Goal: Task Accomplishment & Management: Manage account settings

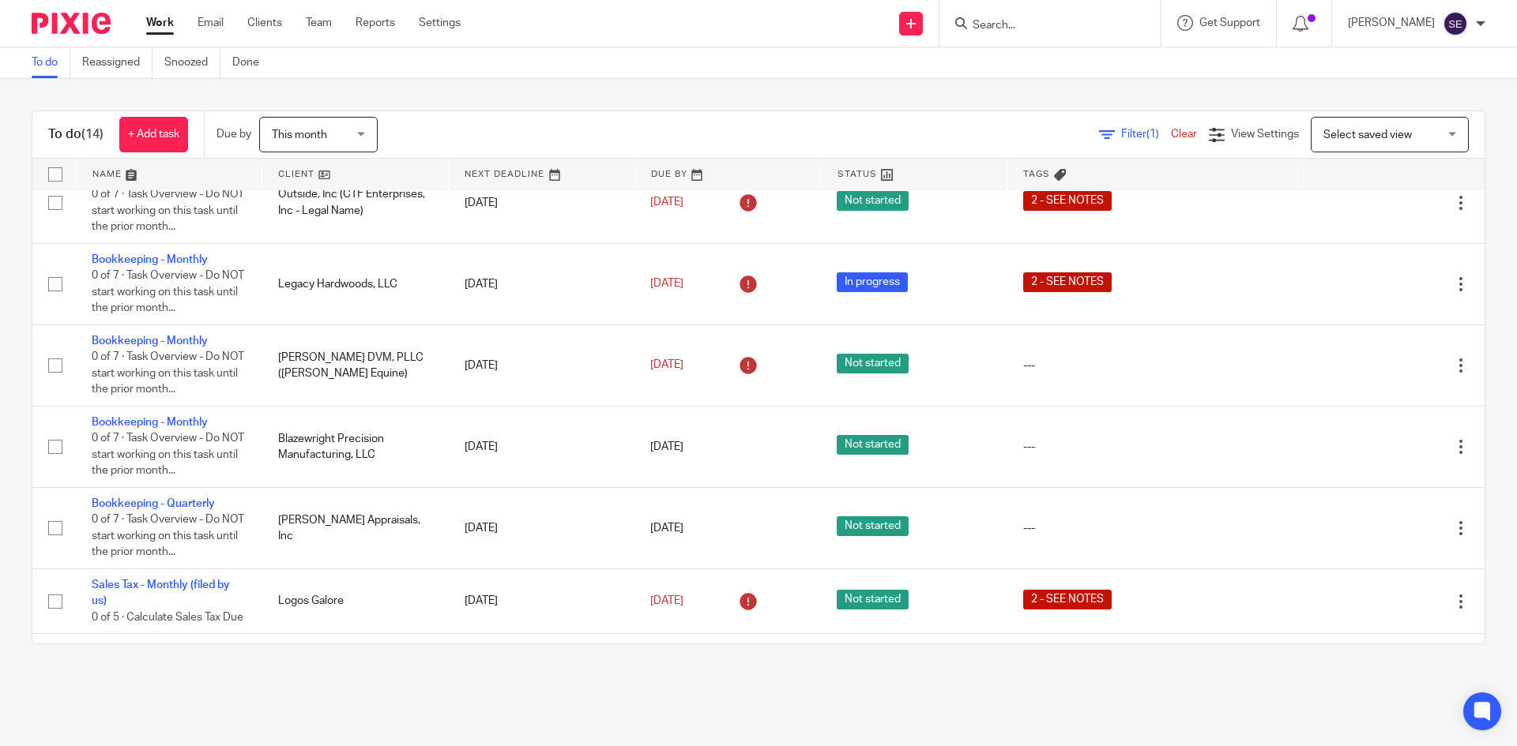
scroll to position [464, 0]
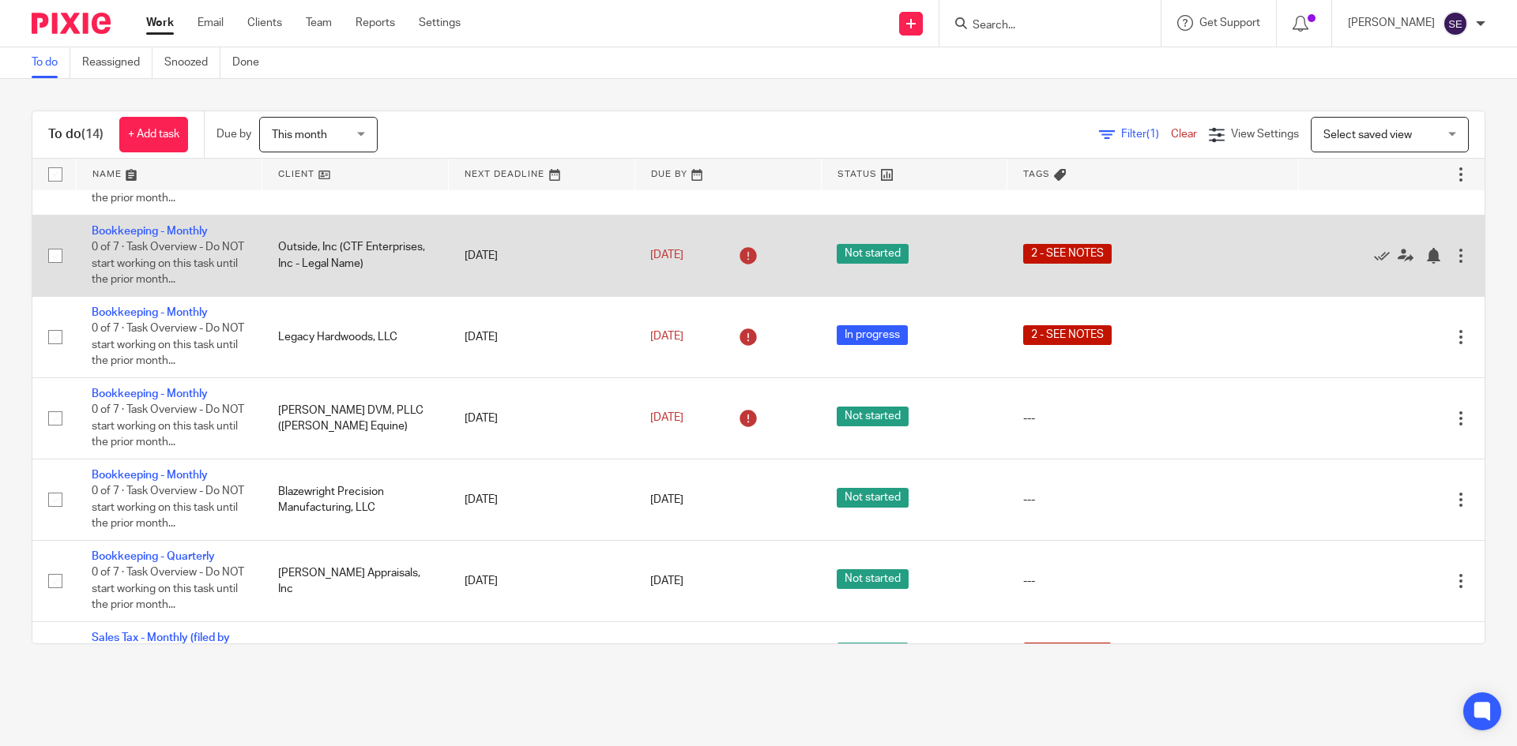
click at [209, 248] on td "Bookkeeping - Monthly 0 of 7 · Task Overview - Do NOT start working on this tas…" at bounding box center [169, 255] width 186 height 81
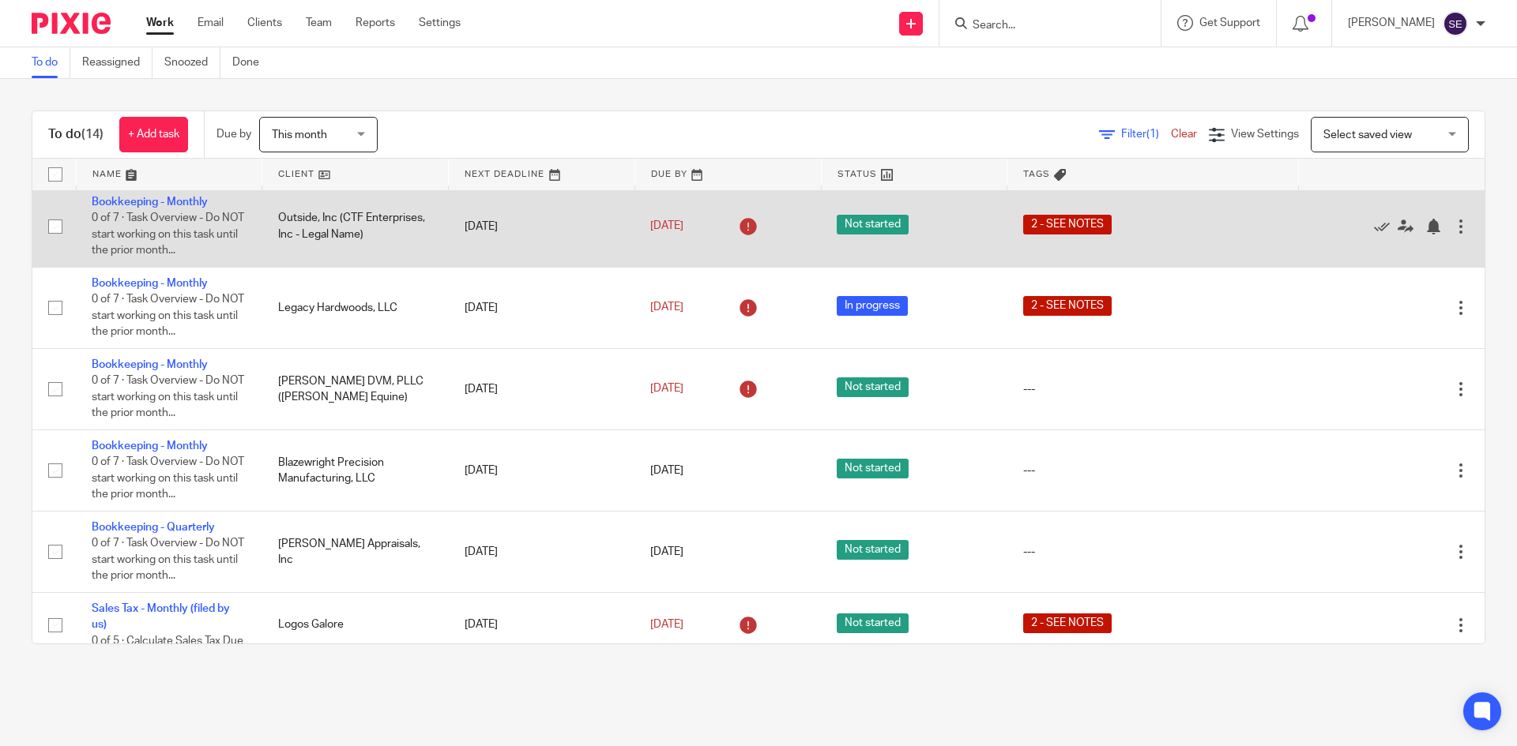
scroll to position [492, 0]
click at [159, 209] on link "Bookkeeping - Monthly" at bounding box center [150, 202] width 116 height 11
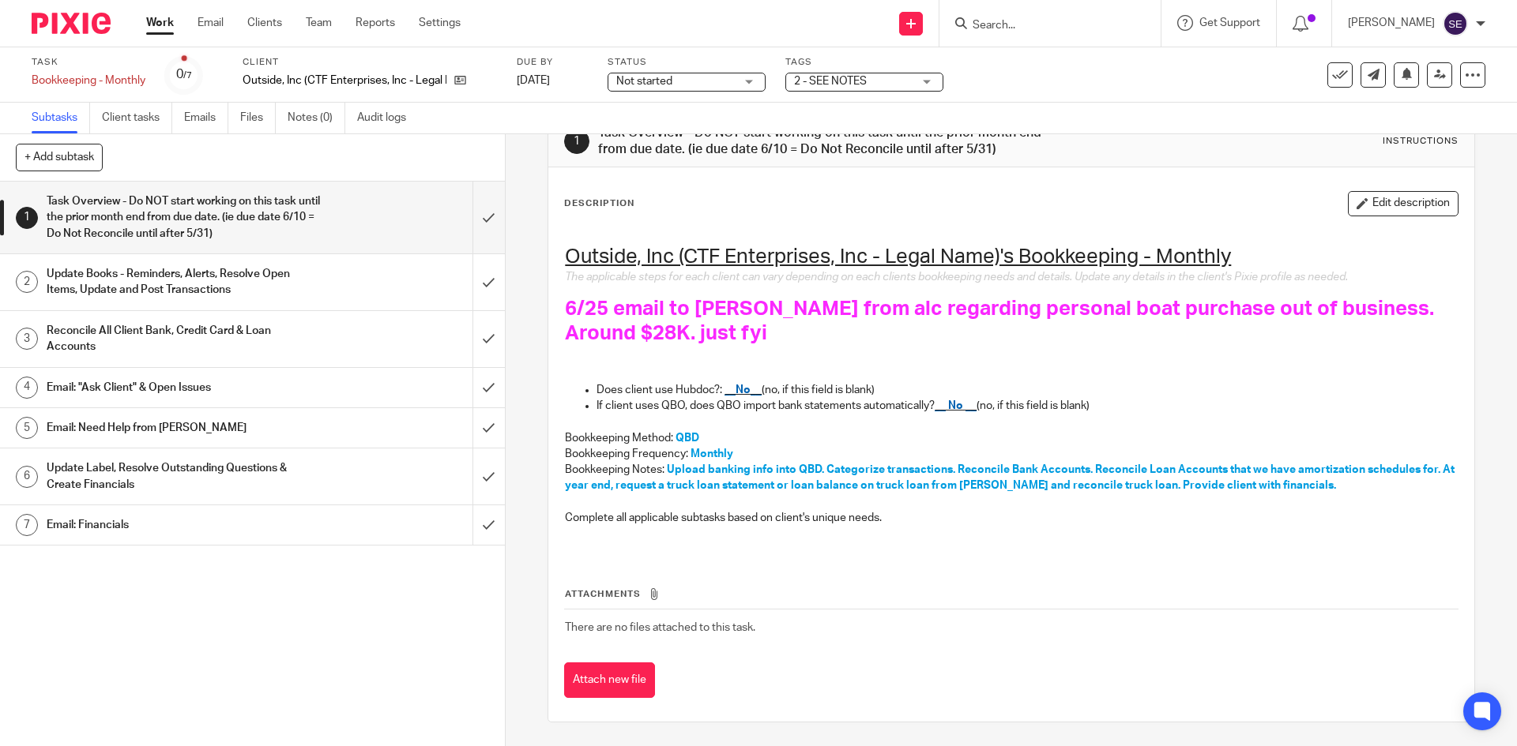
scroll to position [40, 0]
click at [268, 274] on h1 "Update Books - Reminders, Alerts, Resolve Open Items, Update and Post Transacti…" at bounding box center [183, 282] width 273 height 40
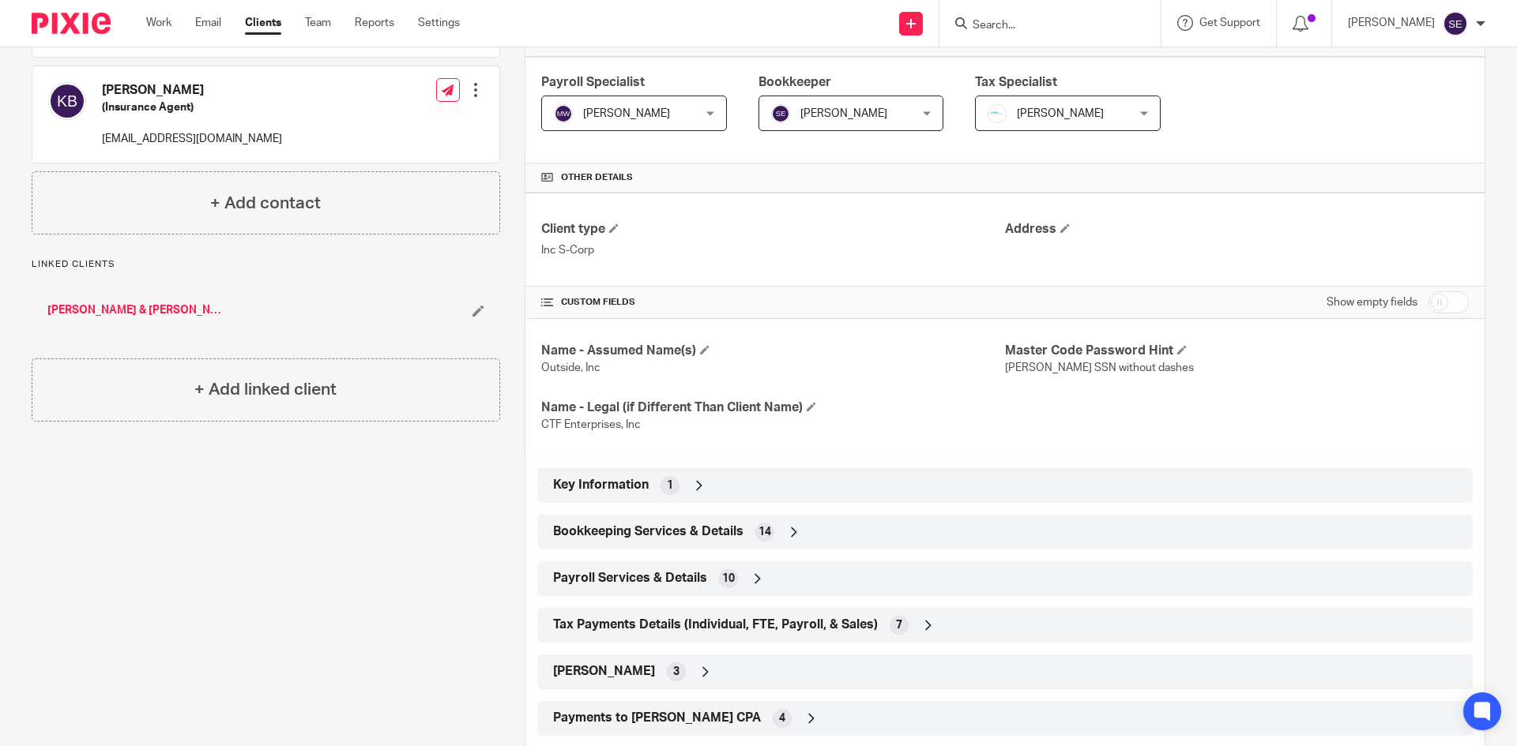
scroll to position [290, 0]
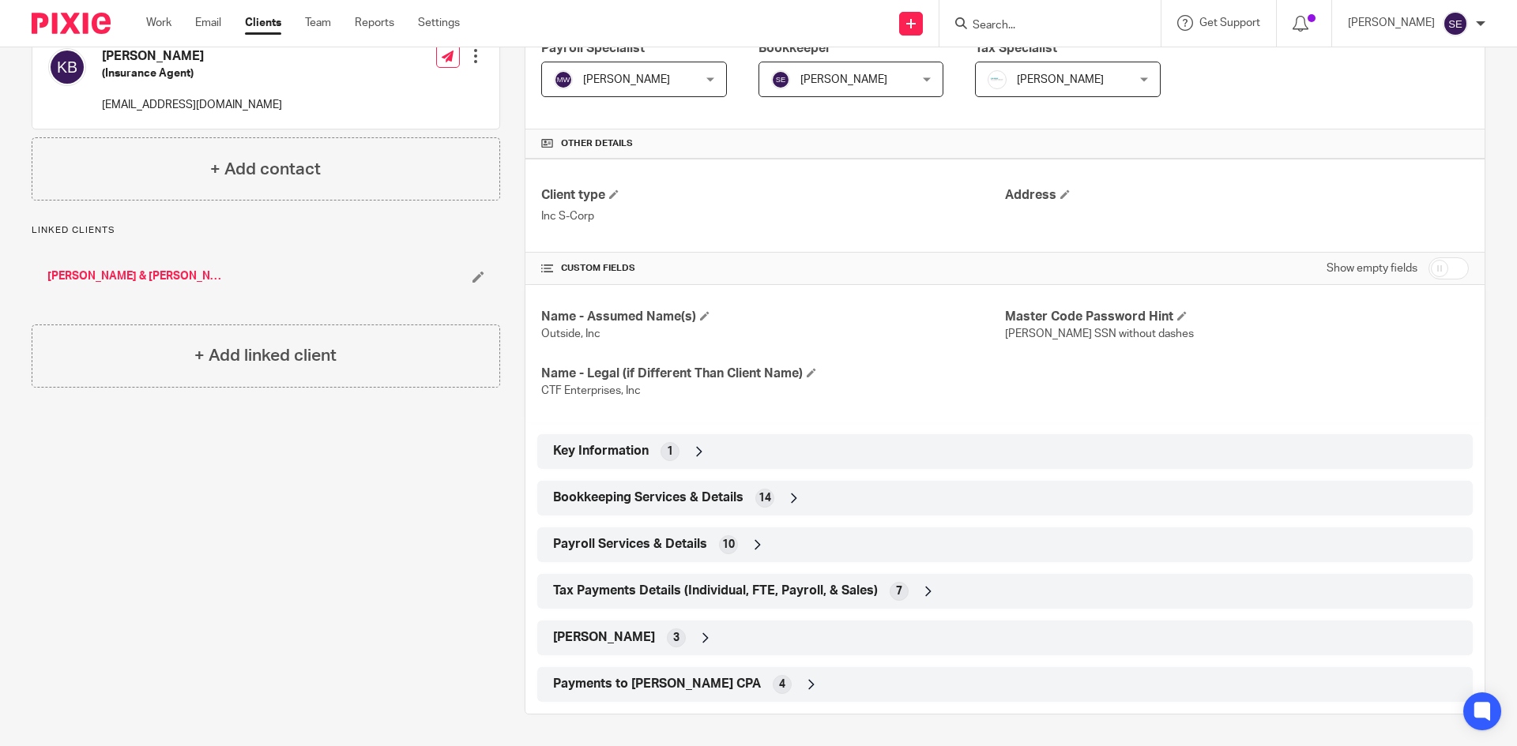
click at [764, 495] on span "14" at bounding box center [764, 499] width 13 height 16
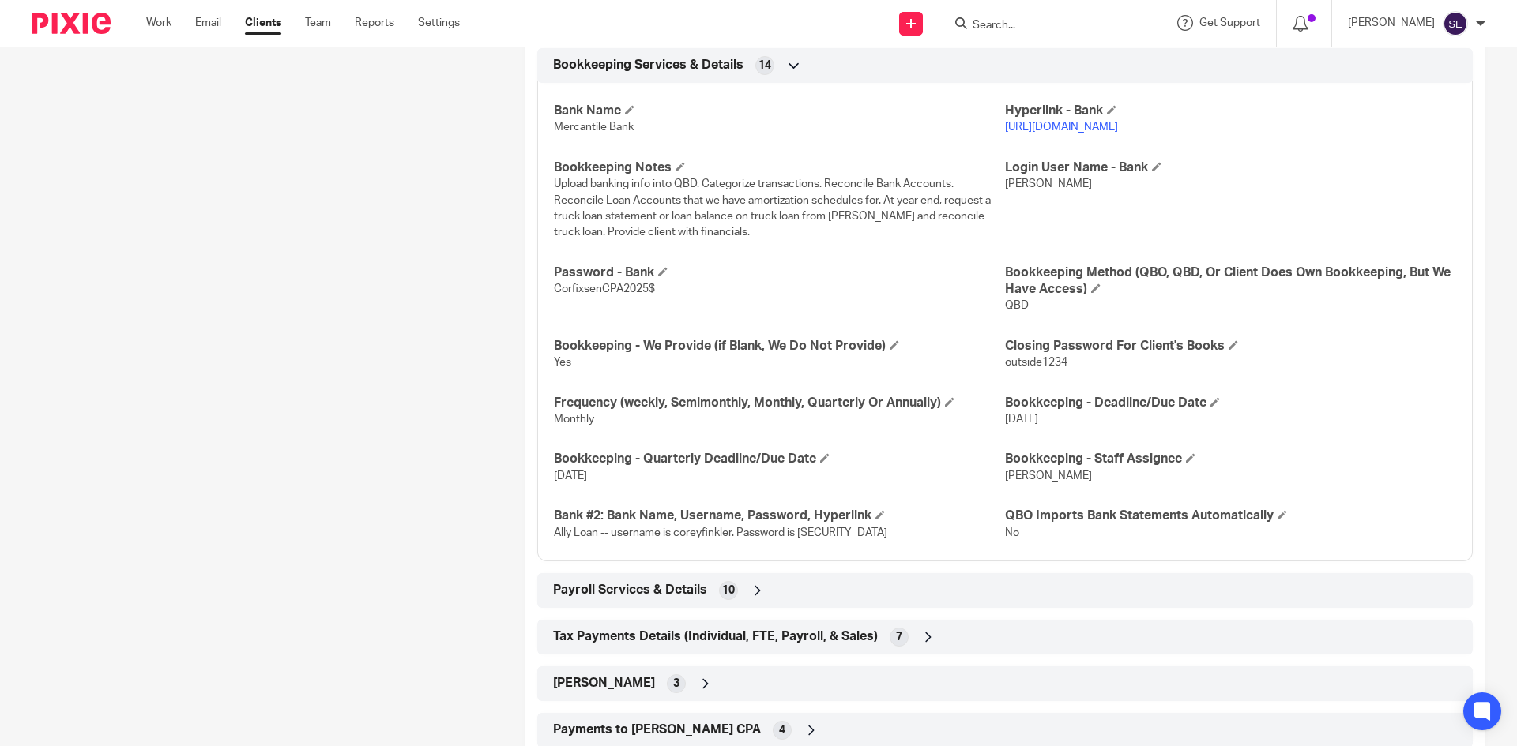
scroll to position [722, 0]
click at [1025, 129] on link "https://mercbank.com/" at bounding box center [1061, 127] width 113 height 11
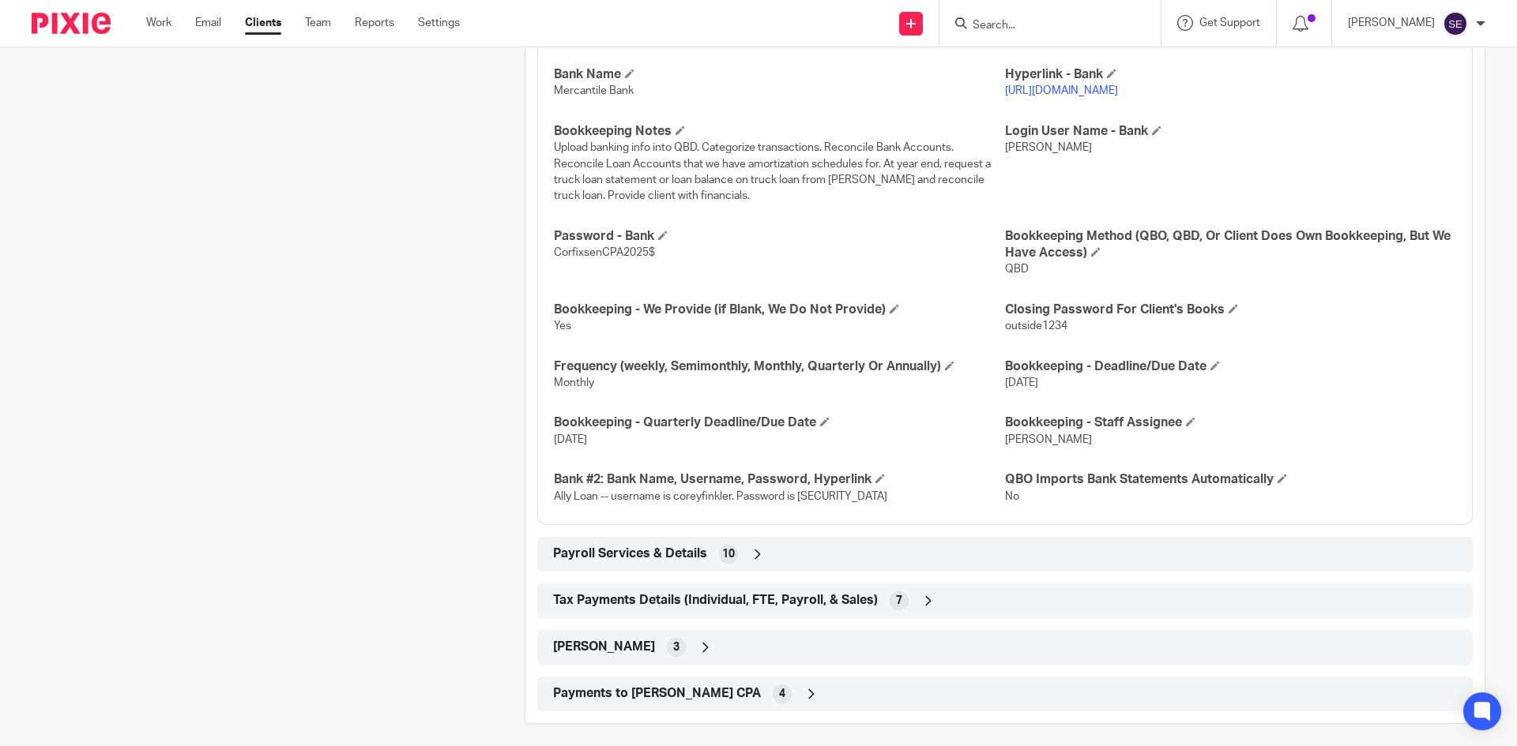
scroll to position [769, 0]
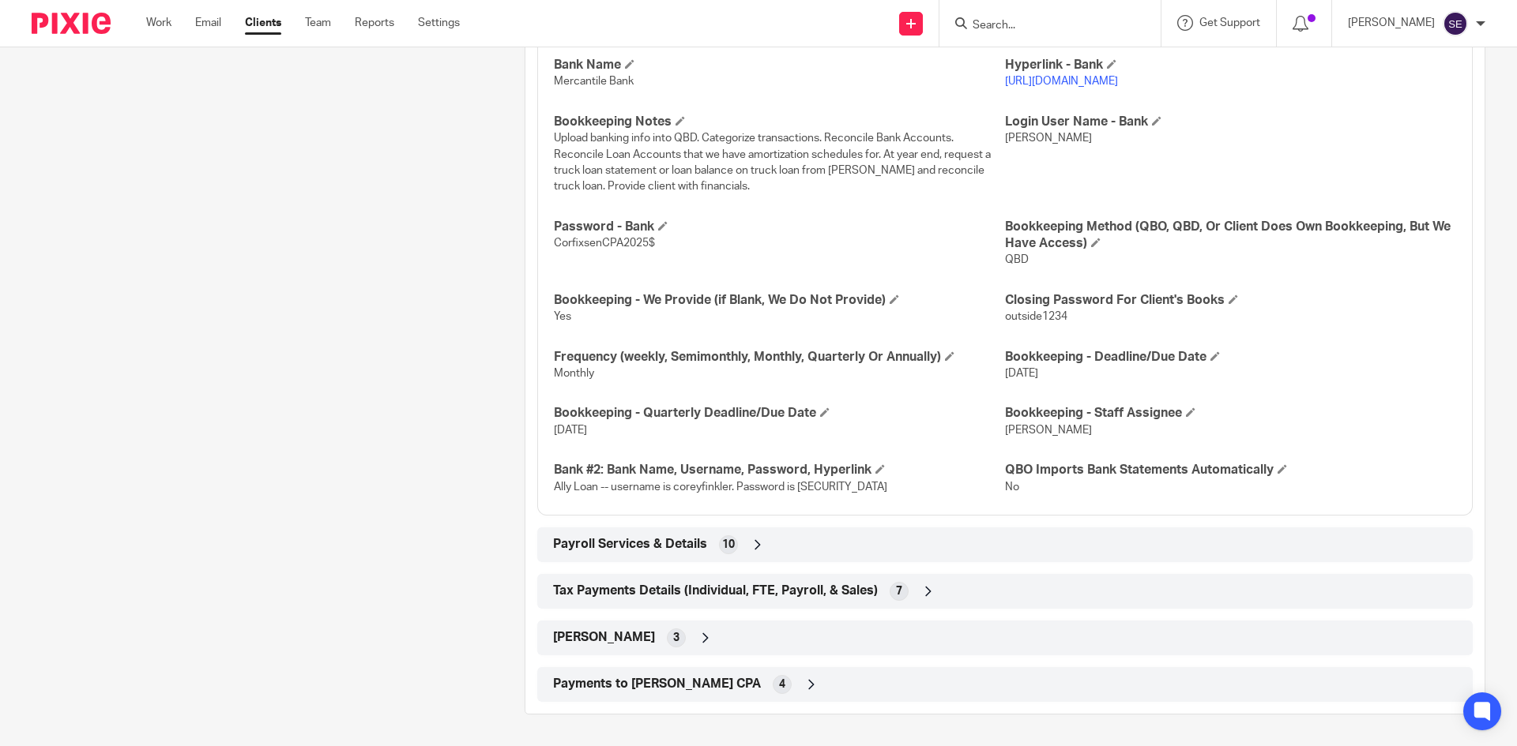
click at [1009, 141] on span "hutting" at bounding box center [1048, 138] width 87 height 11
copy span "hutting"
drag, startPoint x: 552, startPoint y: 239, endPoint x: 660, endPoint y: 245, distance: 107.6
click at [660, 245] on p "CorfixsenCPA2025$" at bounding box center [779, 243] width 451 height 16
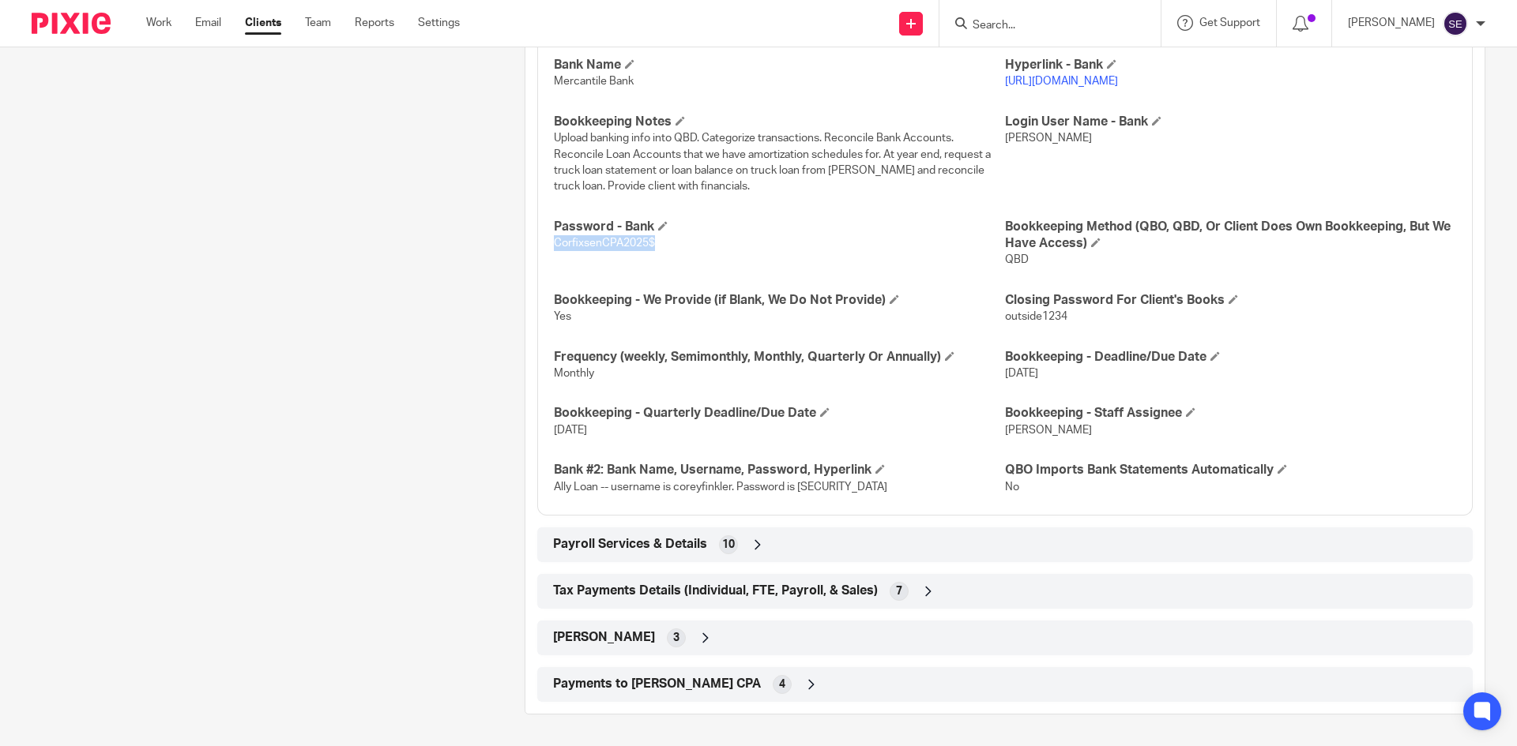
copy span "CorfixsenCPA2025$"
click at [667, 232] on h4 "Password - Bank" at bounding box center [779, 227] width 451 height 17
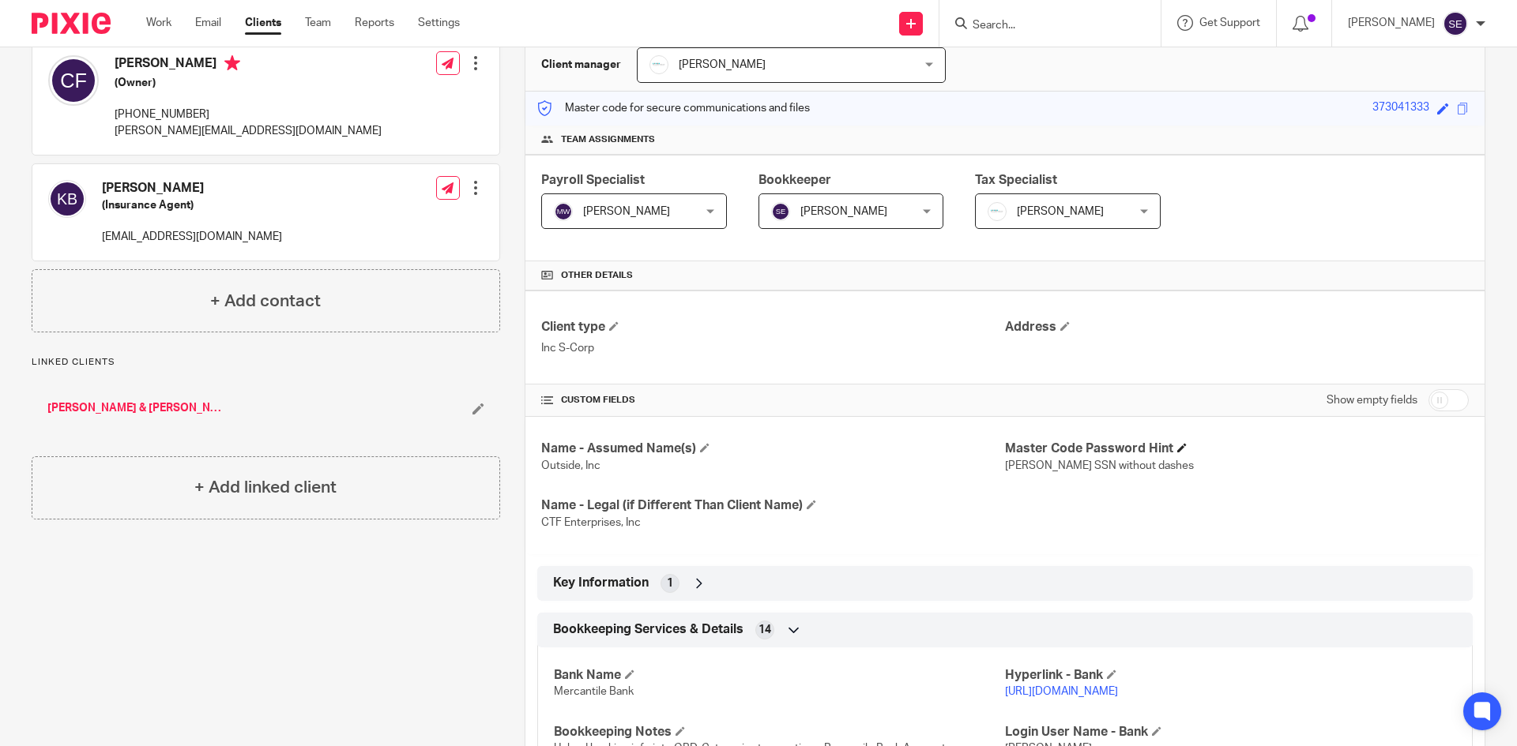
scroll to position [553, 0]
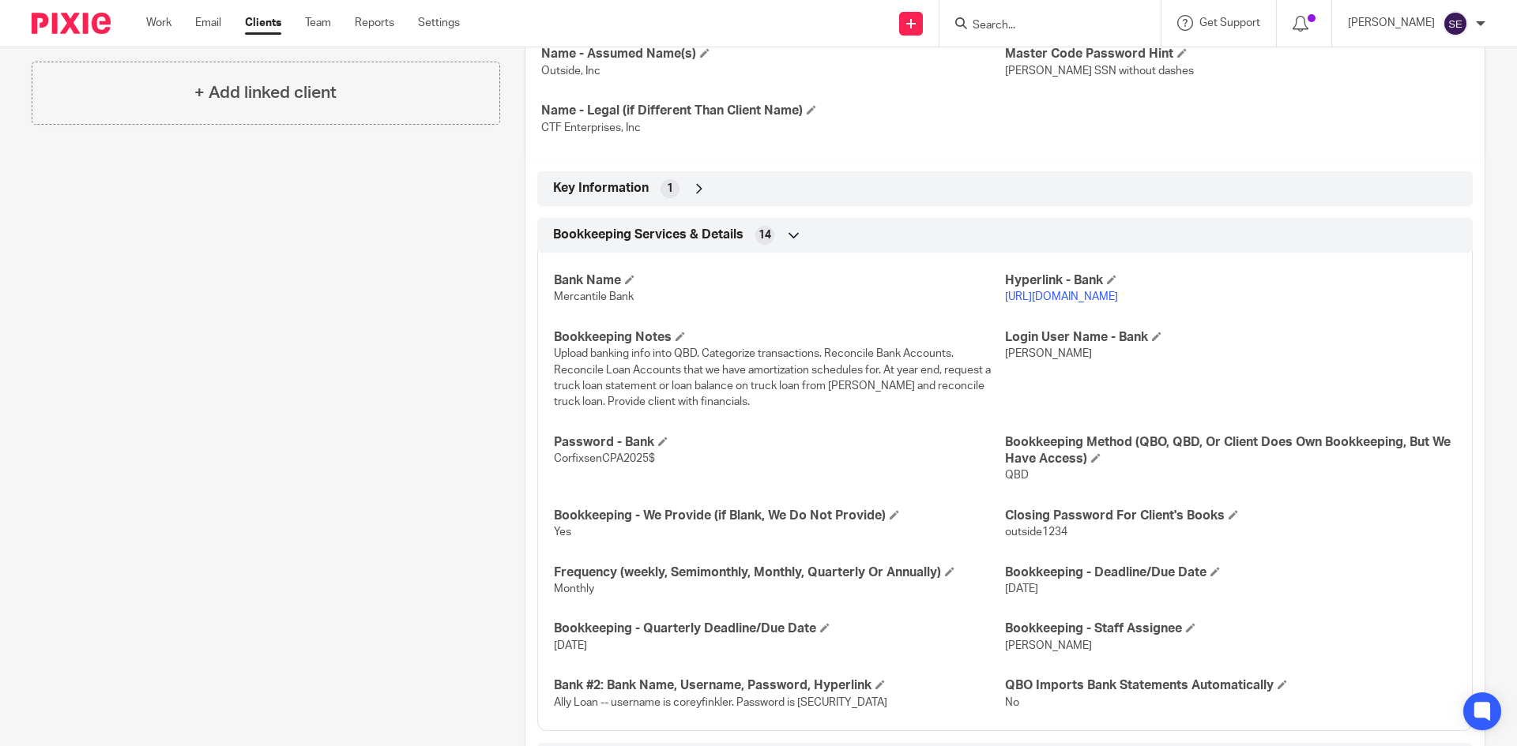
click at [1082, 291] on p "[URL][DOMAIN_NAME]" at bounding box center [1230, 297] width 451 height 16
click at [1069, 297] on link "[URL][DOMAIN_NAME]" at bounding box center [1061, 296] width 113 height 11
click at [1020, 352] on span "hutting" at bounding box center [1048, 353] width 87 height 11
copy span "hutting"
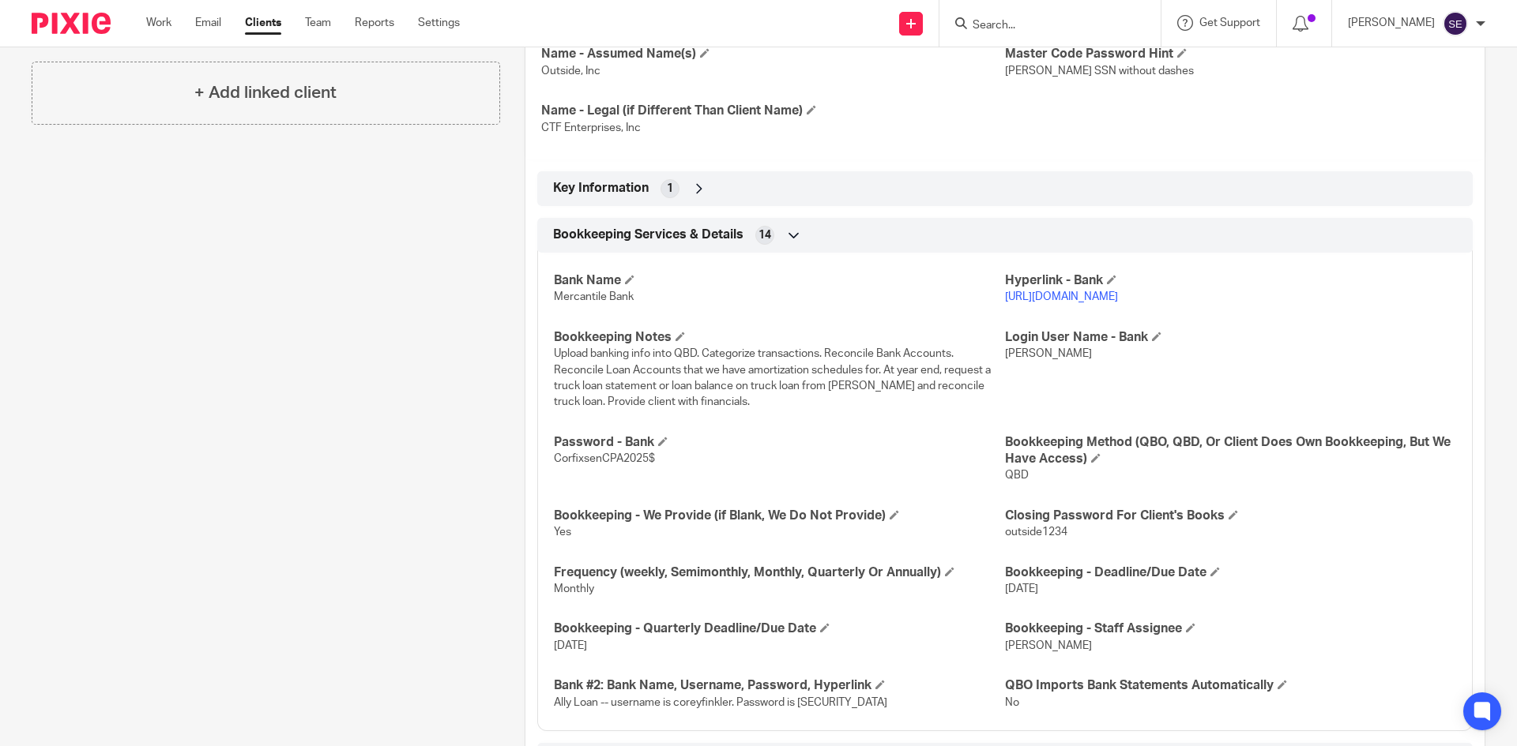
click at [637, 453] on span "CorfixsenCPA2025$" at bounding box center [604, 458] width 101 height 11
drag, startPoint x: 649, startPoint y: 459, endPoint x: 533, endPoint y: 492, distance: 120.8
click at [537, 492] on div "Bank Name Mercantile Bank Hyperlink - Bank https://mercbank.com/ Bookkeeping No…" at bounding box center [1004, 486] width 935 height 491
copy span "CorfixsenCPA2025$"
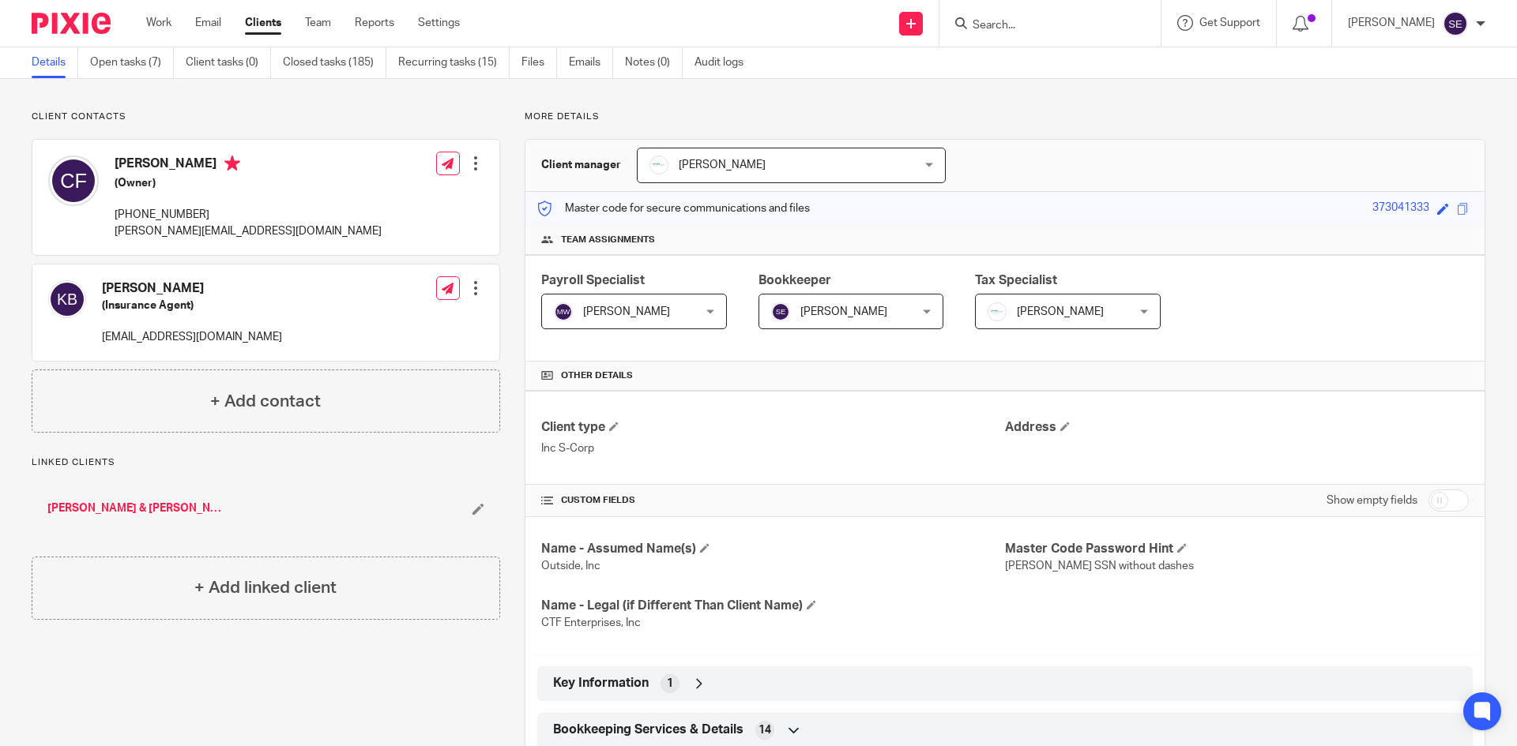
scroll to position [0, 0]
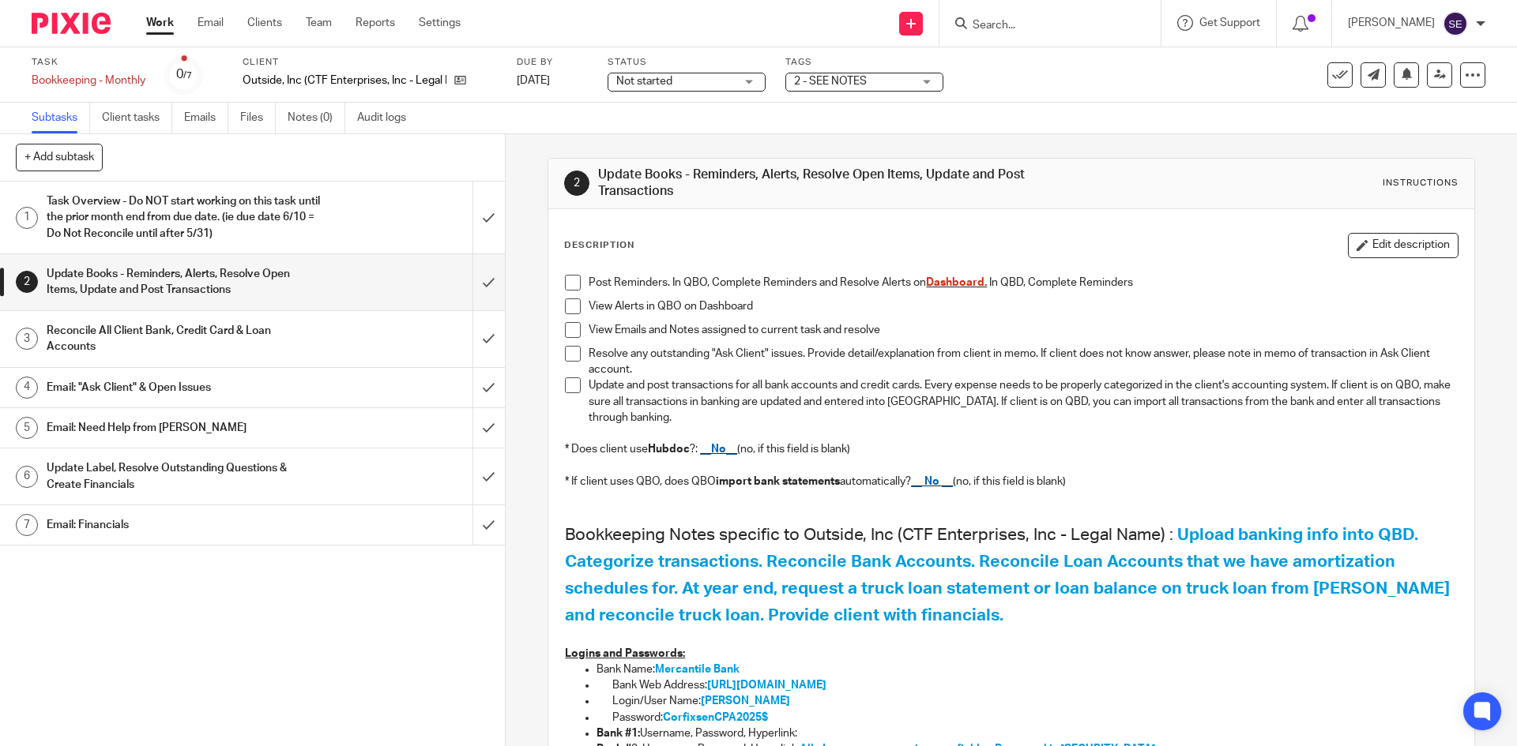
click at [91, 199] on h1 "Task Overview - Do NOT start working on this task until the prior month end fro…" at bounding box center [183, 218] width 273 height 56
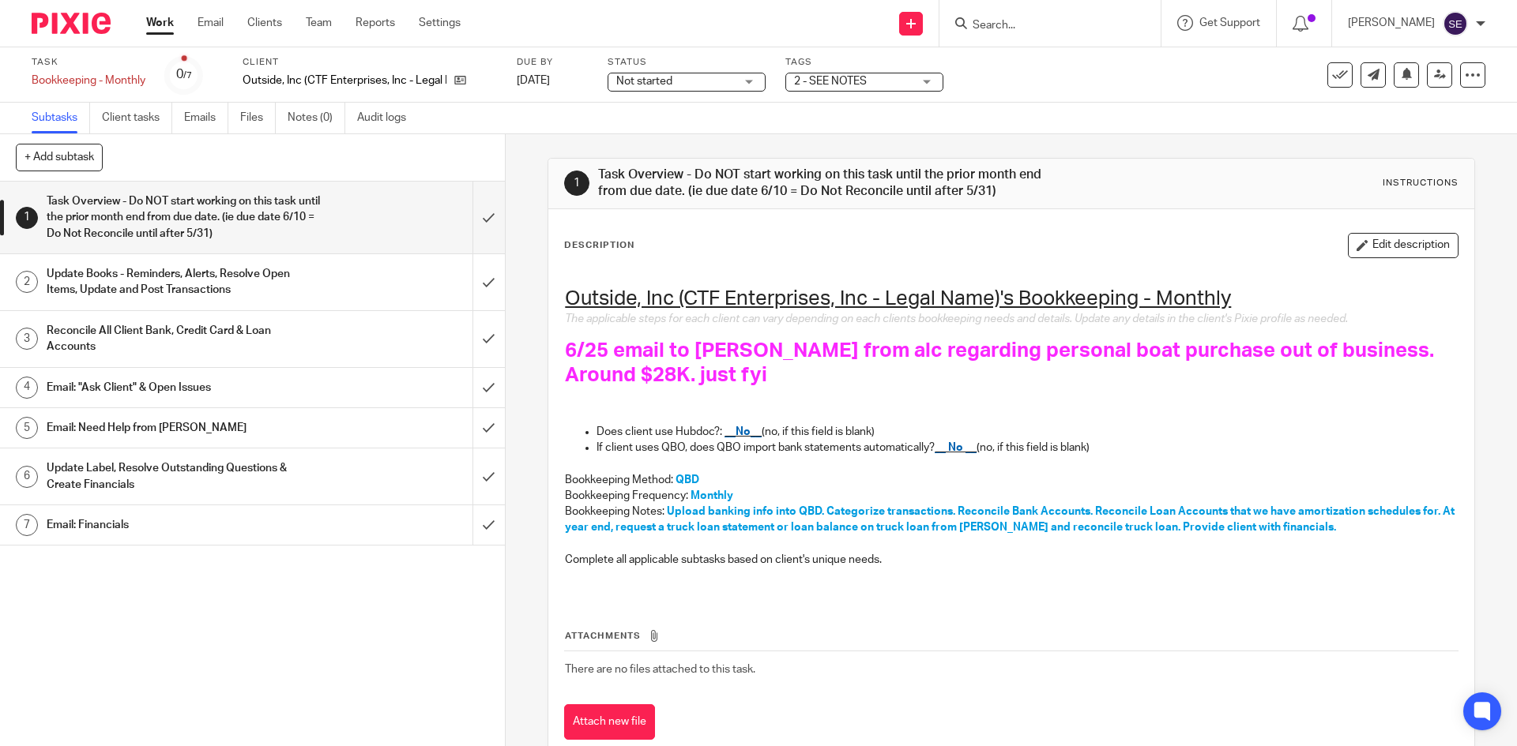
click at [170, 25] on link "Work" at bounding box center [160, 23] width 28 height 16
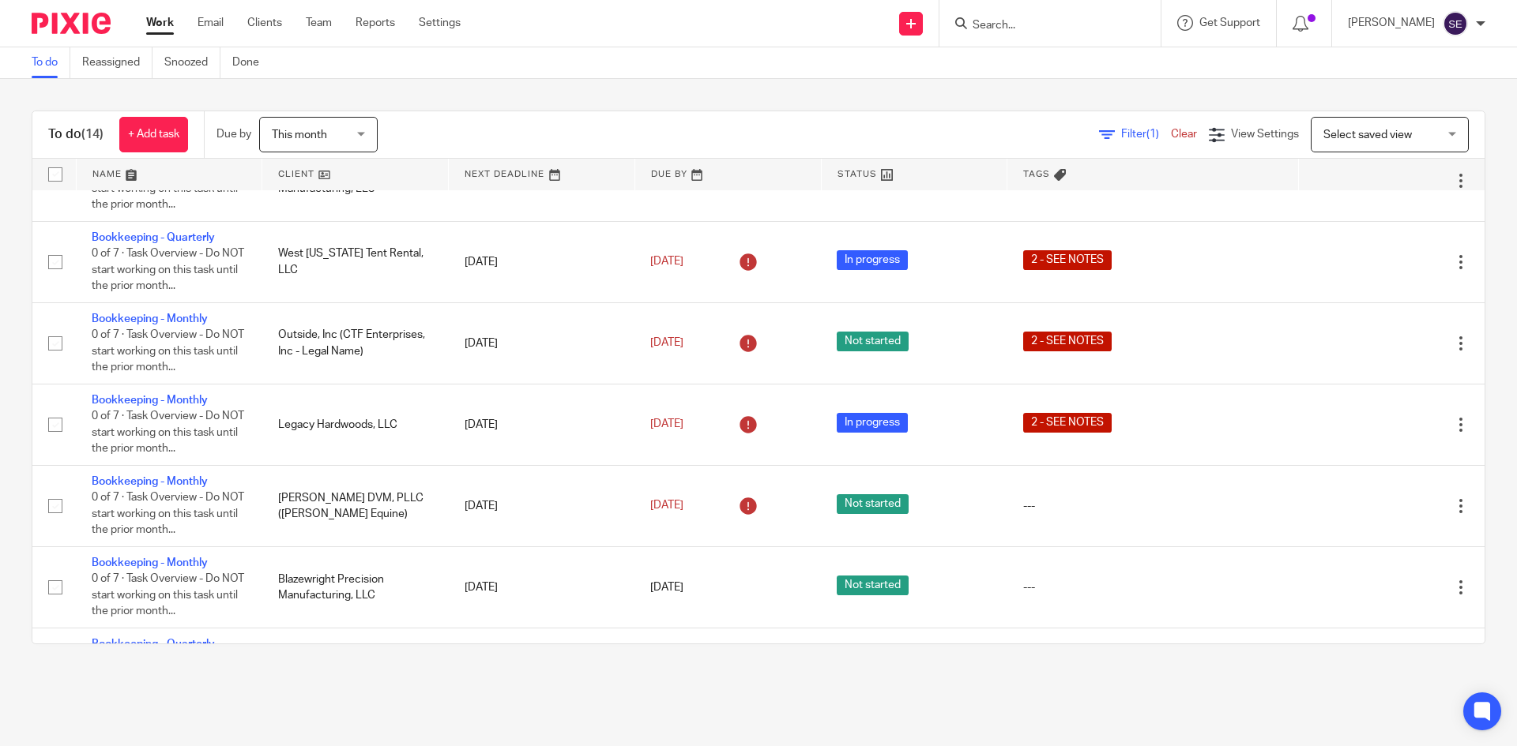
scroll to position [375, 0]
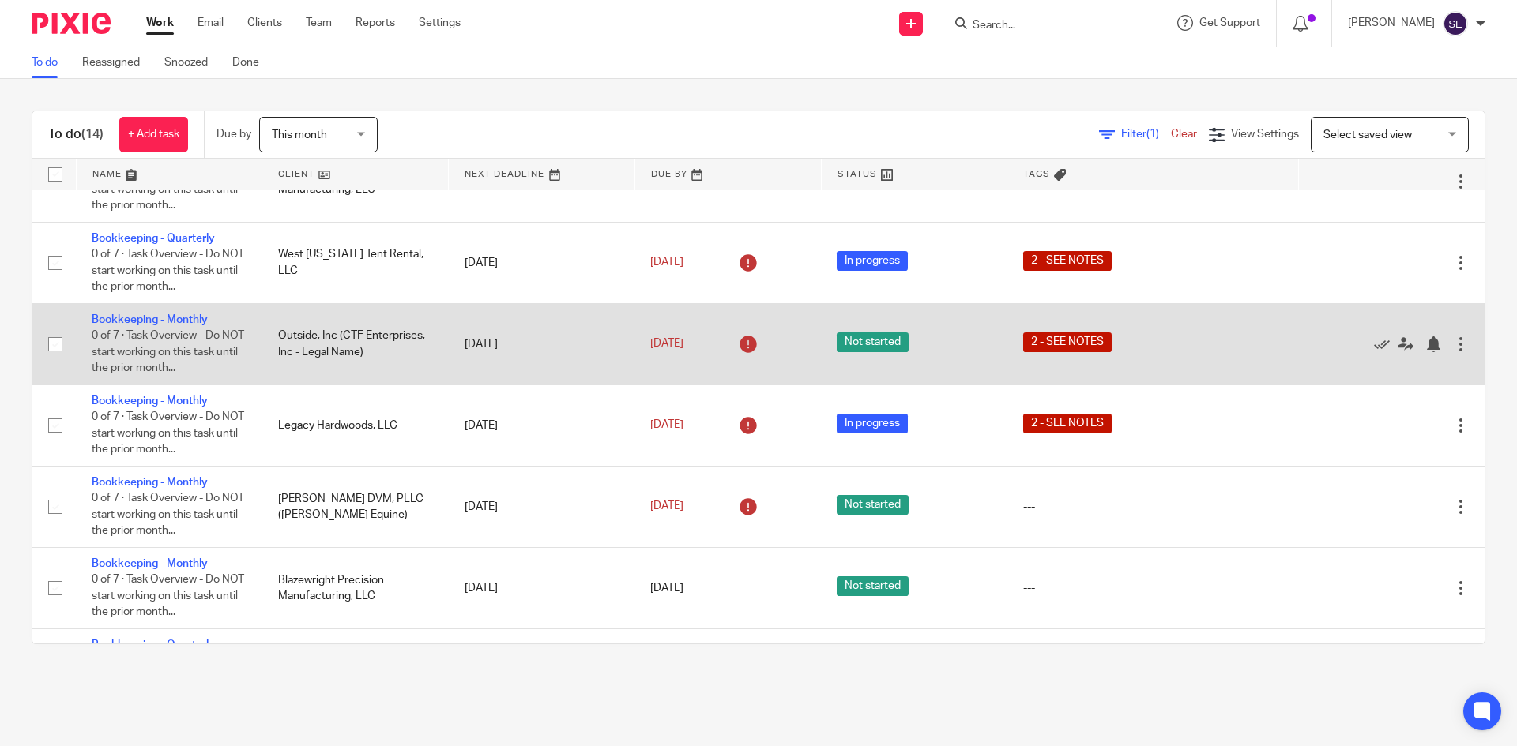
click at [179, 325] on link "Bookkeeping - Monthly" at bounding box center [150, 319] width 116 height 11
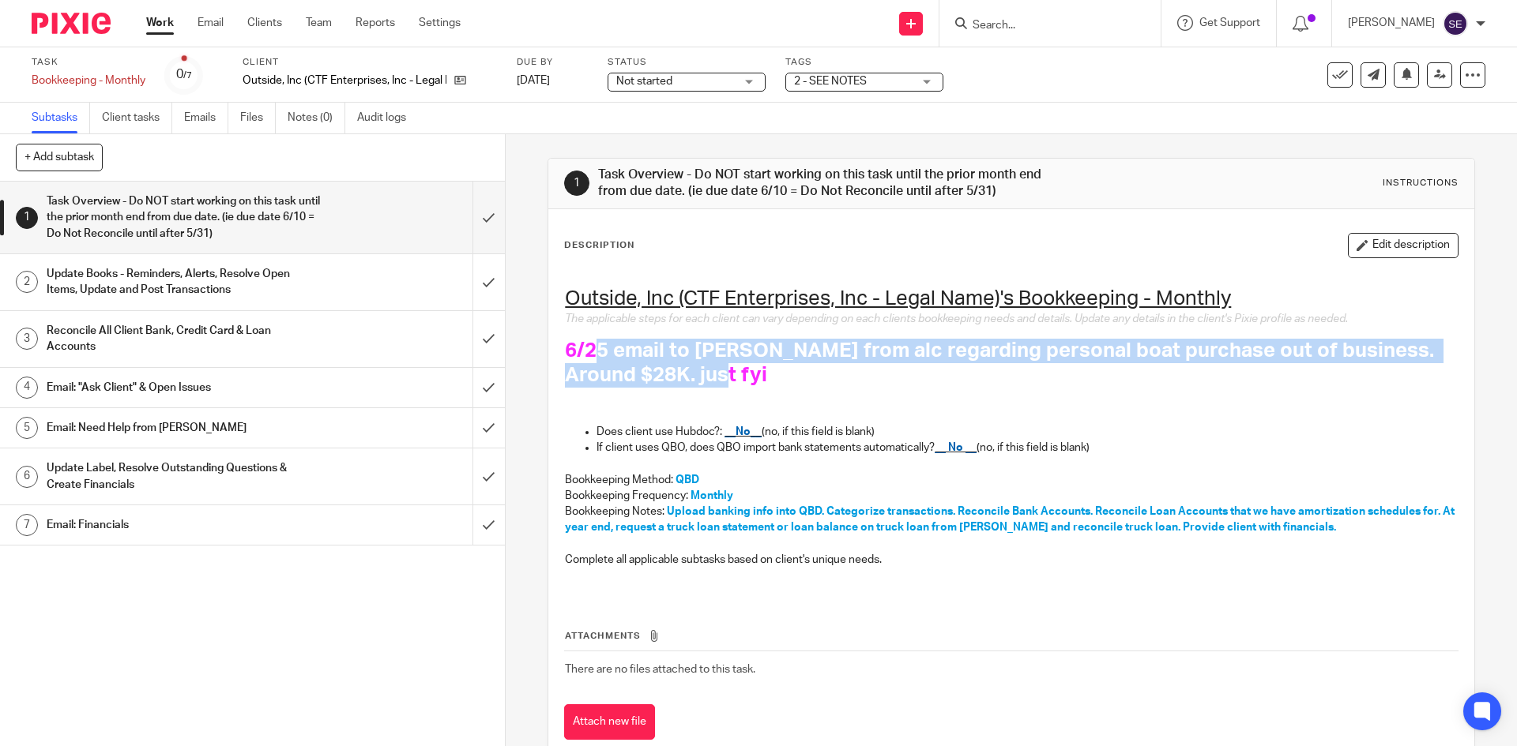
drag, startPoint x: 700, startPoint y: 387, endPoint x: 595, endPoint y: 344, distance: 113.7
click at [595, 344] on h1 "6/25 email to Michelle from alc regarding personal boat purchase out of busines…" at bounding box center [1011, 363] width 892 height 49
click at [595, 344] on span "6/25 email to Michelle from alc regarding personal boat purchase out of busines…" at bounding box center [1002, 362] width 874 height 45
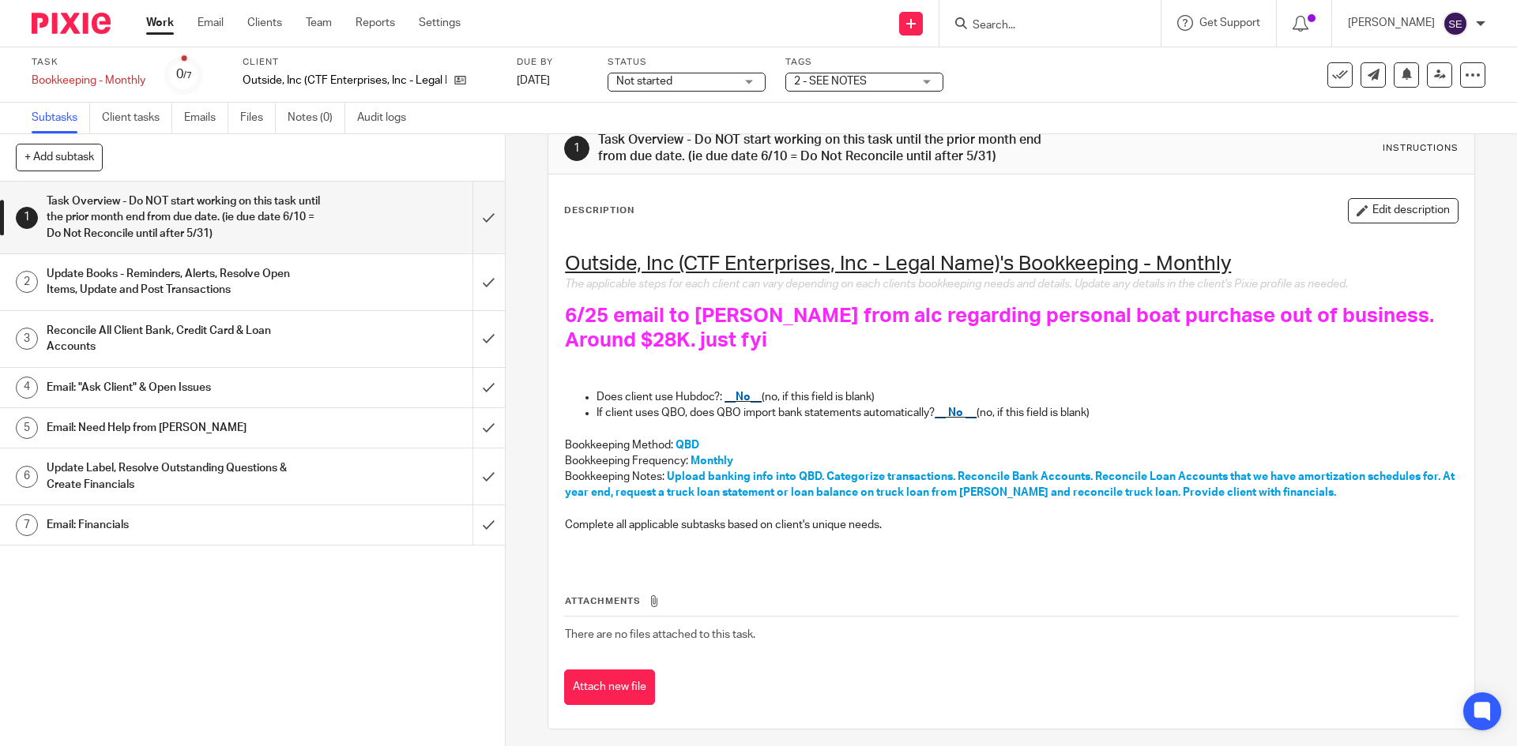
scroll to position [42, 0]
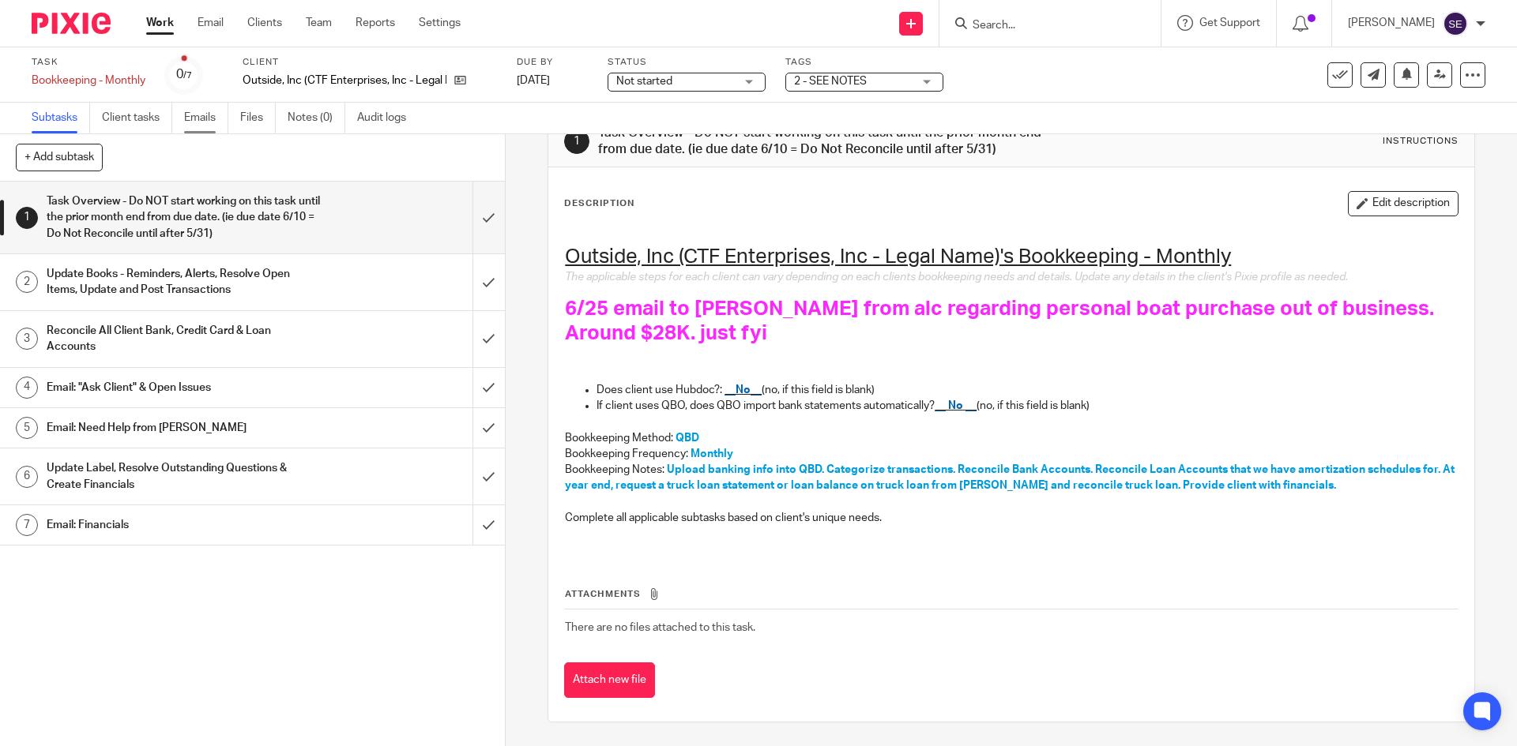
click at [201, 104] on link "Emails" at bounding box center [206, 118] width 44 height 31
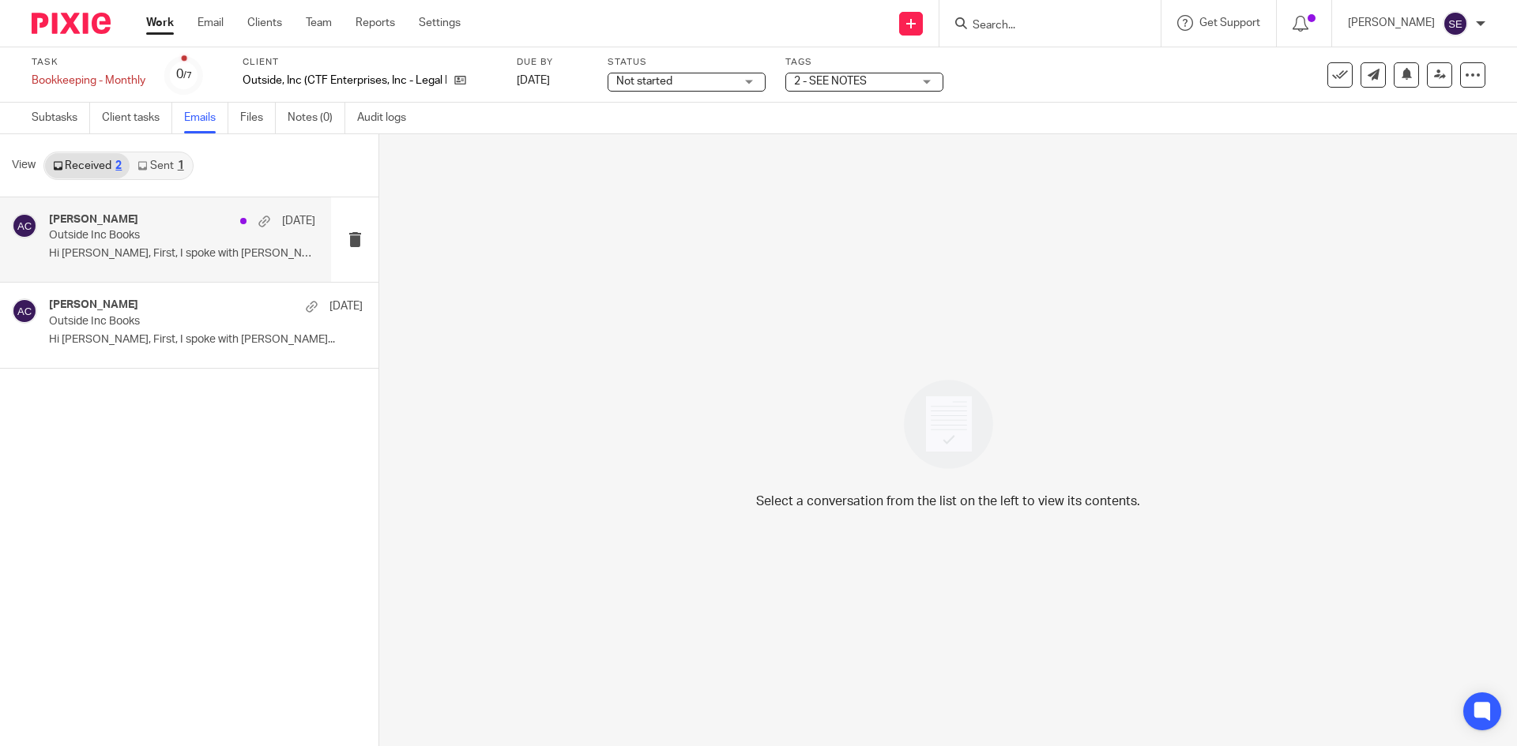
click at [196, 265] on div "[PERSON_NAME] [DATE] Outside Inc Books Hi [PERSON_NAME], First, I spoke with [P…" at bounding box center [182, 239] width 266 height 53
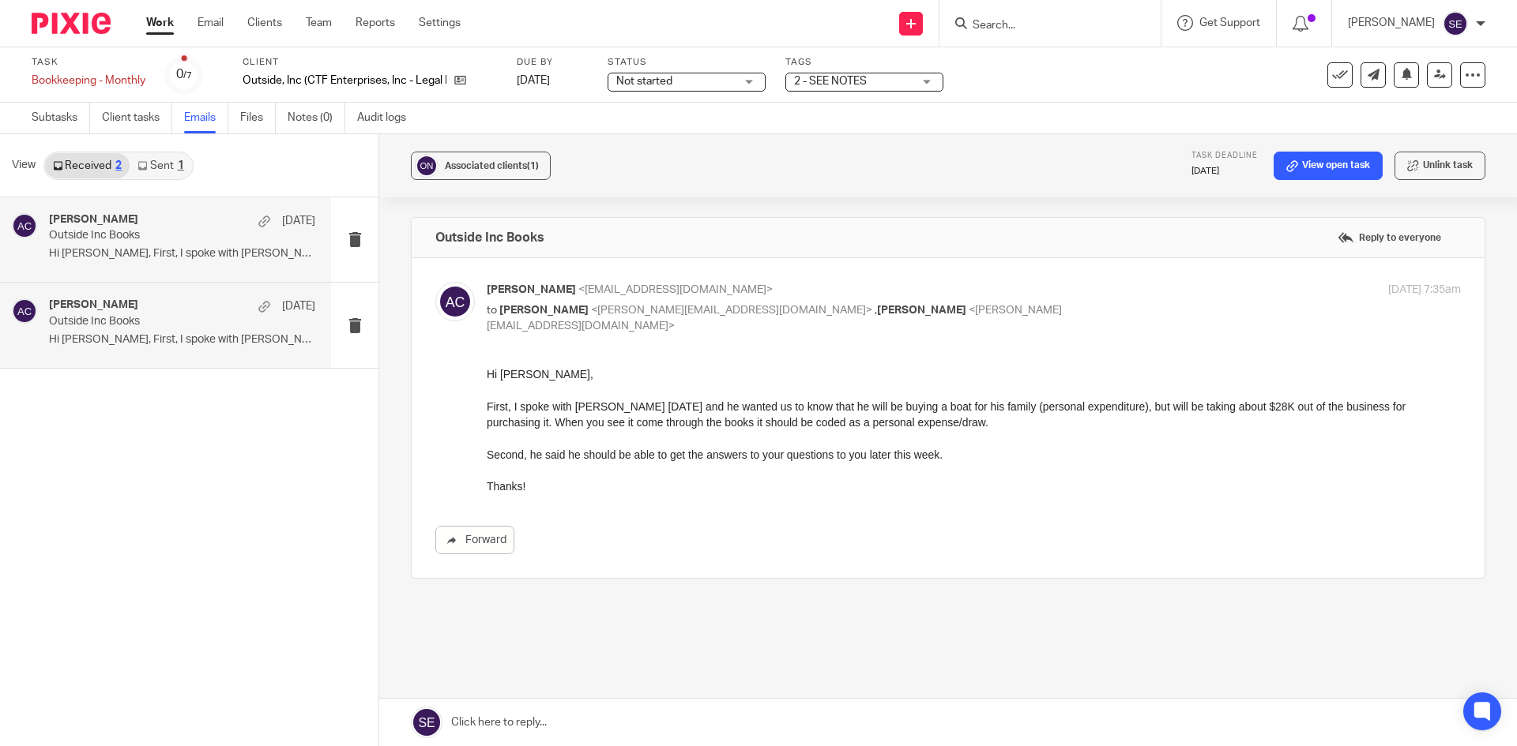
click at [213, 346] on p "Hi [PERSON_NAME], First, I spoke with [PERSON_NAME]..." at bounding box center [182, 339] width 266 height 13
click at [210, 236] on p "Outside Inc Books" at bounding box center [155, 235] width 213 height 13
click at [192, 318] on p "Outside Inc Books" at bounding box center [155, 321] width 213 height 13
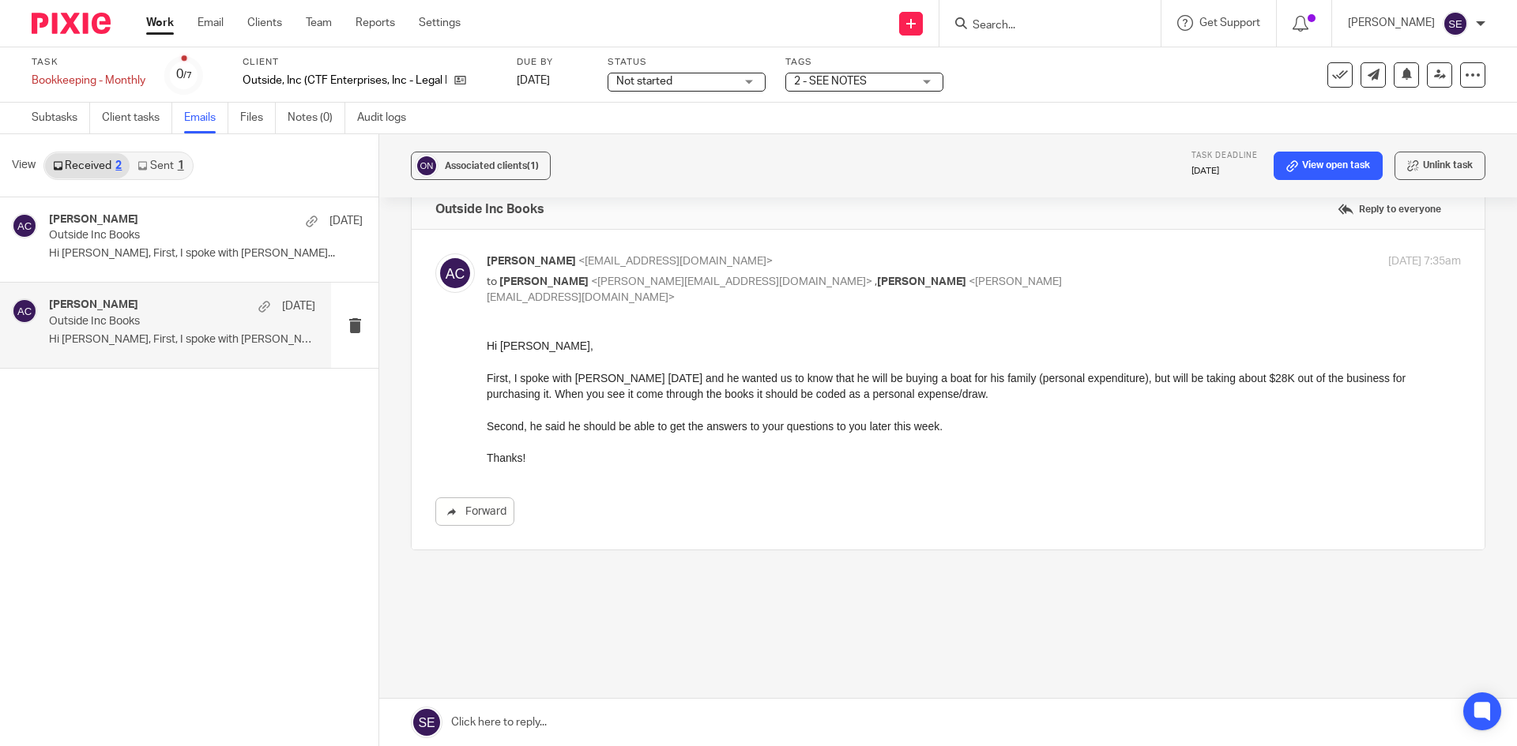
scroll to position [38, 0]
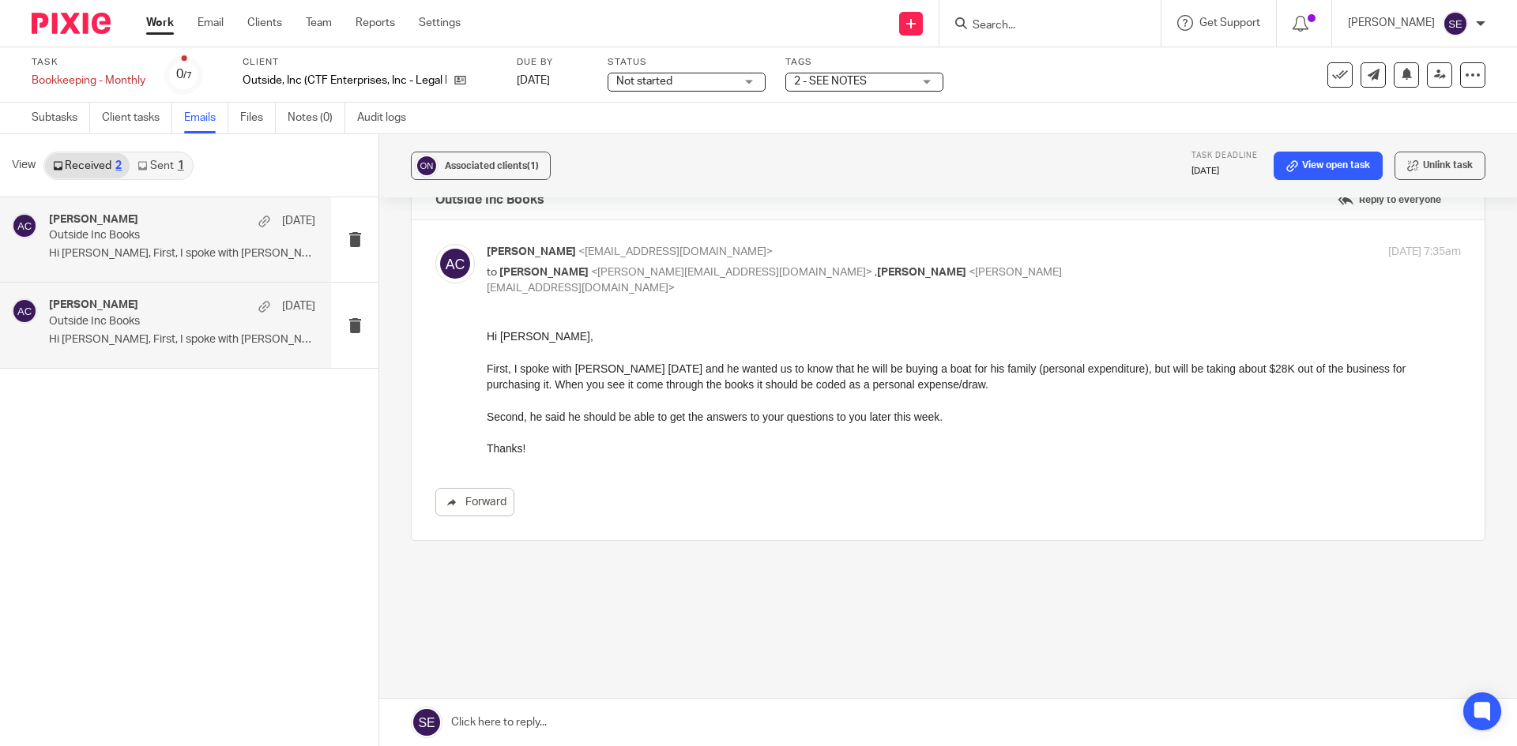
click at [194, 232] on p "Outside Inc Books" at bounding box center [155, 235] width 213 height 13
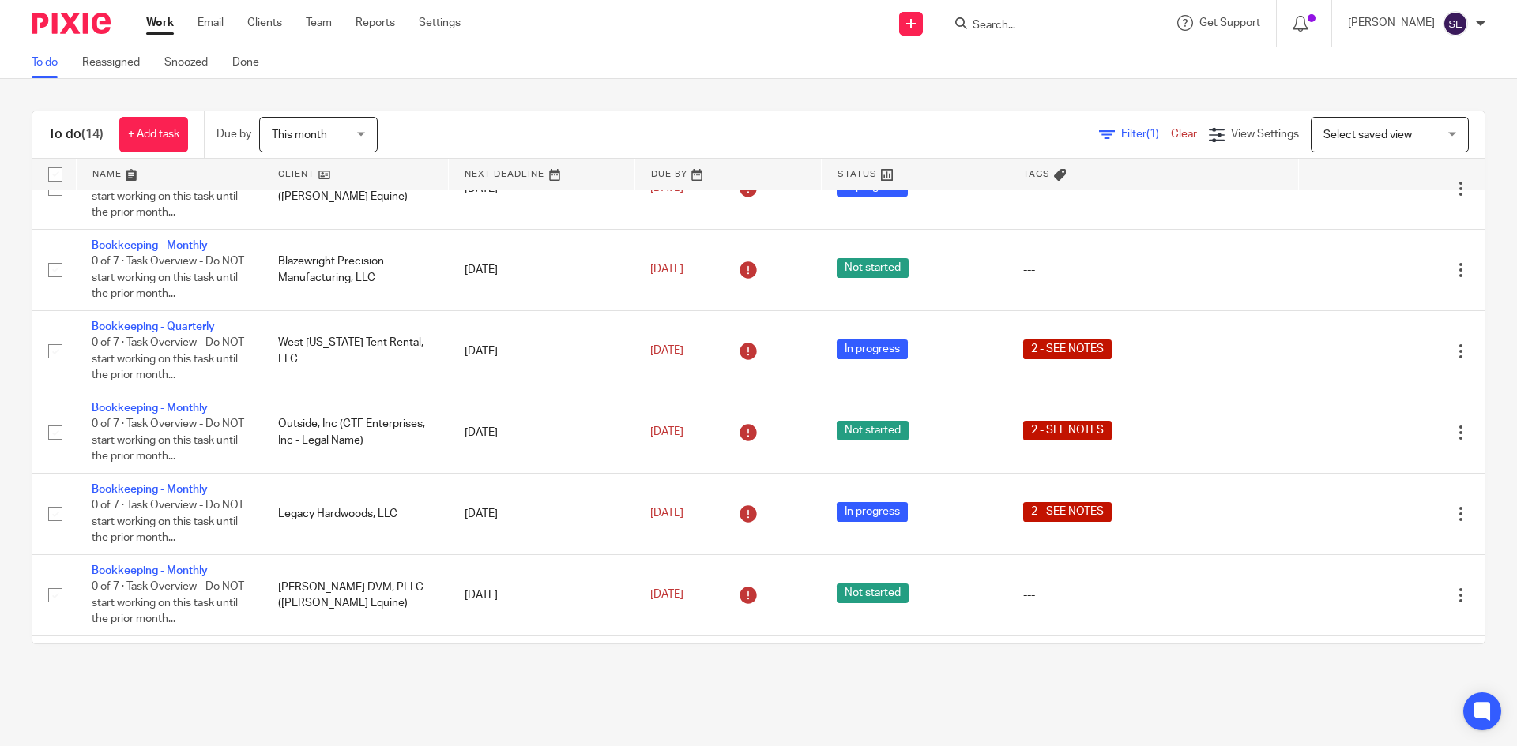
scroll to position [315, 0]
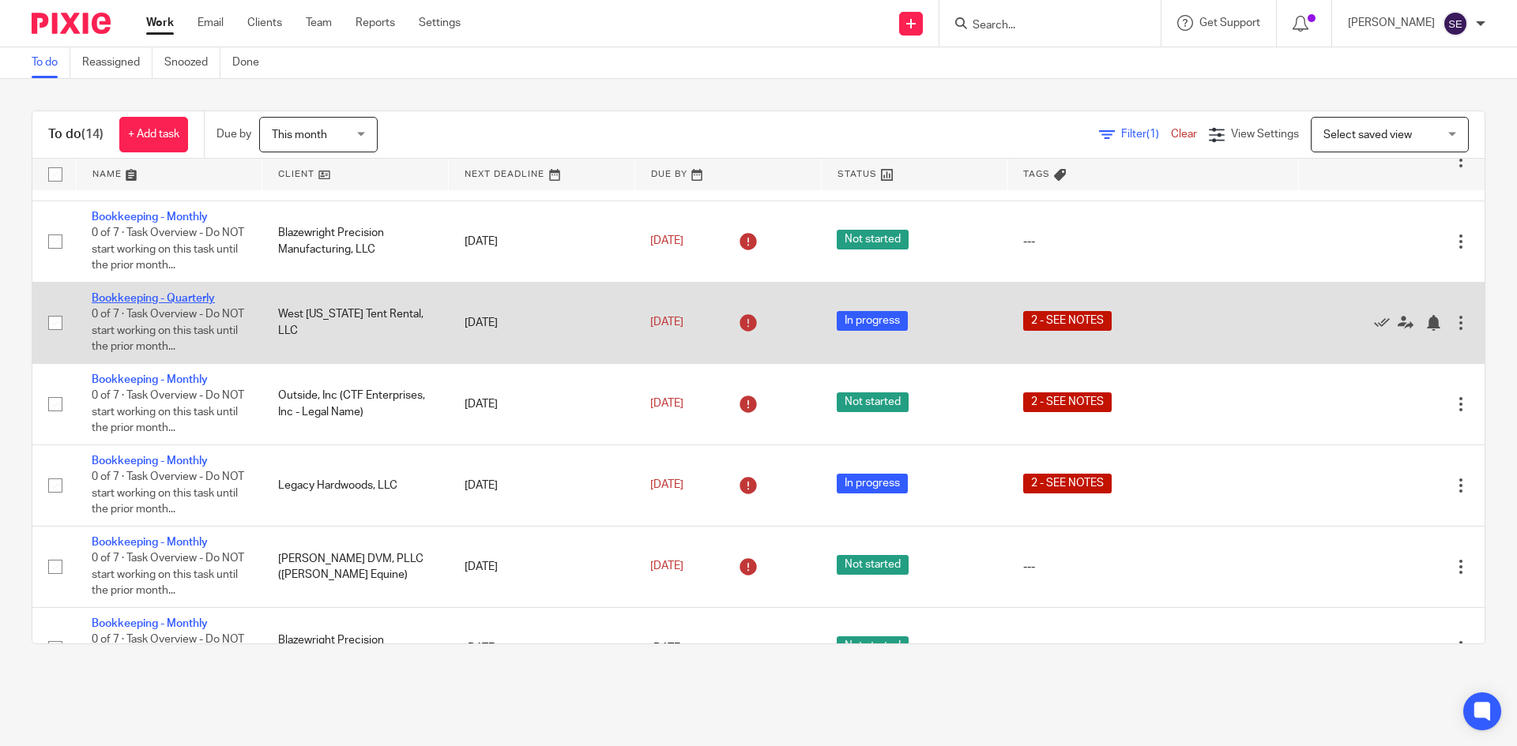
click at [185, 304] on link "Bookkeeping - Quarterly" at bounding box center [153, 298] width 123 height 11
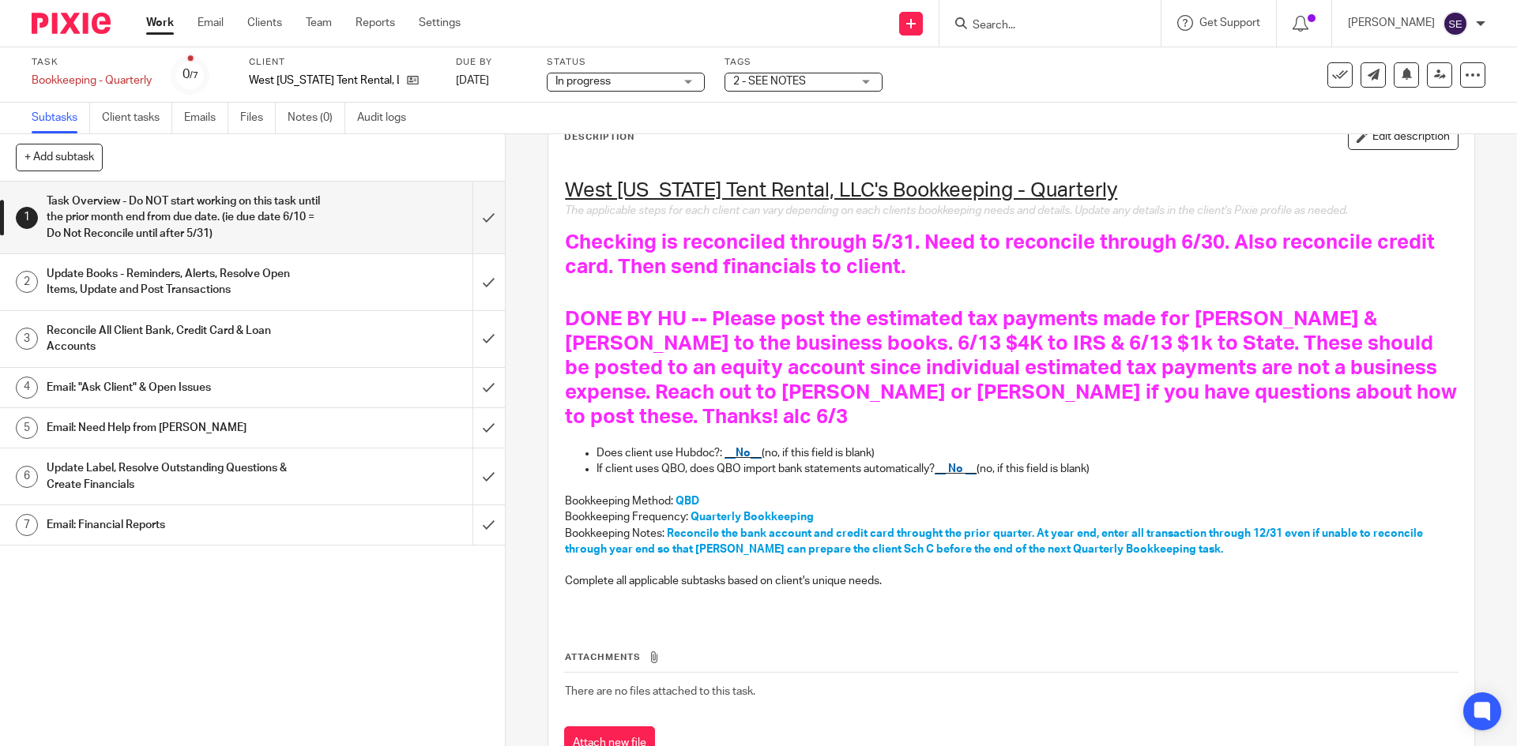
scroll to position [147, 0]
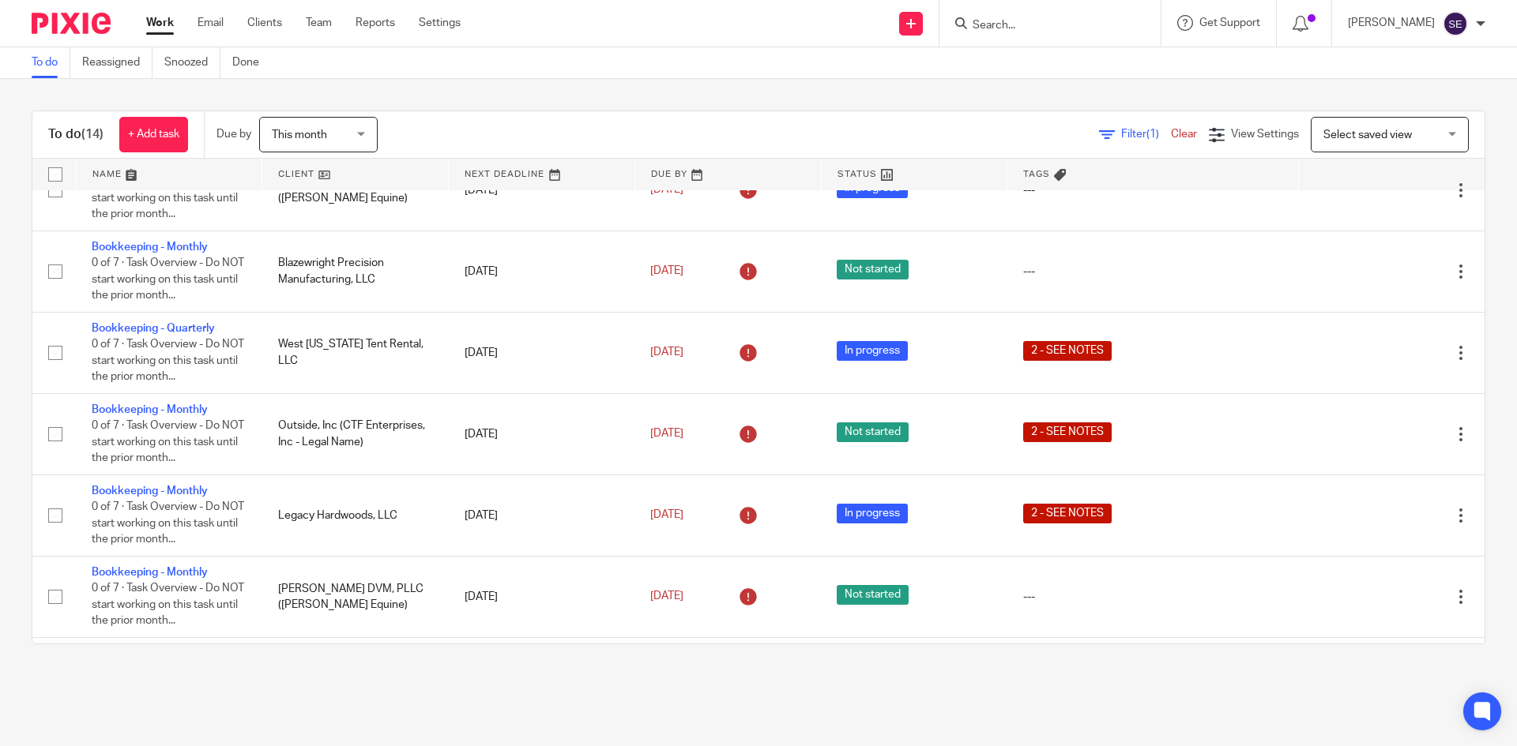
scroll to position [284, 0]
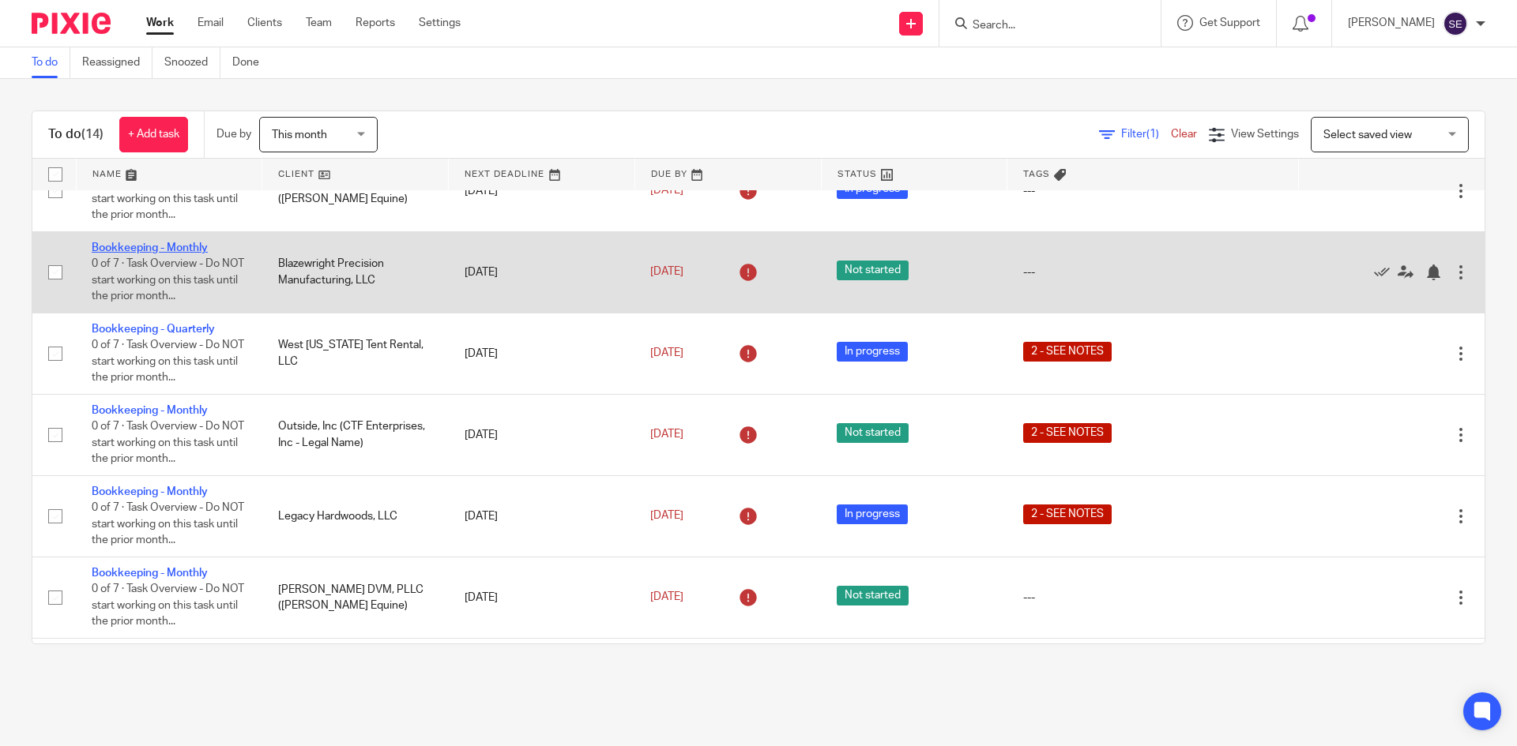
click at [158, 254] on link "Bookkeeping - Monthly" at bounding box center [150, 247] width 116 height 11
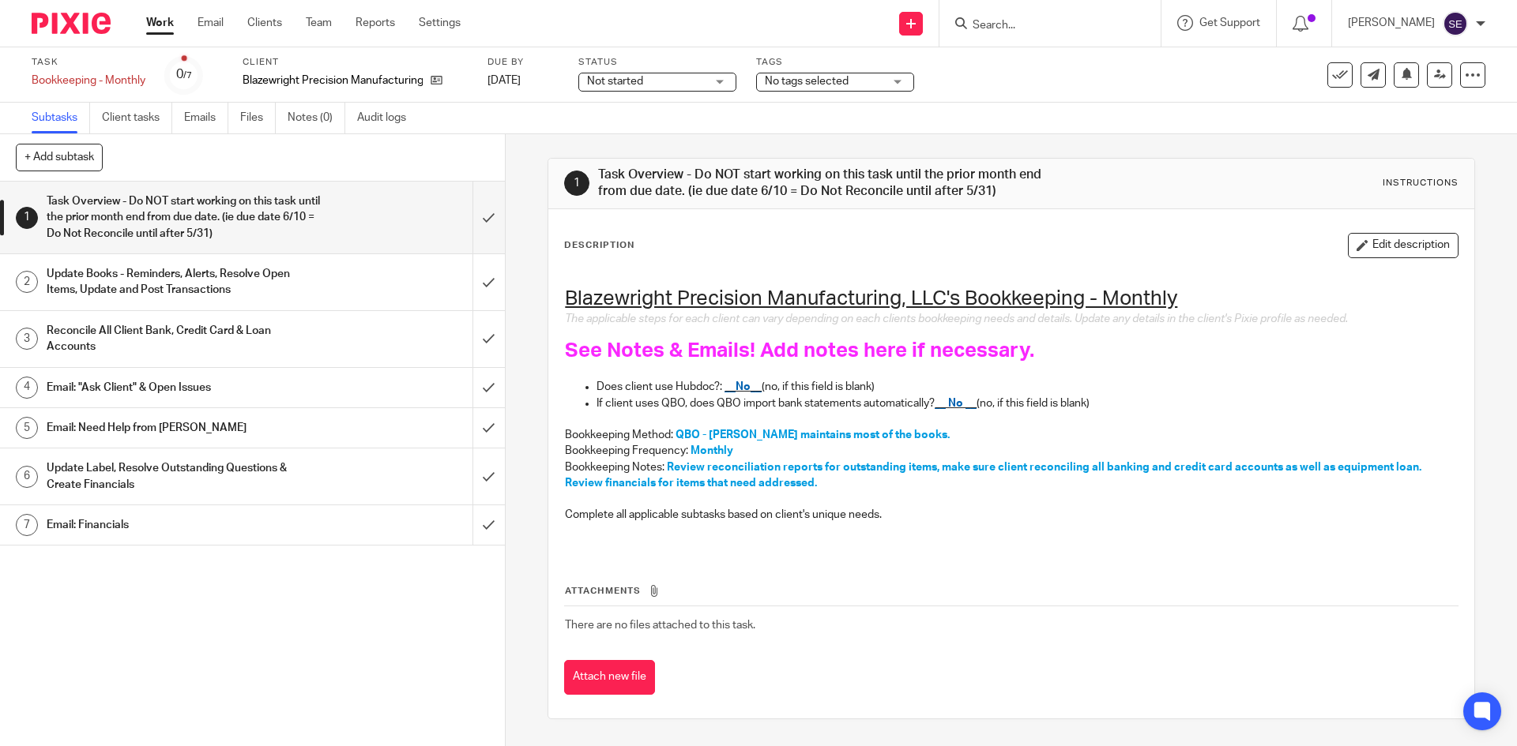
click at [208, 289] on h1 "Update Books - Reminders, Alerts, Resolve Open Items, Update and Post Transacti…" at bounding box center [183, 282] width 273 height 40
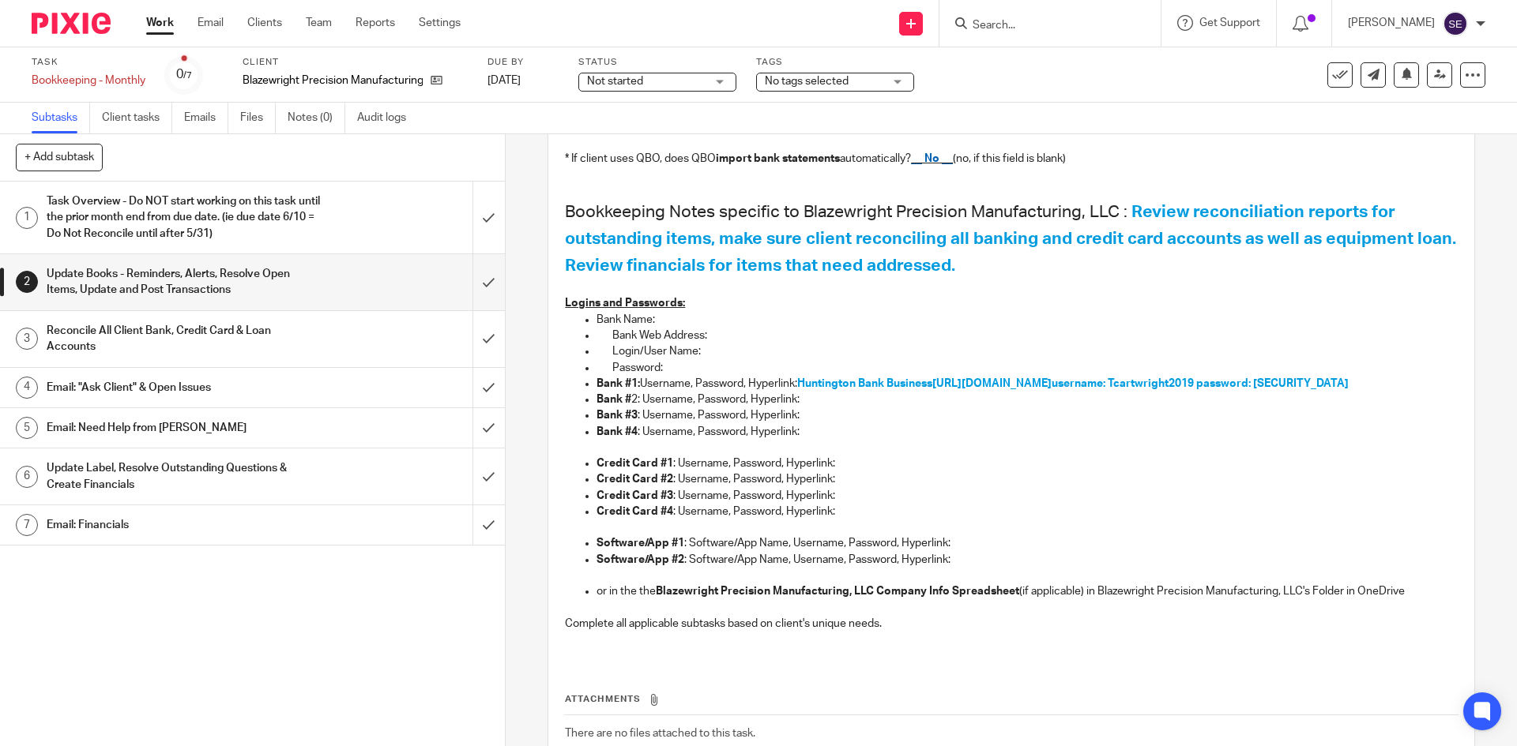
scroll to position [324, 0]
drag, startPoint x: 155, startPoint y: 26, endPoint x: 145, endPoint y: 25, distance: 9.5
click at [145, 25] on div "Work Email Clients Team Reports Settings Work Email Clients Team Reports Settin…" at bounding box center [307, 23] width 354 height 47
click at [164, 25] on link "Work" at bounding box center [160, 23] width 28 height 16
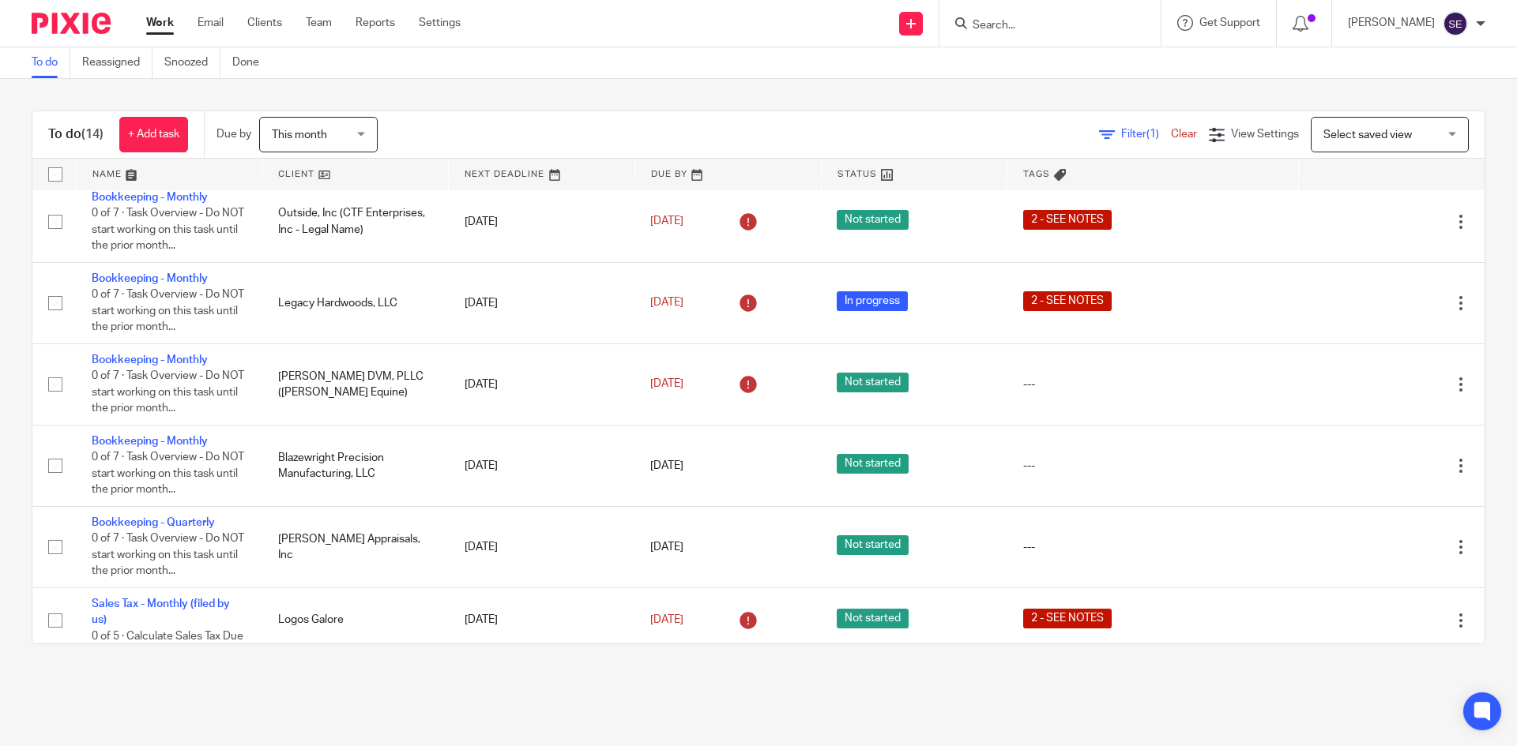
scroll to position [514, 0]
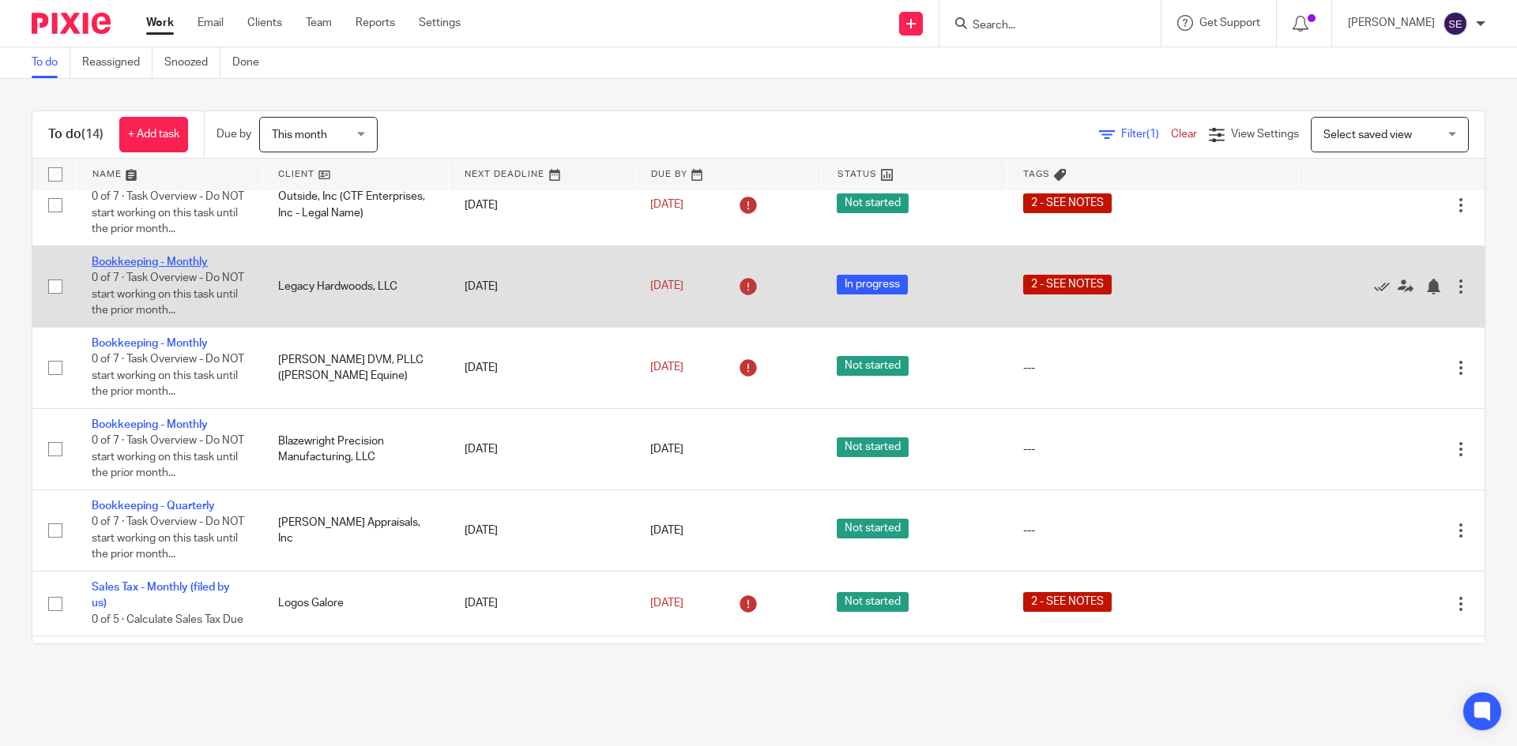
click at [165, 268] on link "Bookkeeping - Monthly" at bounding box center [150, 262] width 116 height 11
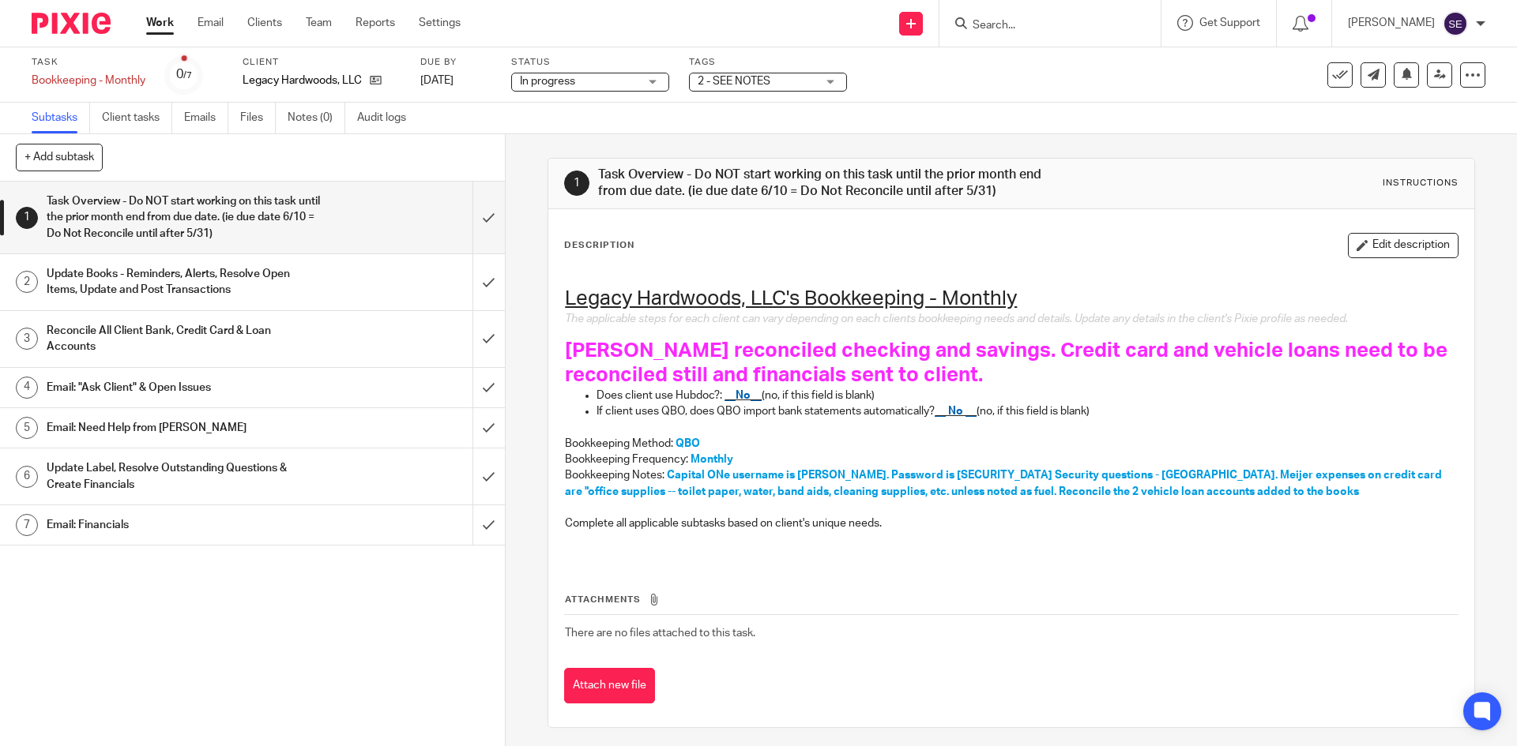
scroll to position [6, 0]
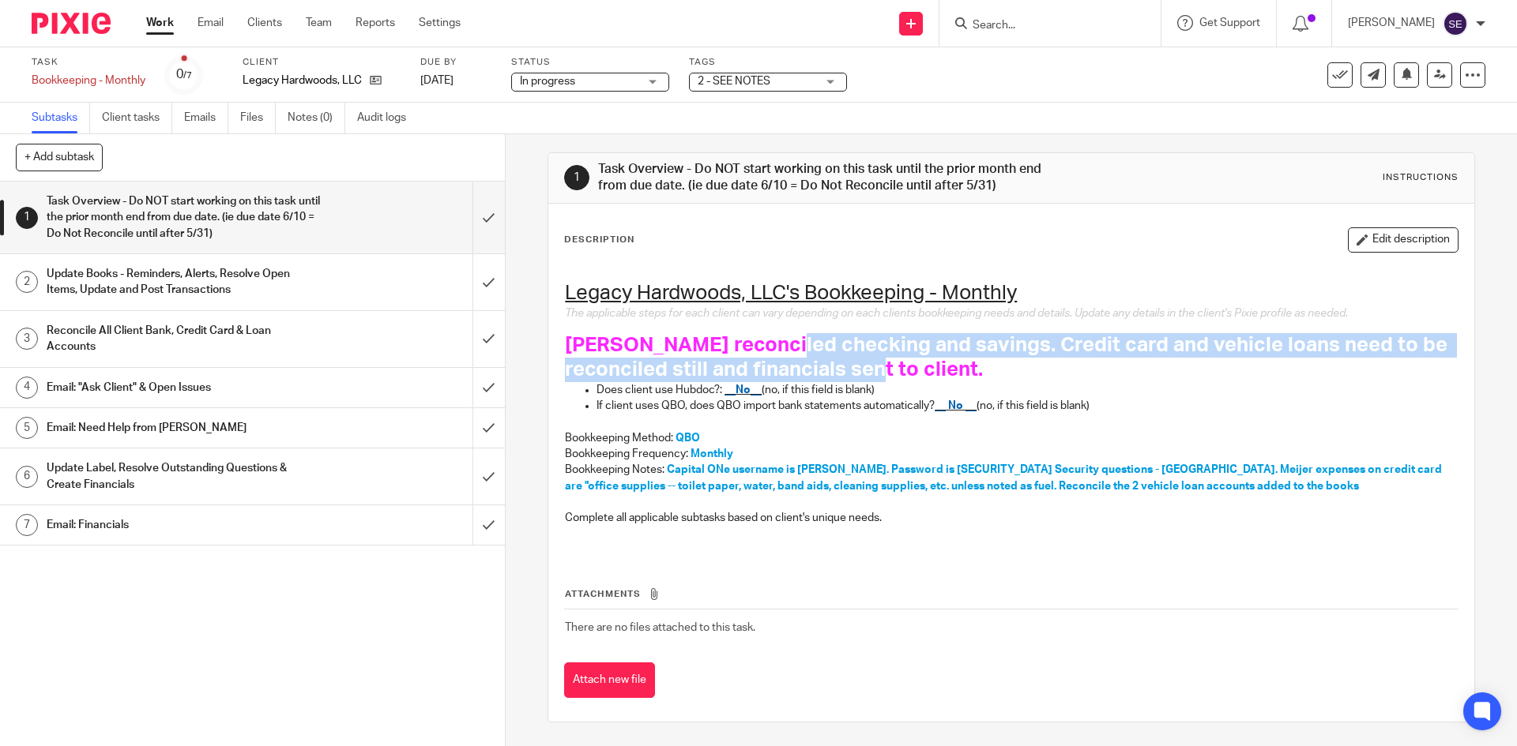
drag, startPoint x: 776, startPoint y: 344, endPoint x: 864, endPoint y: 363, distance: 90.5
click at [864, 363] on span "[PERSON_NAME] reconciled checking and savings. Credit card and vehicle loans ne…" at bounding box center [1008, 357] width 887 height 45
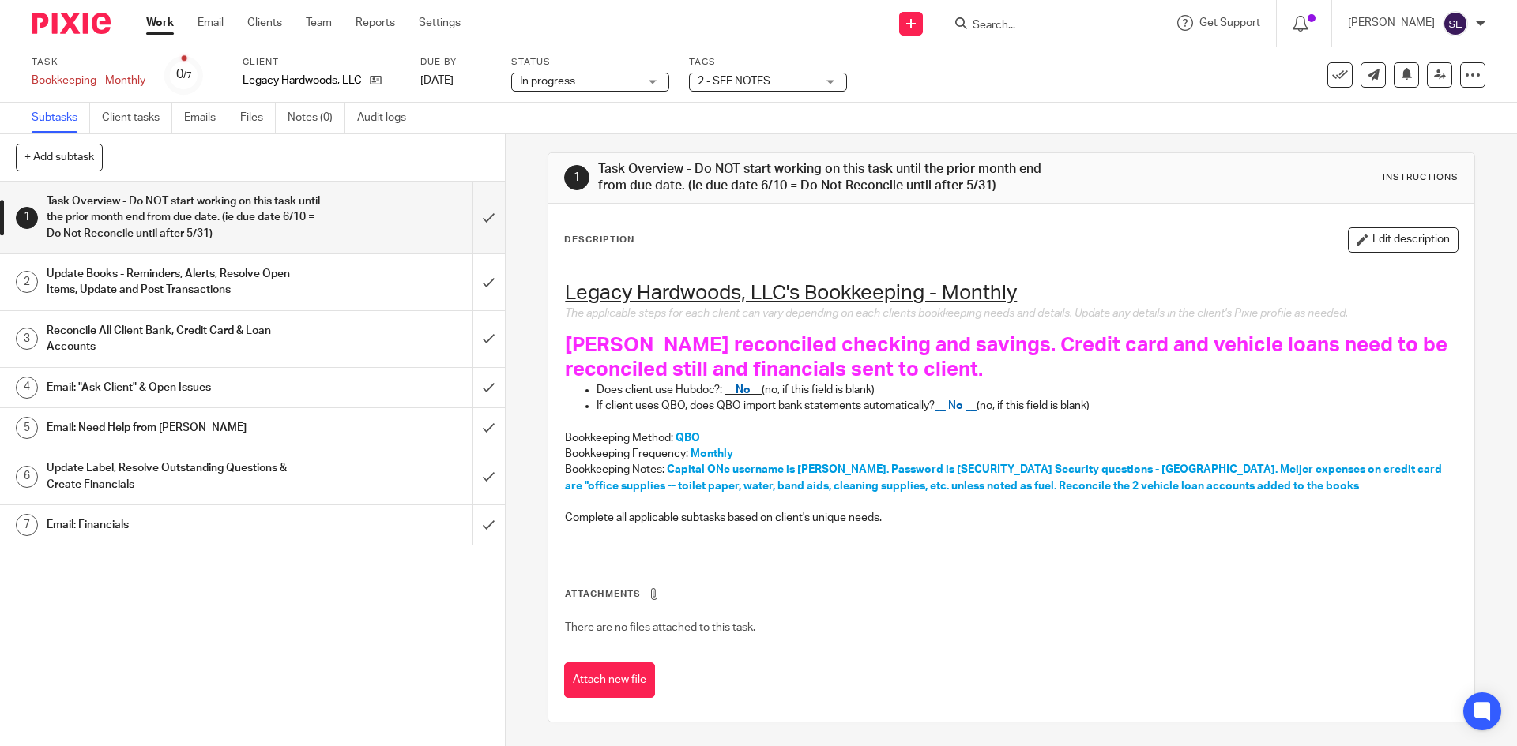
click at [885, 363] on h1 "HU reconciled checking and savings. Credit card and vehicle loans need to be re…" at bounding box center [1011, 357] width 892 height 49
drag, startPoint x: 147, startPoint y: 35, endPoint x: 162, endPoint y: 31, distance: 15.5
click at [162, 31] on link "Work" at bounding box center [160, 23] width 28 height 16
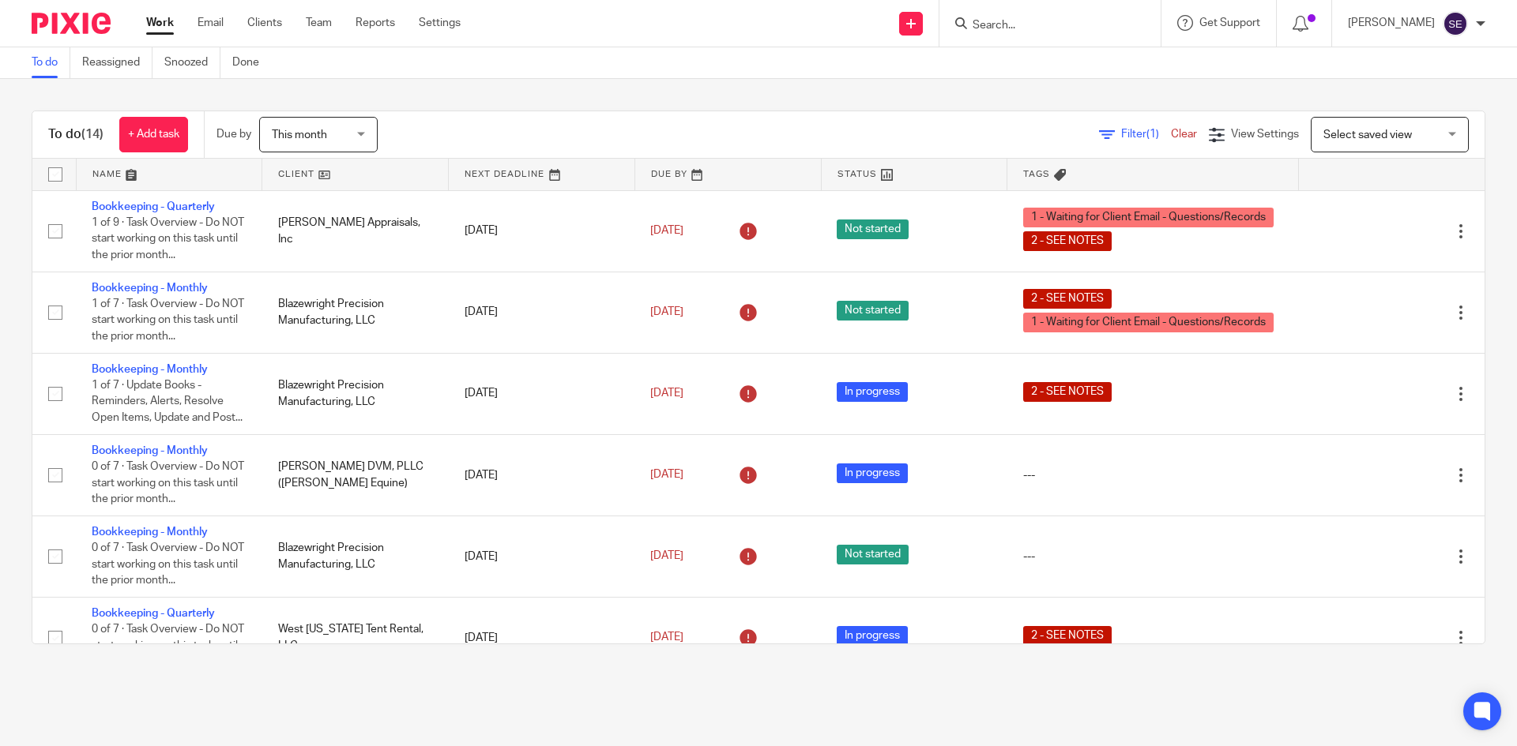
drag, startPoint x: 0, startPoint y: 0, endPoint x: 1000, endPoint y: 738, distance: 1242.7
click at [1000, 738] on main "To do Reassigned Snoozed Done To do (14) + Add task Due by This month This mont…" at bounding box center [758, 373] width 1517 height 746
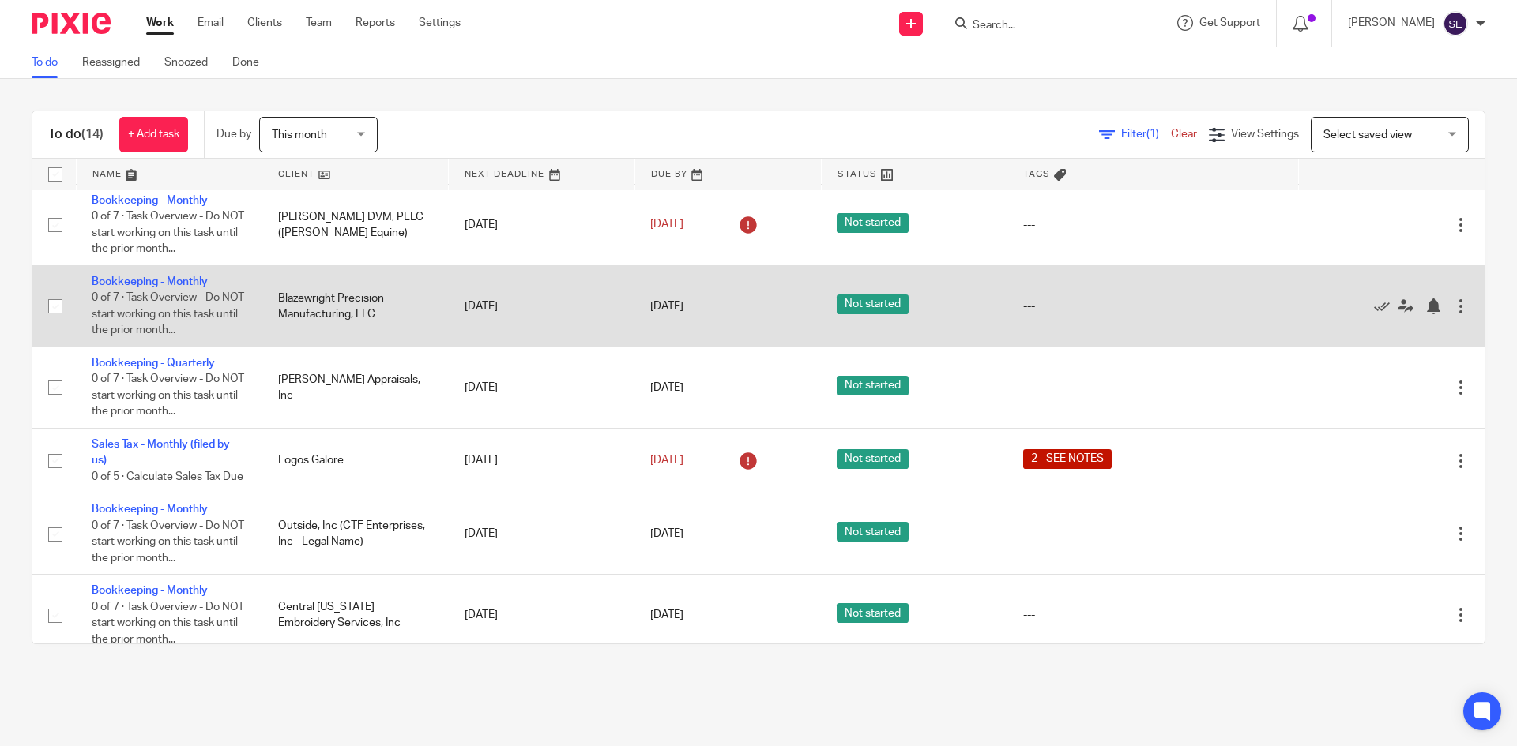
scroll to position [701, 0]
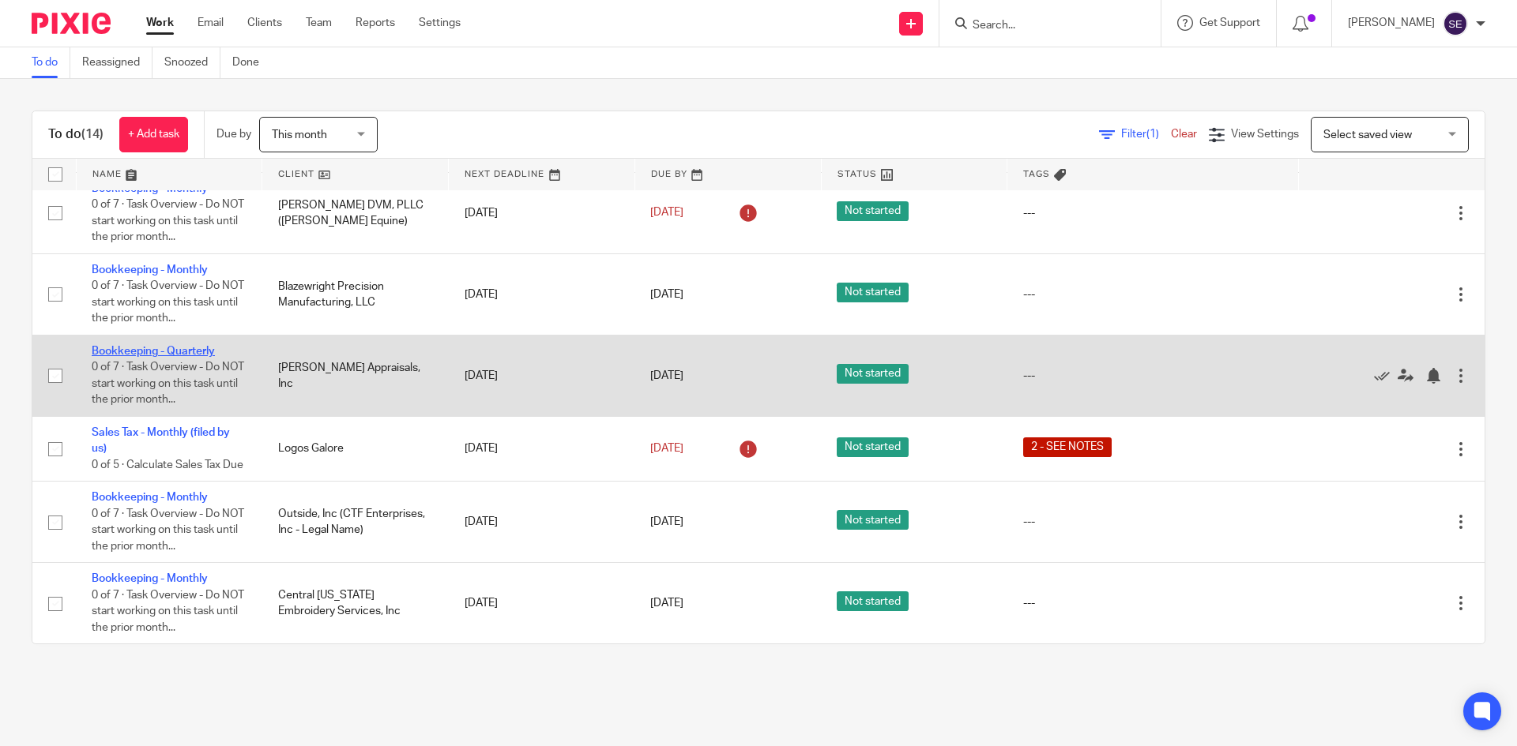
click at [157, 346] on link "Bookkeeping - Quarterly" at bounding box center [153, 351] width 123 height 11
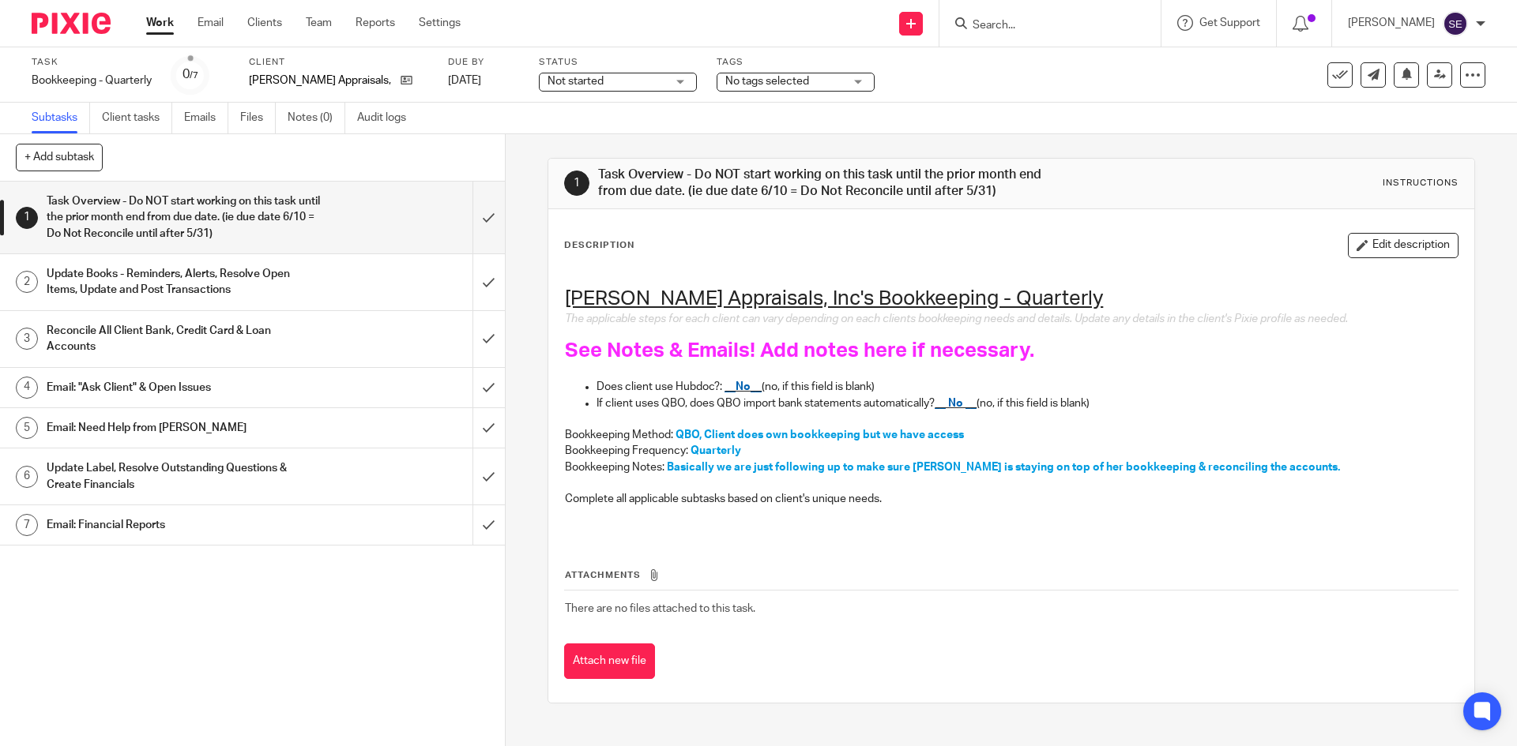
drag, startPoint x: 167, startPoint y: 32, endPoint x: 164, endPoint y: 46, distance: 14.4
click at [167, 31] on link "Work" at bounding box center [160, 23] width 28 height 16
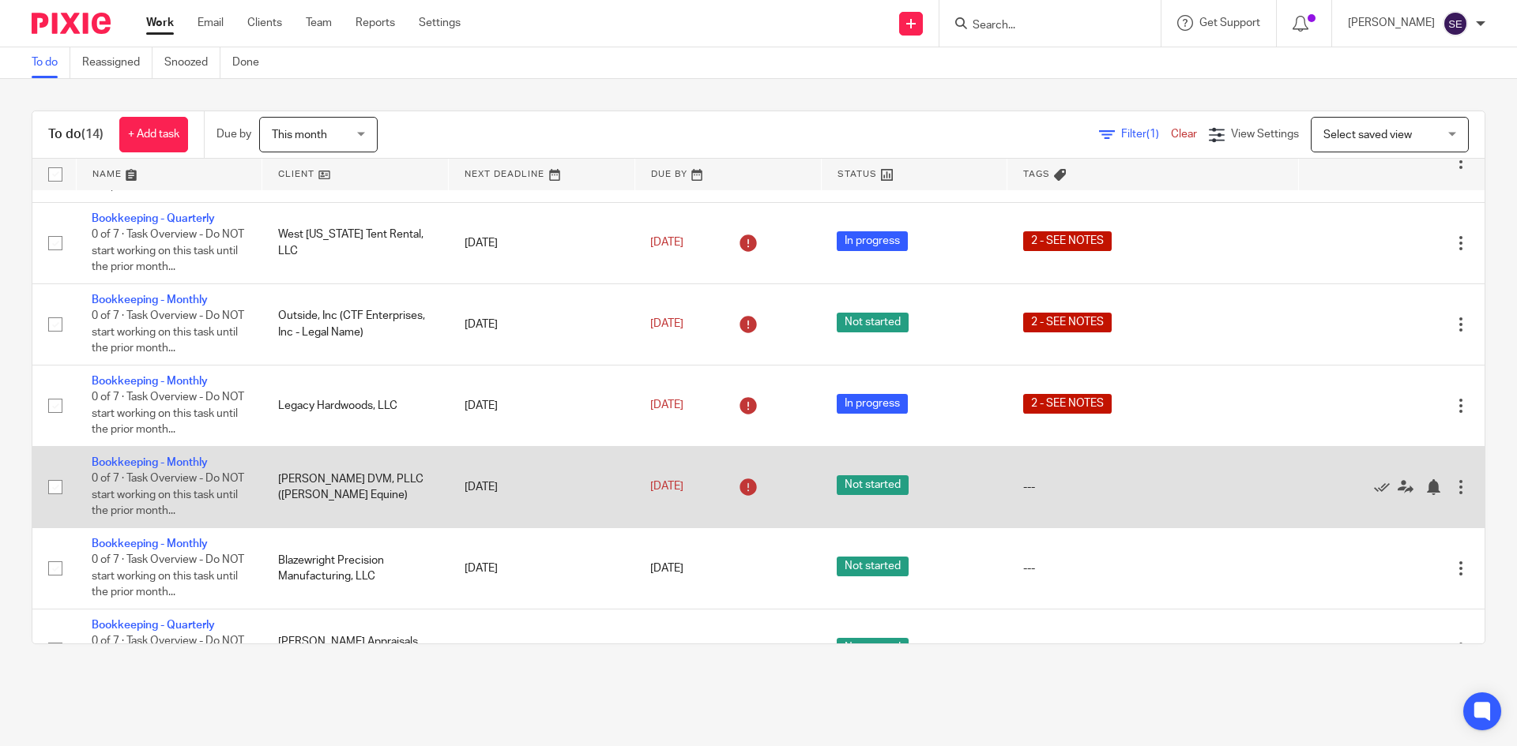
scroll to position [474, 0]
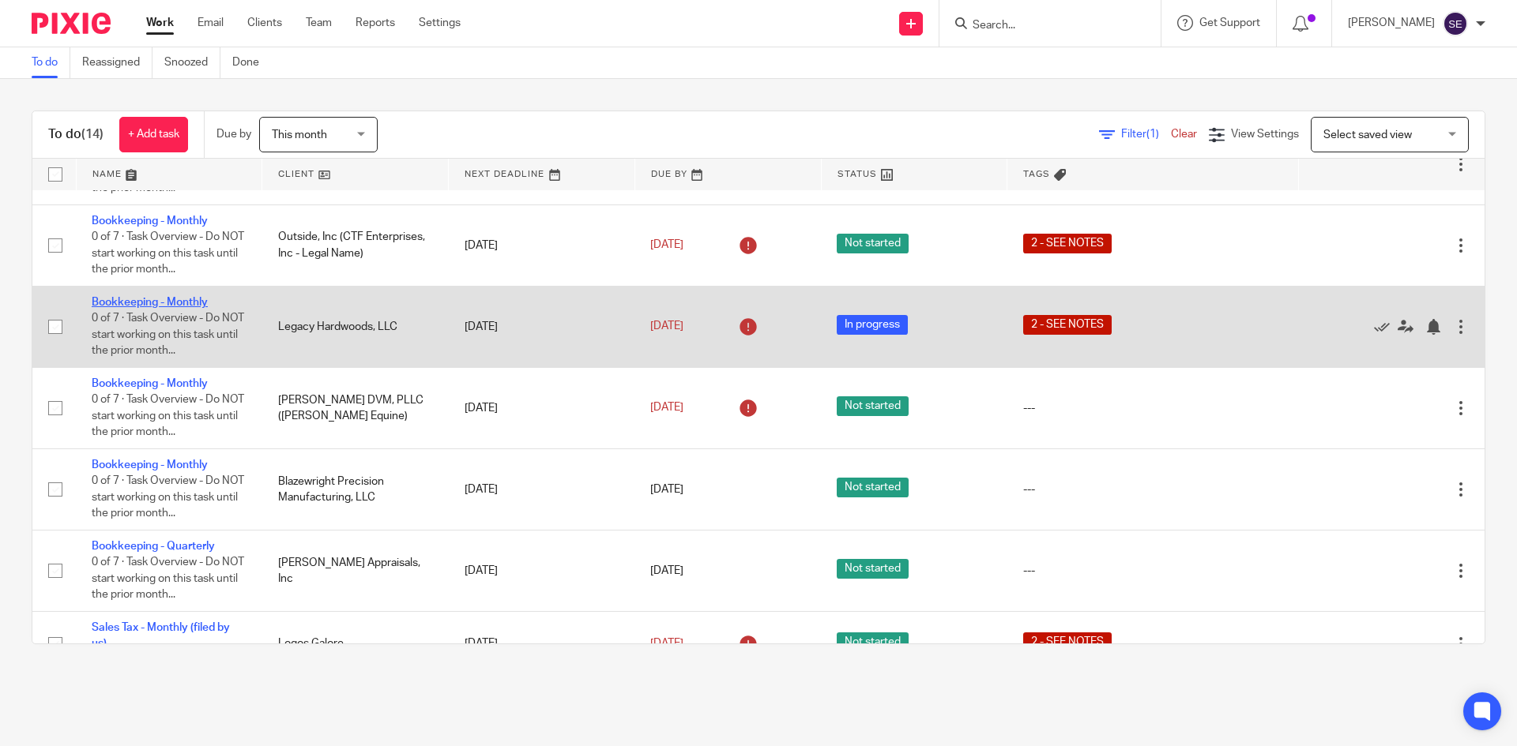
click at [160, 308] on link "Bookkeeping - Monthly" at bounding box center [150, 302] width 116 height 11
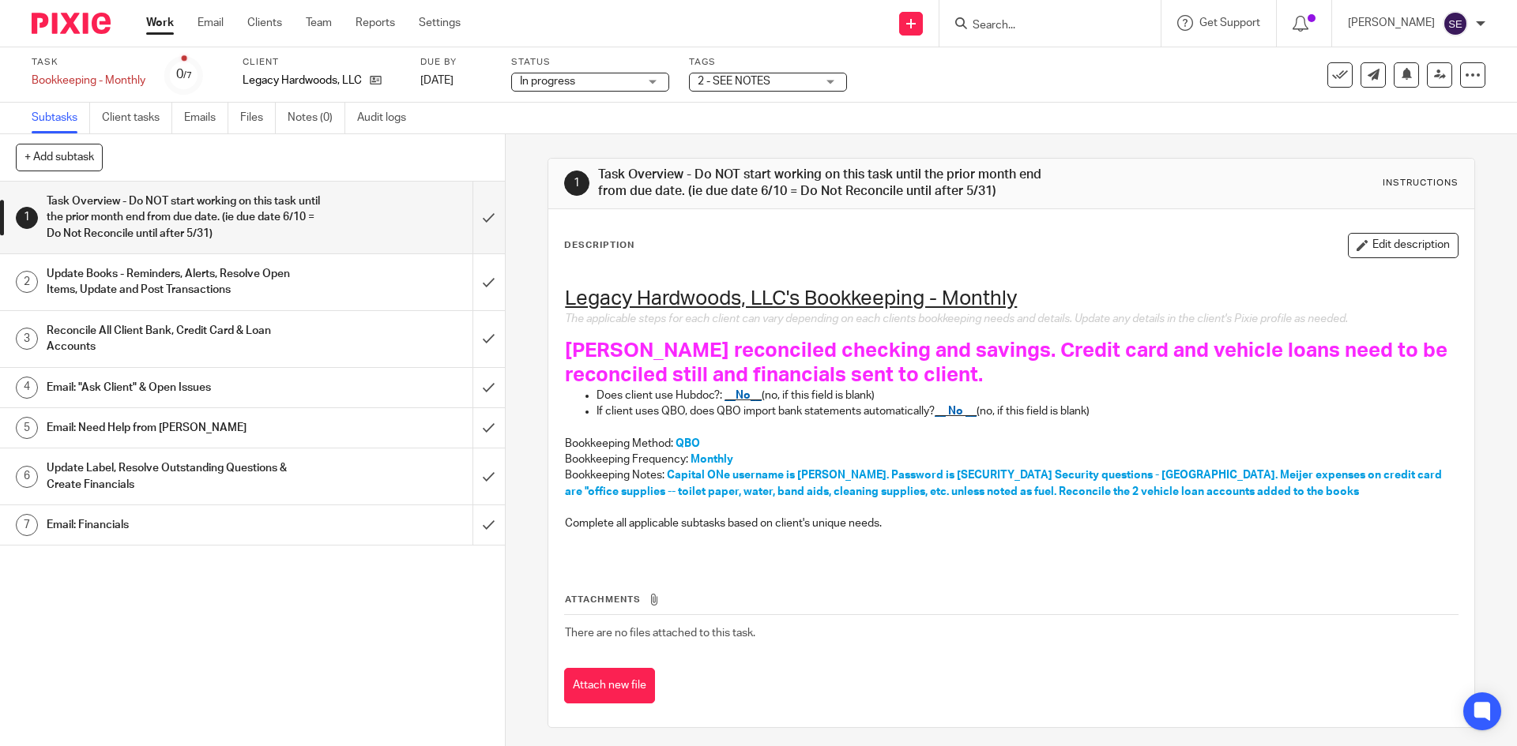
scroll to position [6, 0]
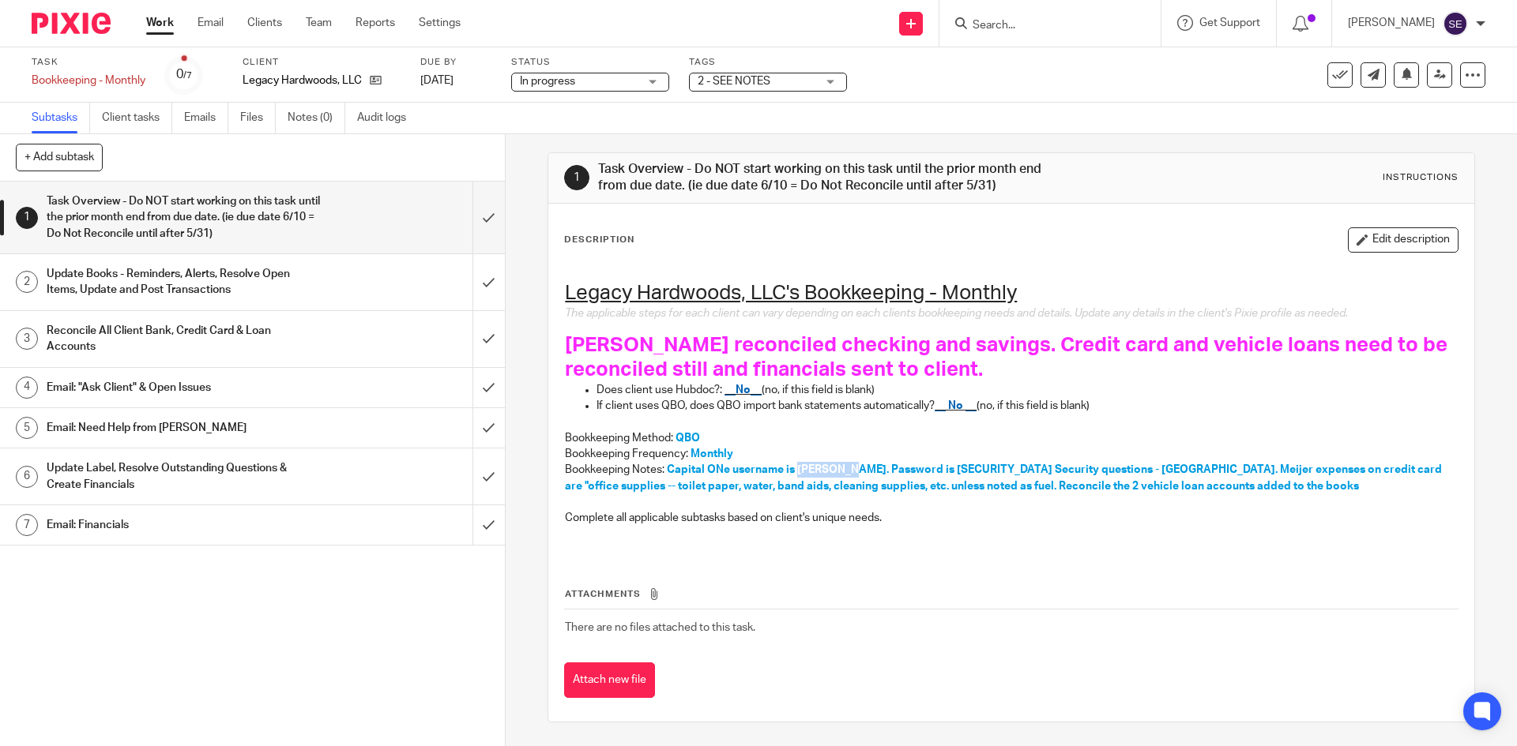
drag, startPoint x: 792, startPoint y: 468, endPoint x: 846, endPoint y: 471, distance: 53.8
click at [846, 471] on span "Capital ONe username is [PERSON_NAME]. Password is [SECURITY_DATA] Security que…" at bounding box center [1004, 477] width 879 height 27
copy span "[PERSON_NAME]"
drag, startPoint x: 917, startPoint y: 471, endPoint x: 962, endPoint y: 468, distance: 45.1
click at [962, 468] on span "Capital ONe username is [PERSON_NAME]. Password is [SECURITY_DATA] Security que…" at bounding box center [1004, 477] width 879 height 27
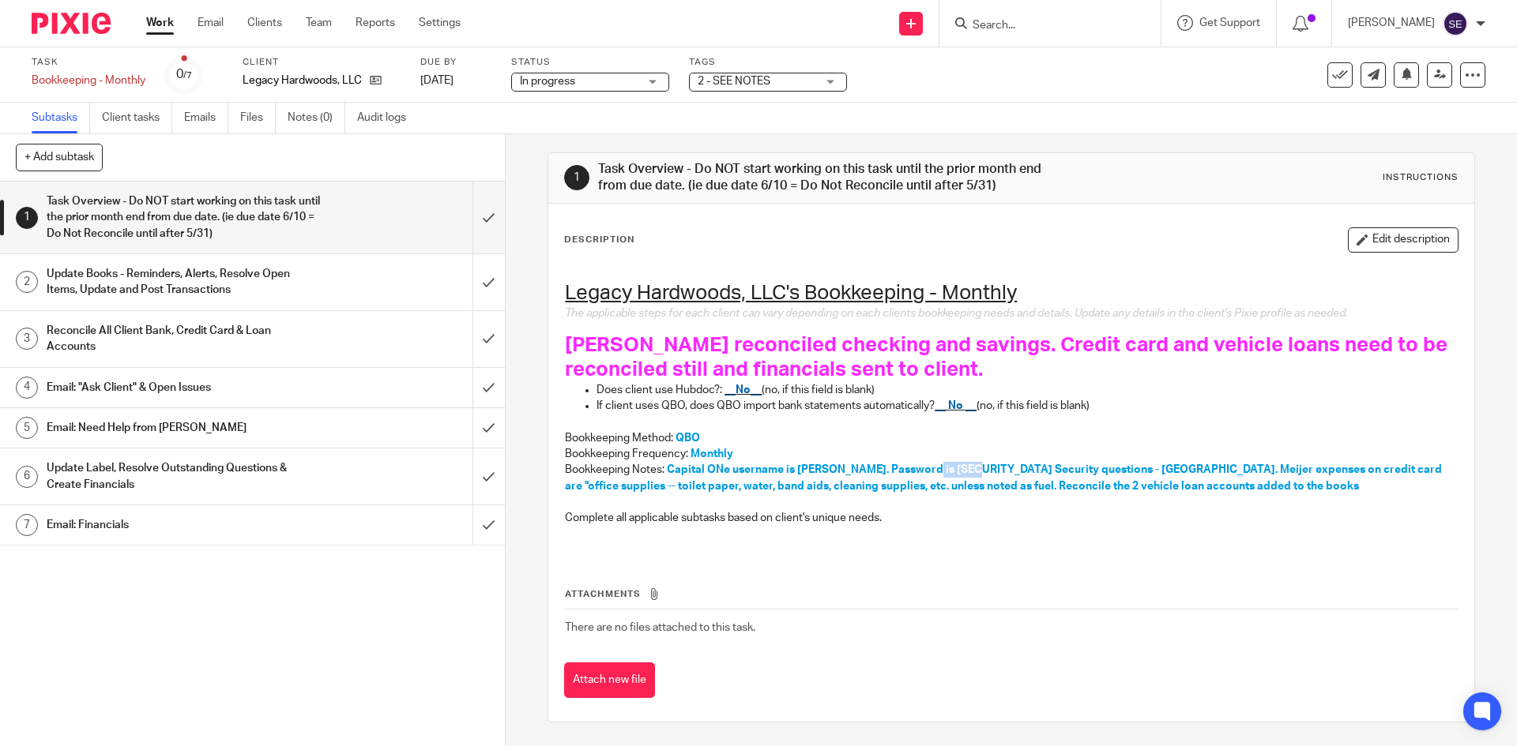
copy span "Alot3535"
click at [166, 29] on link "Work" at bounding box center [160, 23] width 28 height 16
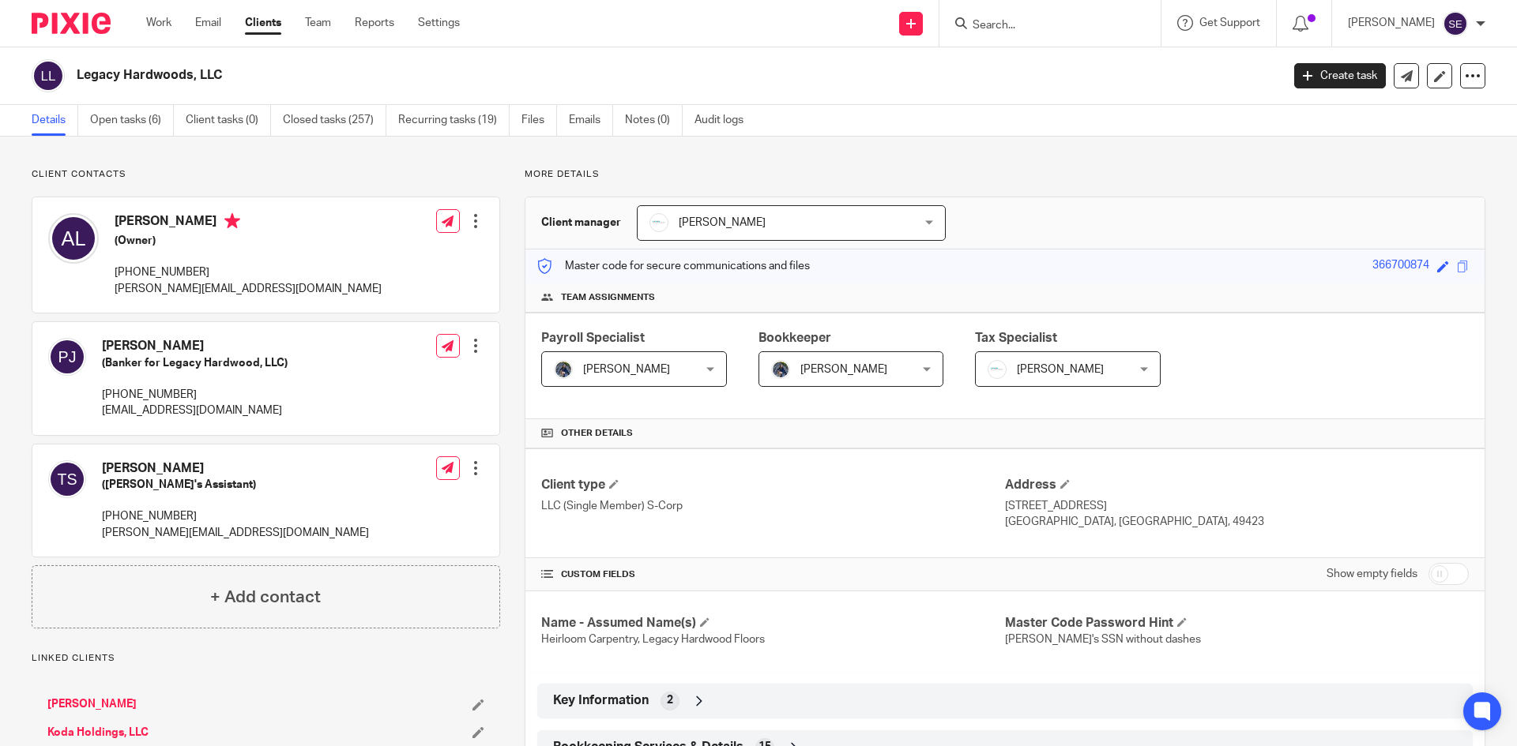
scroll to position [343, 0]
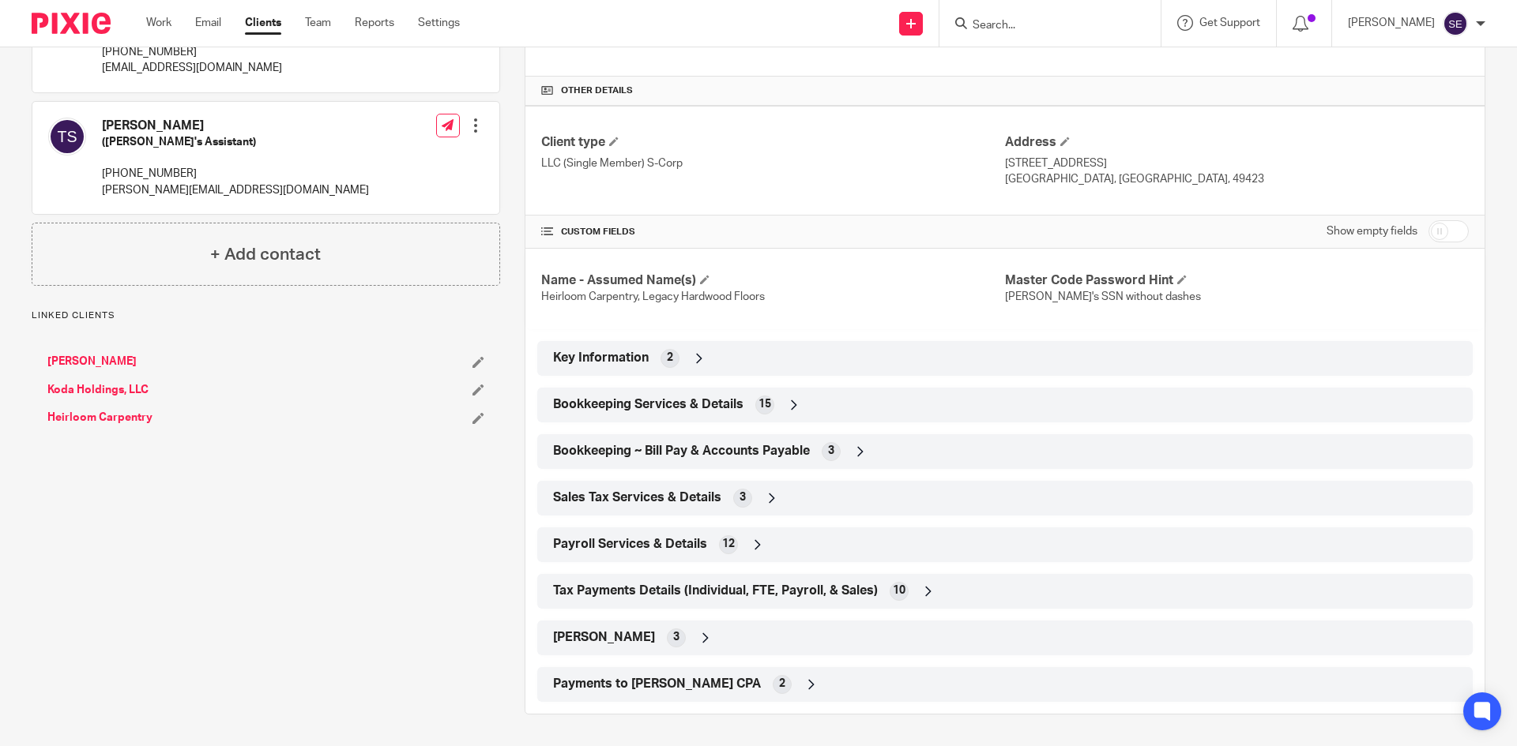
click at [767, 413] on div "Bookkeeping Services & Details 15" at bounding box center [1005, 405] width 912 height 27
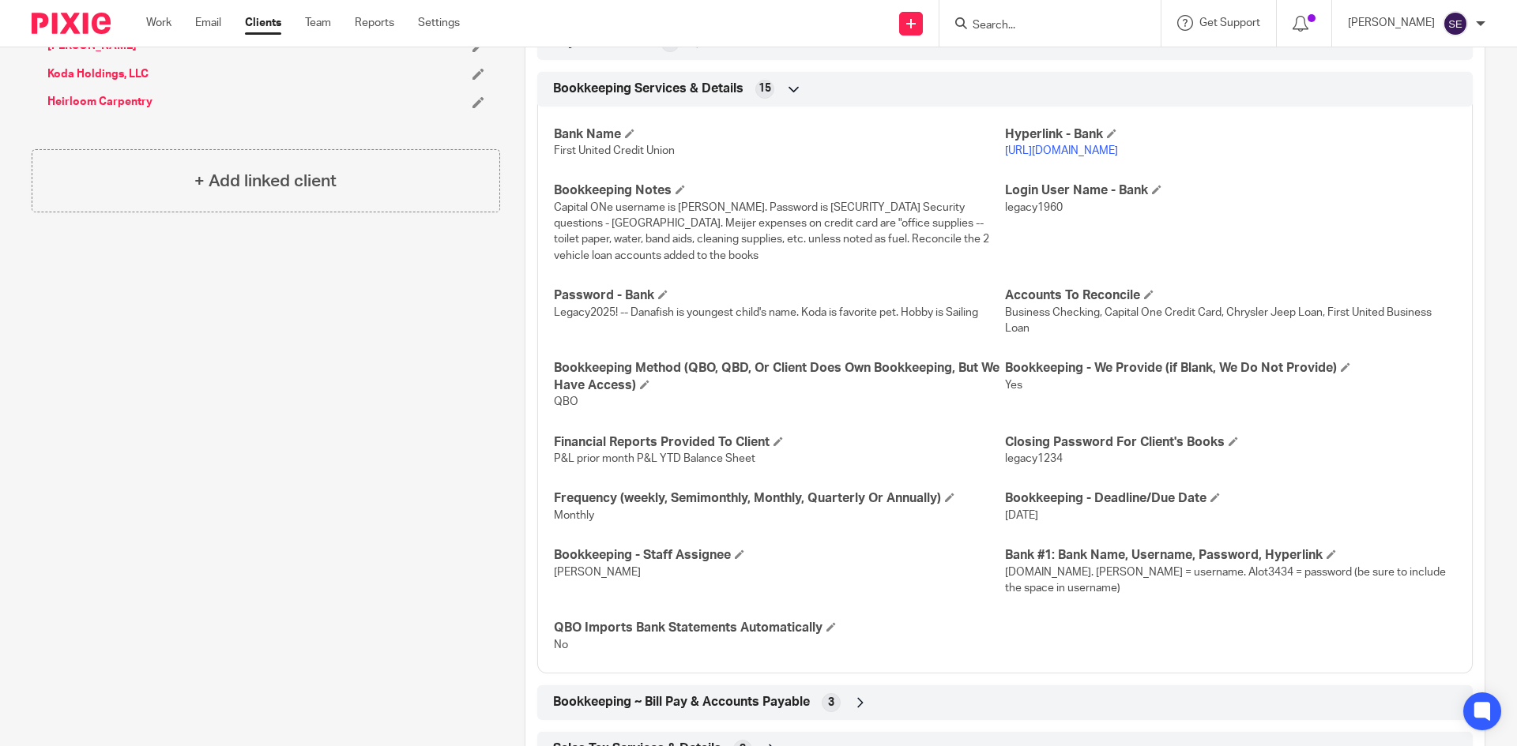
scroll to position [910, 0]
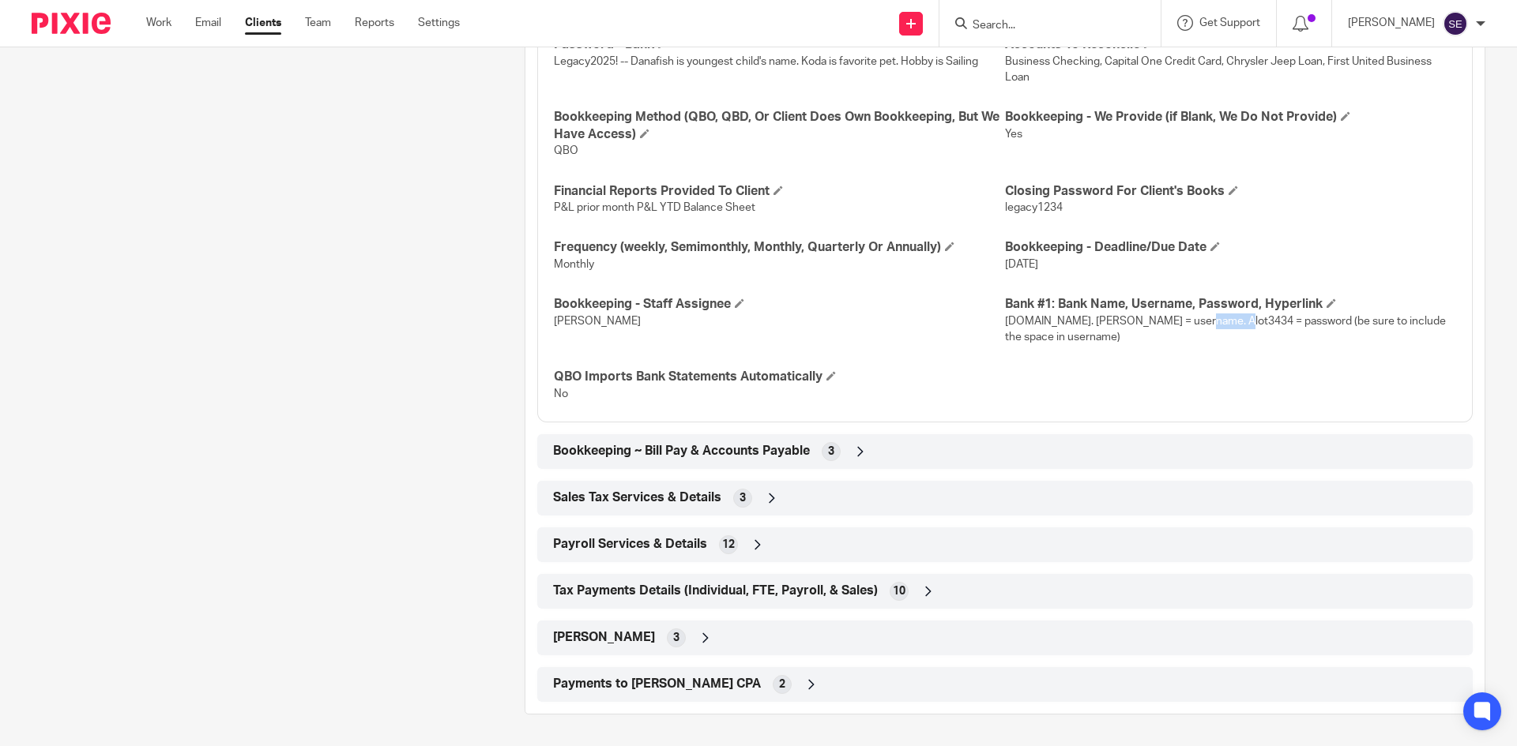
drag, startPoint x: 1172, startPoint y: 325, endPoint x: 1205, endPoint y: 327, distance: 33.3
click at [1205, 327] on p "chryslercapital.com. Andrew lotto = username. Alot3434 = password (be sure to i…" at bounding box center [1230, 330] width 451 height 32
click at [1200, 357] on div "Bank Name First United Credit Union Hyperlink - Bank https://www.firstunitedcu.…" at bounding box center [1004, 134] width 935 height 580
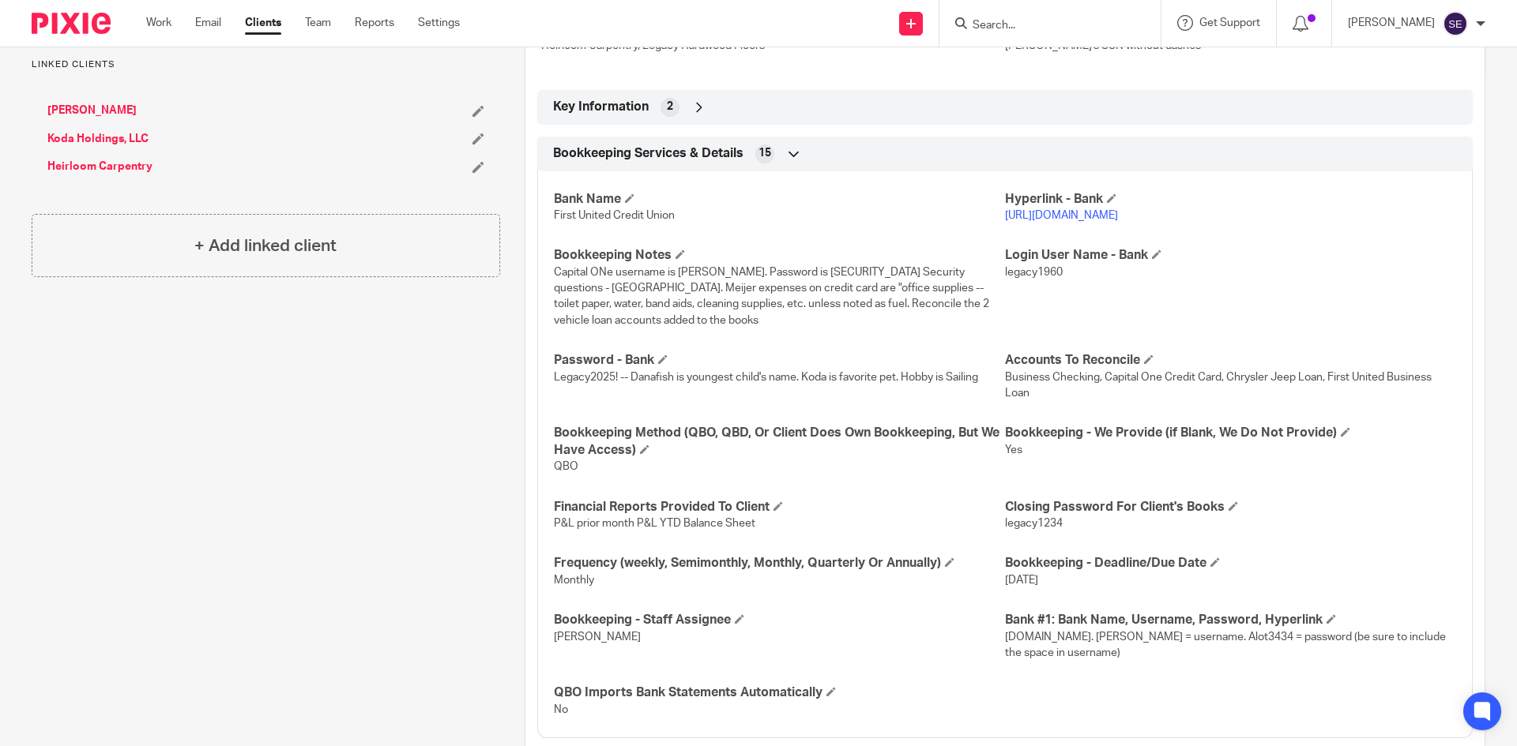
scroll to position [515, 0]
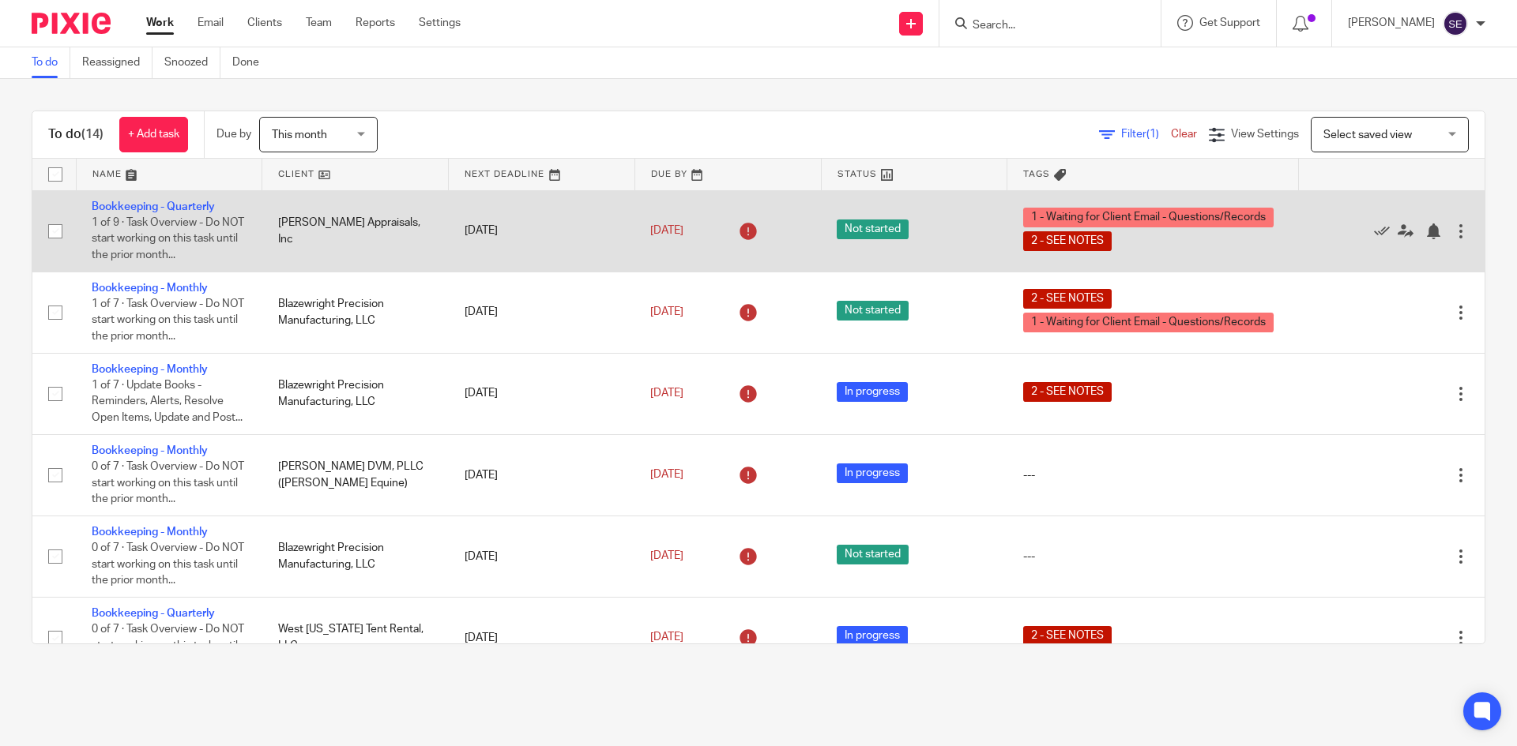
click at [1168, 226] on span "1 - Waiting for Client Email - Questions/Records" at bounding box center [1148, 218] width 250 height 20
click at [159, 205] on link "Bookkeeping - Quarterly" at bounding box center [153, 206] width 123 height 11
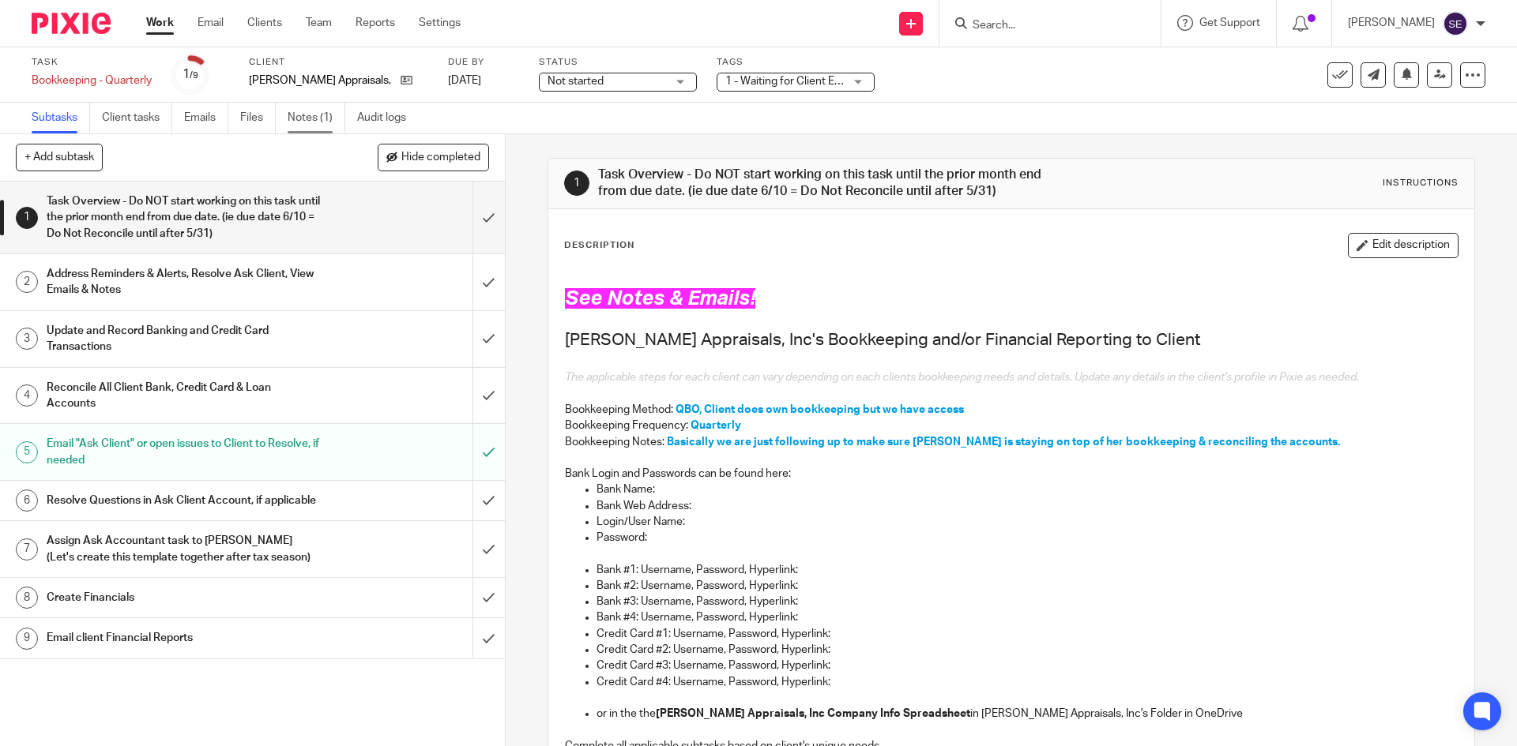
click at [314, 121] on link "Notes (1)" at bounding box center [317, 118] width 58 height 31
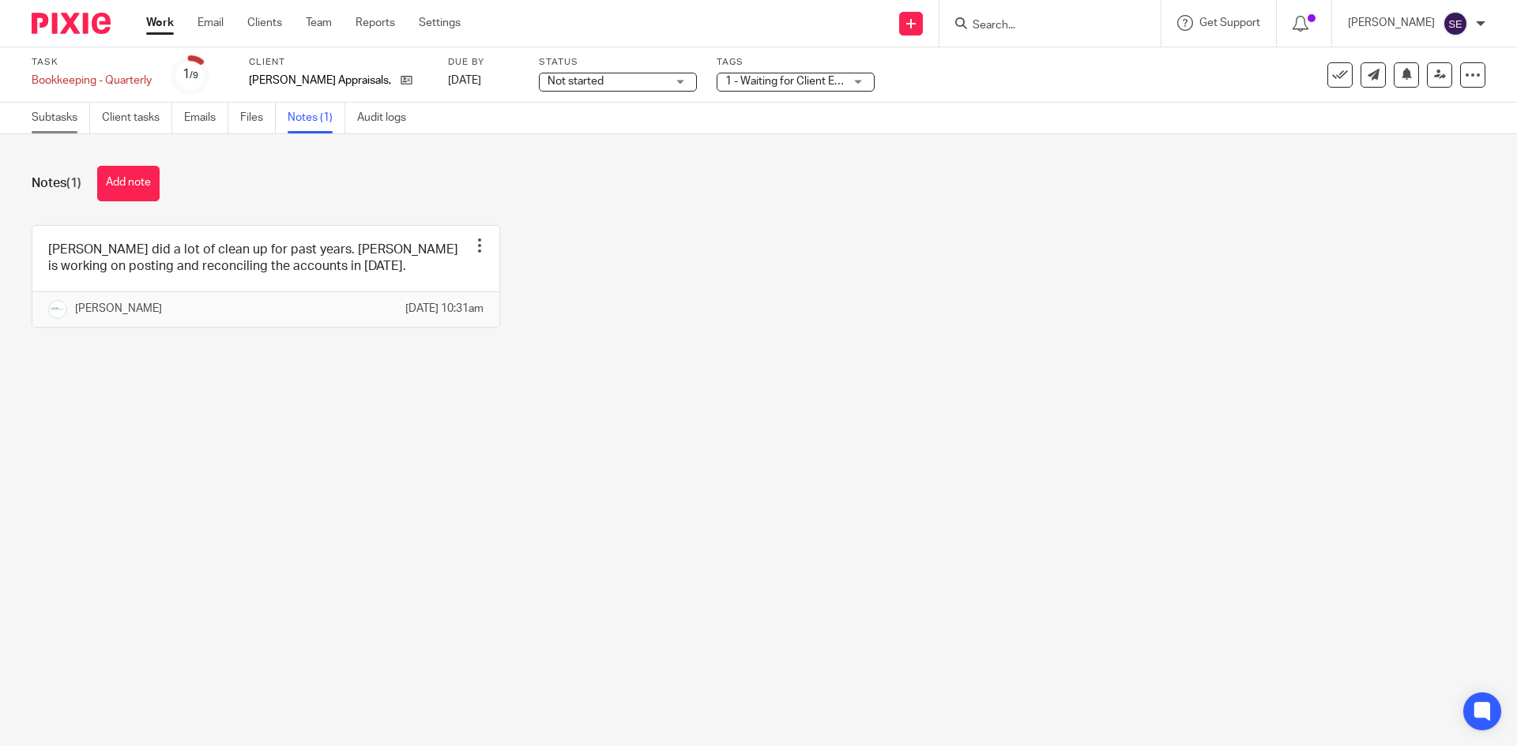
click at [43, 121] on link "Subtasks" at bounding box center [61, 118] width 58 height 31
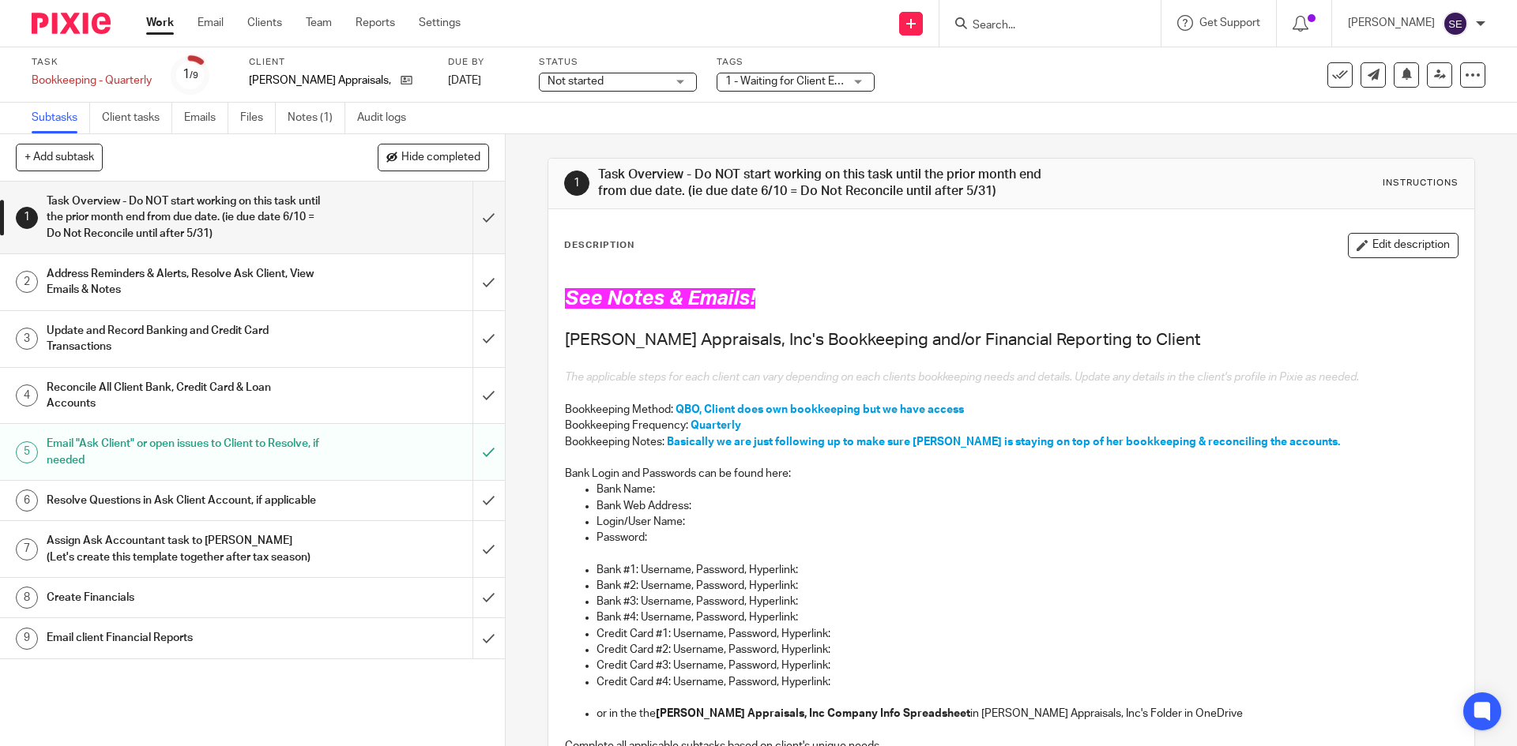
click at [158, 31] on link "Work" at bounding box center [160, 23] width 28 height 16
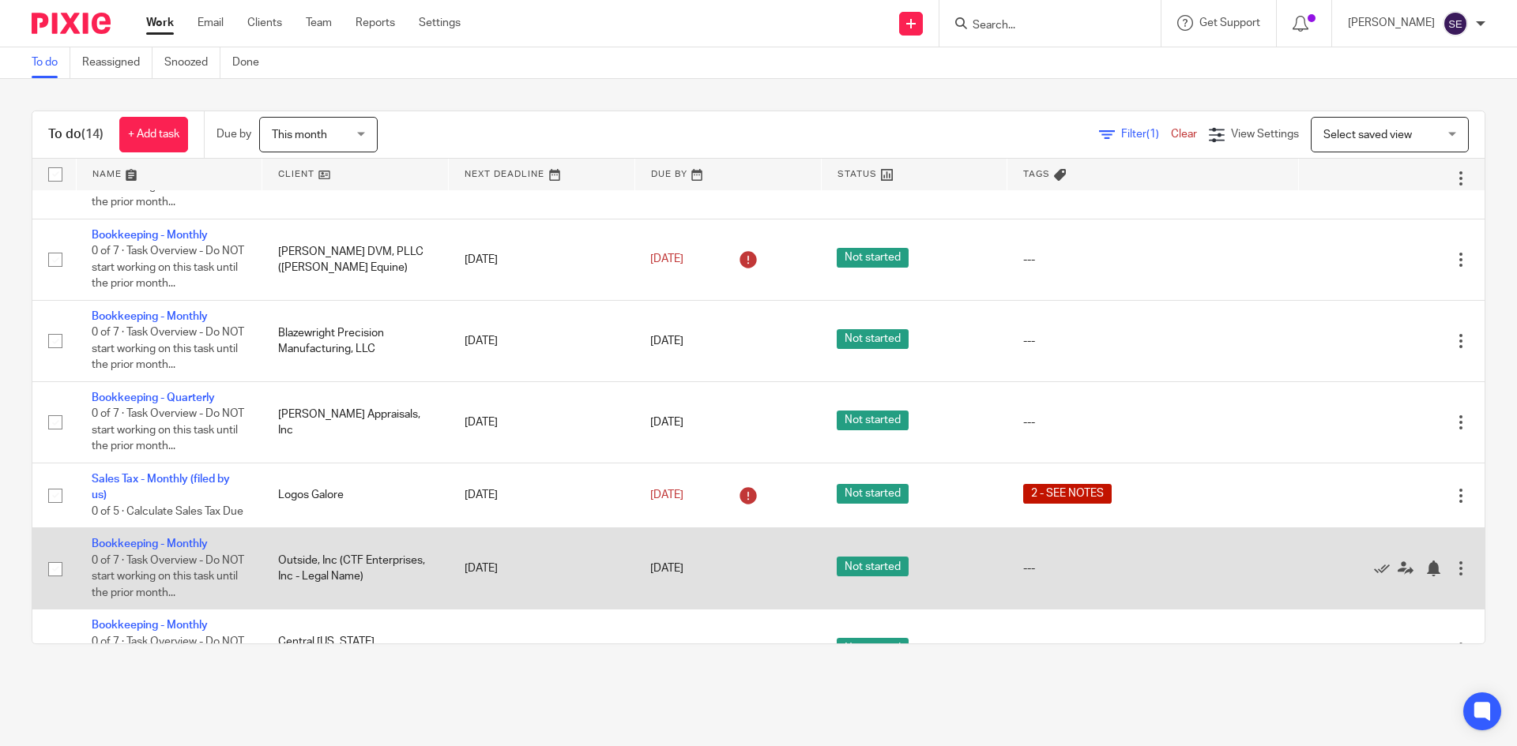
scroll to position [701, 0]
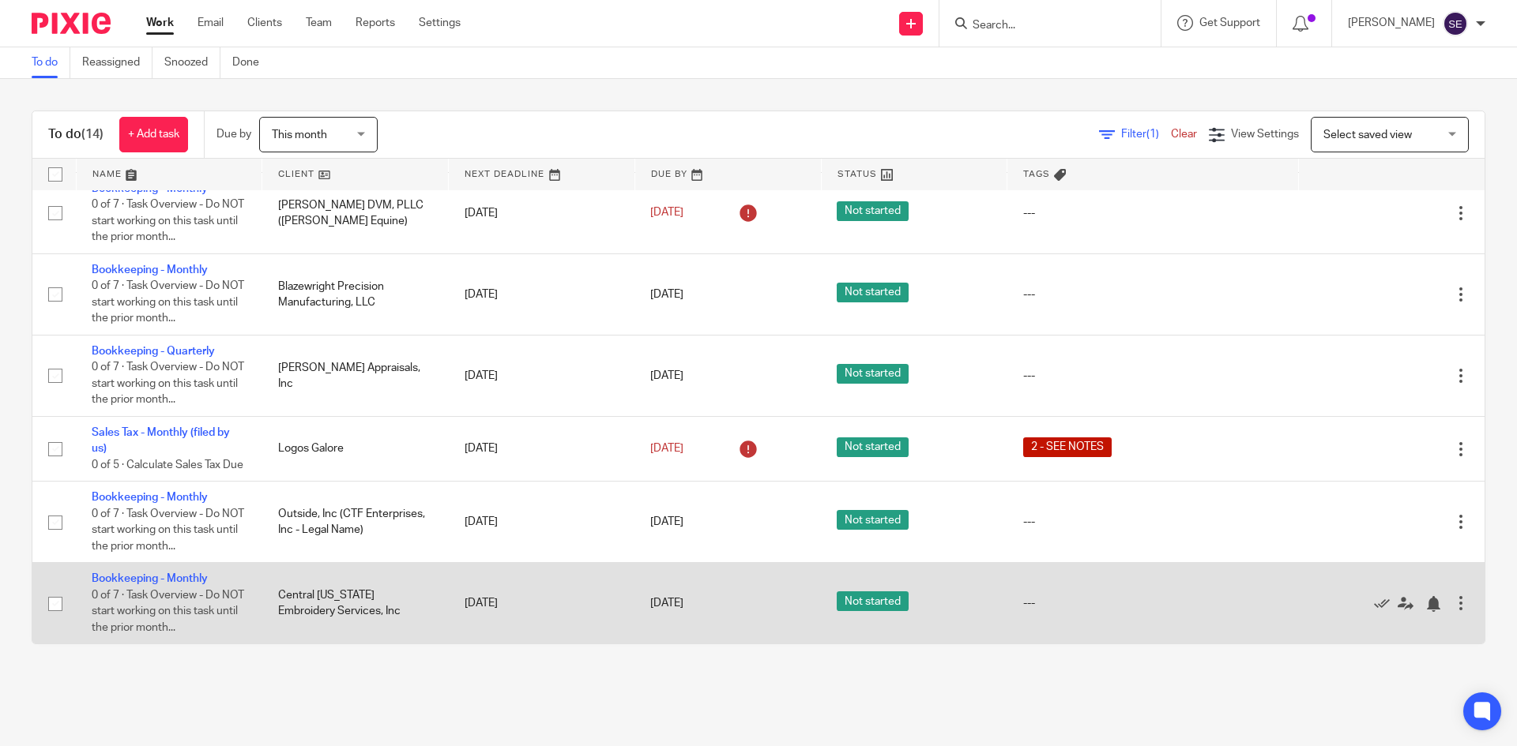
click at [148, 571] on td "Bookkeeping - Monthly 0 of 7 · Task Overview - Do NOT start working on this tas…" at bounding box center [169, 603] width 186 height 81
click at [143, 588] on td "Bookkeeping - Monthly 0 of 7 · Task Overview - Do NOT start working on this tas…" at bounding box center [169, 603] width 186 height 81
click at [145, 570] on td "Bookkeeping - Monthly 0 of 7 · Task Overview - Do NOT start working on this tas…" at bounding box center [169, 603] width 186 height 81
click at [154, 581] on link "Bookkeeping - Monthly" at bounding box center [150, 578] width 116 height 11
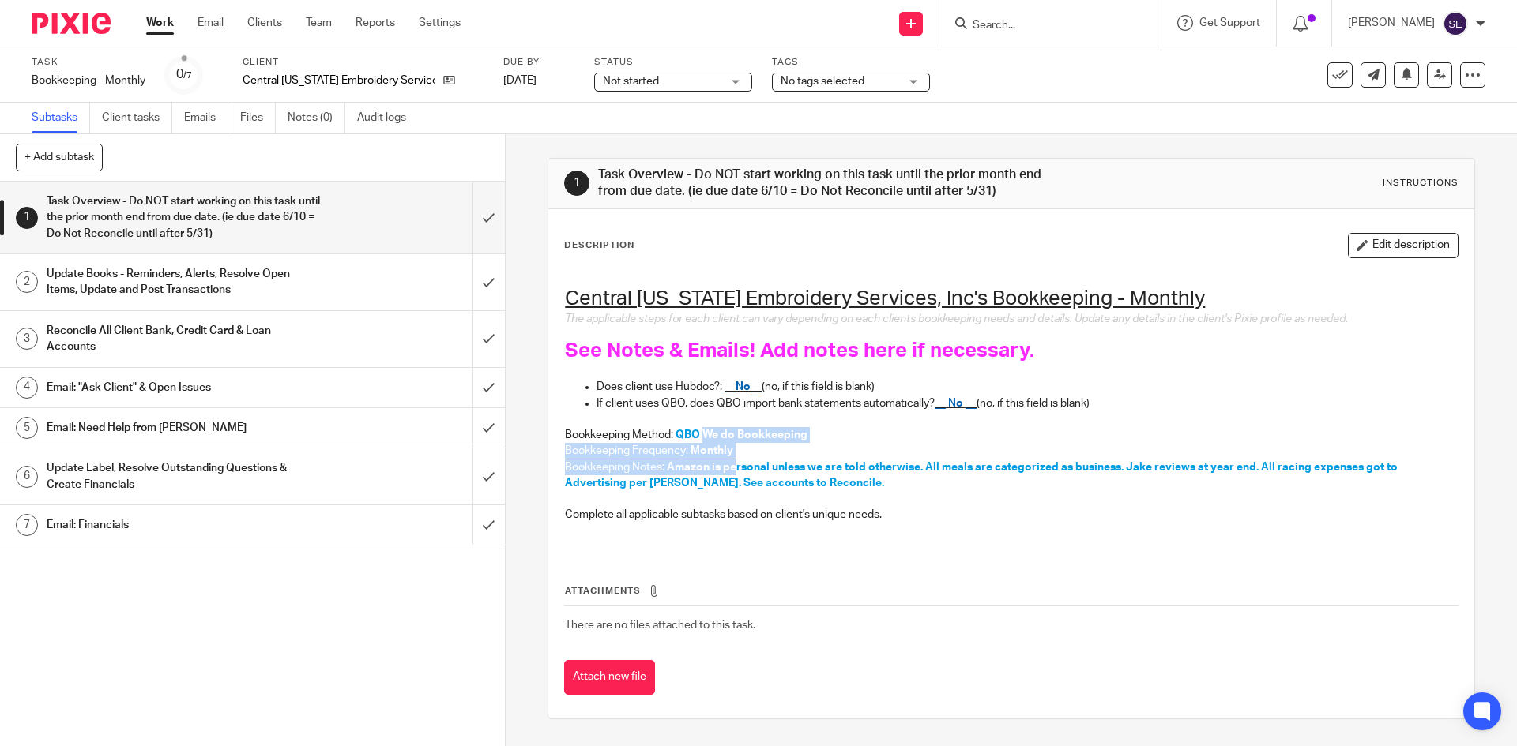
drag, startPoint x: 703, startPoint y: 439, endPoint x: 732, endPoint y: 464, distance: 38.6
click at [731, 464] on div "Central [US_STATE] Embroidery Services, Inc's Bookkeeping - Monthly The applica…" at bounding box center [1011, 409] width 908 height 284
click at [757, 505] on p at bounding box center [1011, 499] width 892 height 16
drag, startPoint x: 862, startPoint y: 494, endPoint x: 739, endPoint y: 473, distance: 124.3
click at [739, 464] on div "Central [US_STATE] Embroidery Services, Inc's Bookkeeping - Monthly The applica…" at bounding box center [1011, 409] width 908 height 284
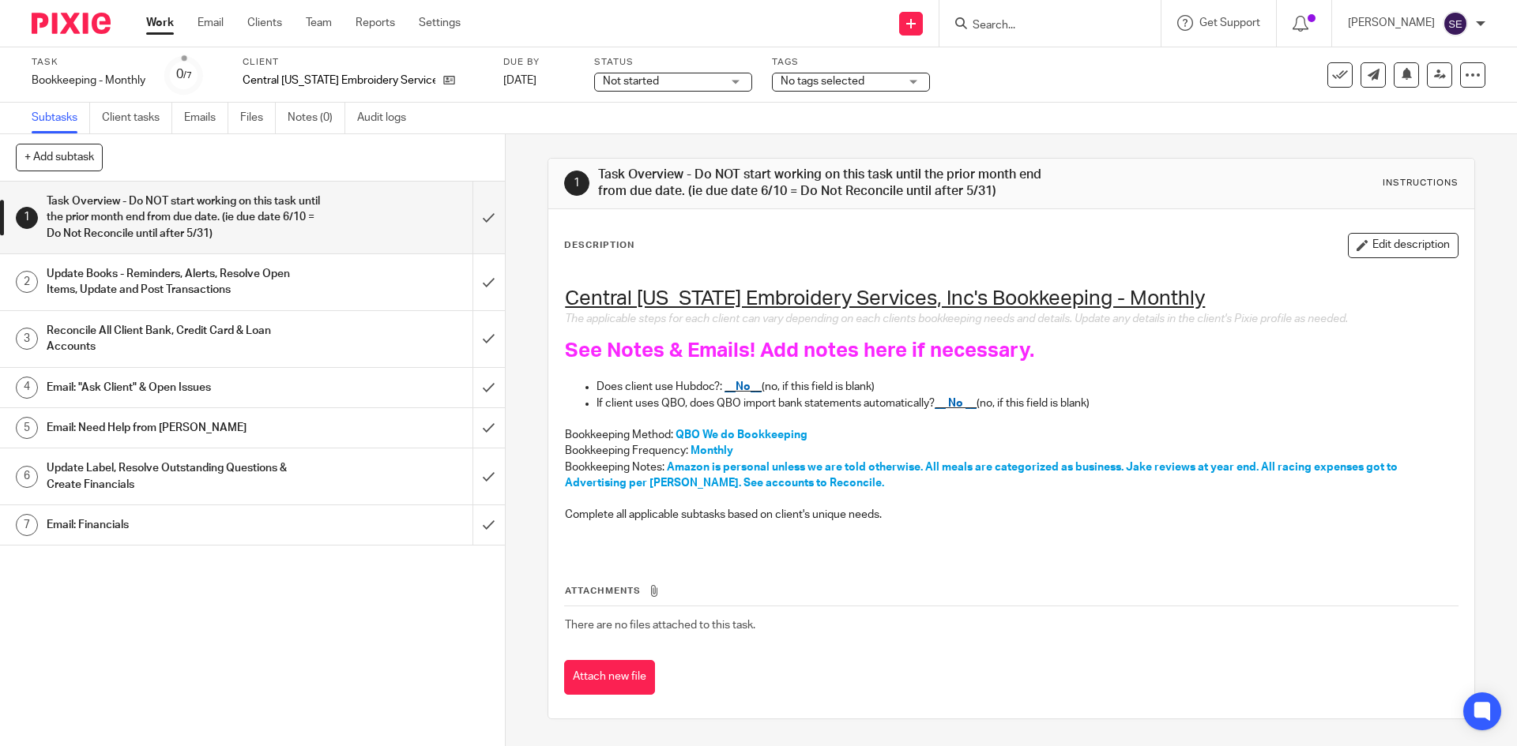
click at [863, 519] on p "Complete all applicable subtasks based on client's unique needs." at bounding box center [1011, 515] width 892 height 16
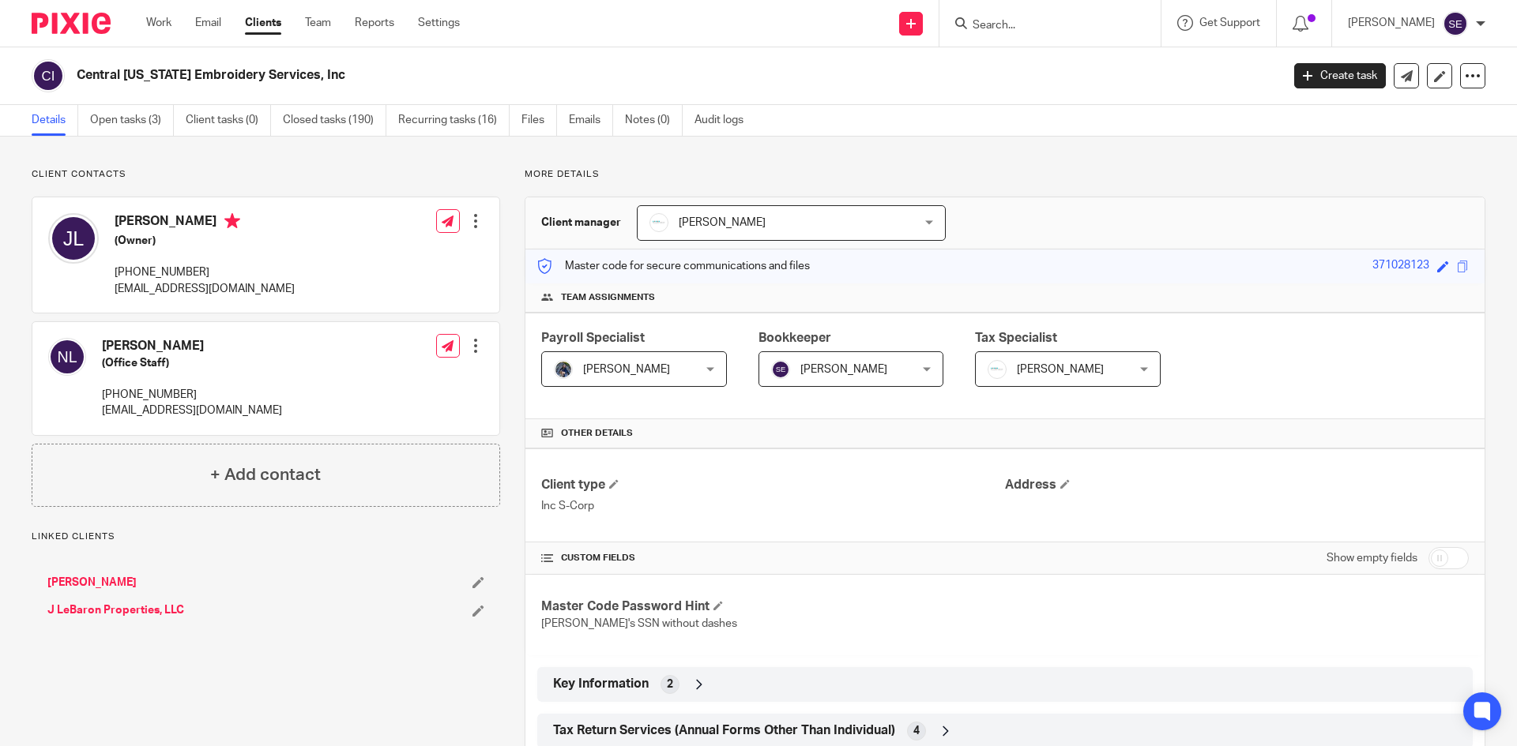
scroll to position [373, 0]
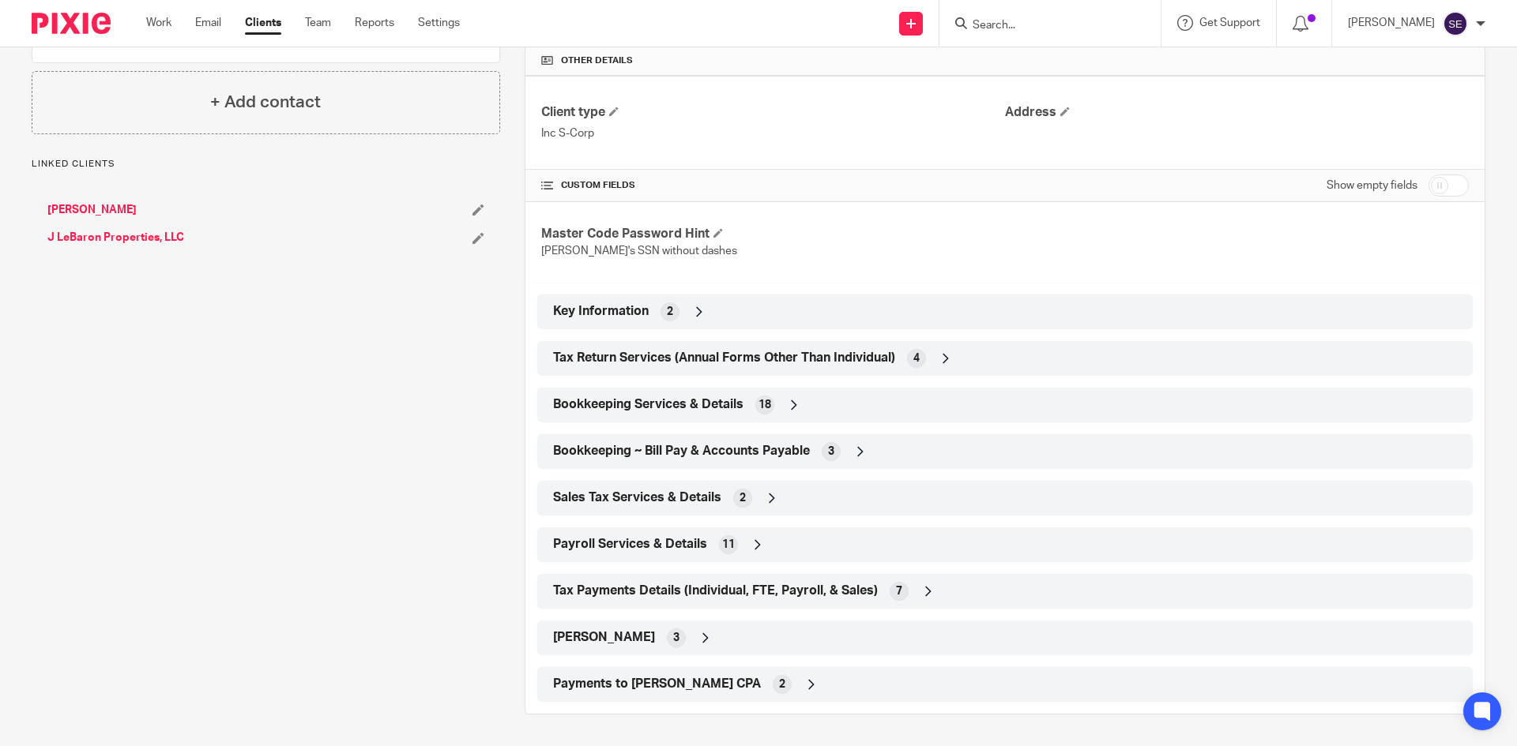
click at [735, 371] on div "Tax Return Services (Annual Forms Other Than Individual) 4" at bounding box center [1005, 358] width 912 height 27
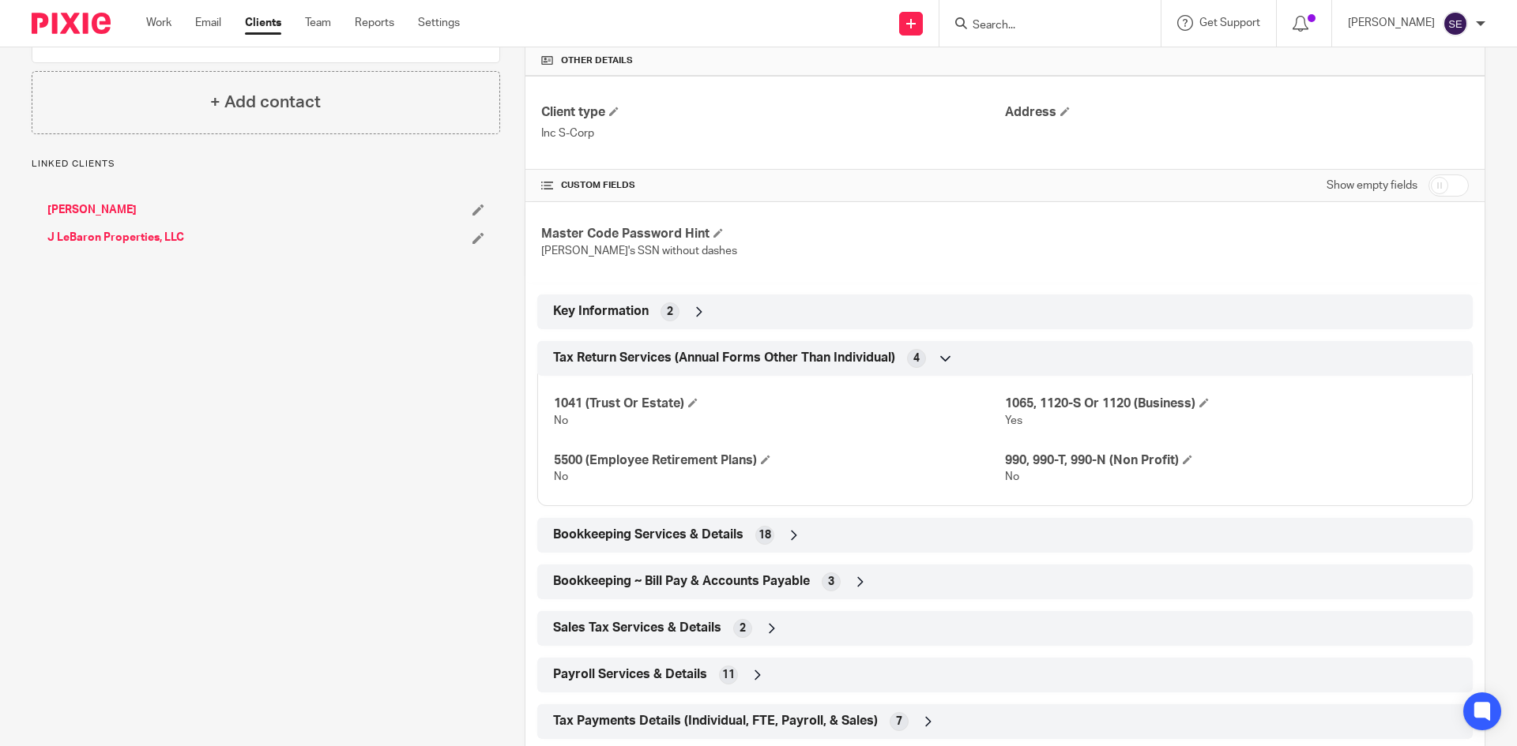
click at [733, 314] on div "Key Information 2" at bounding box center [1005, 312] width 912 height 27
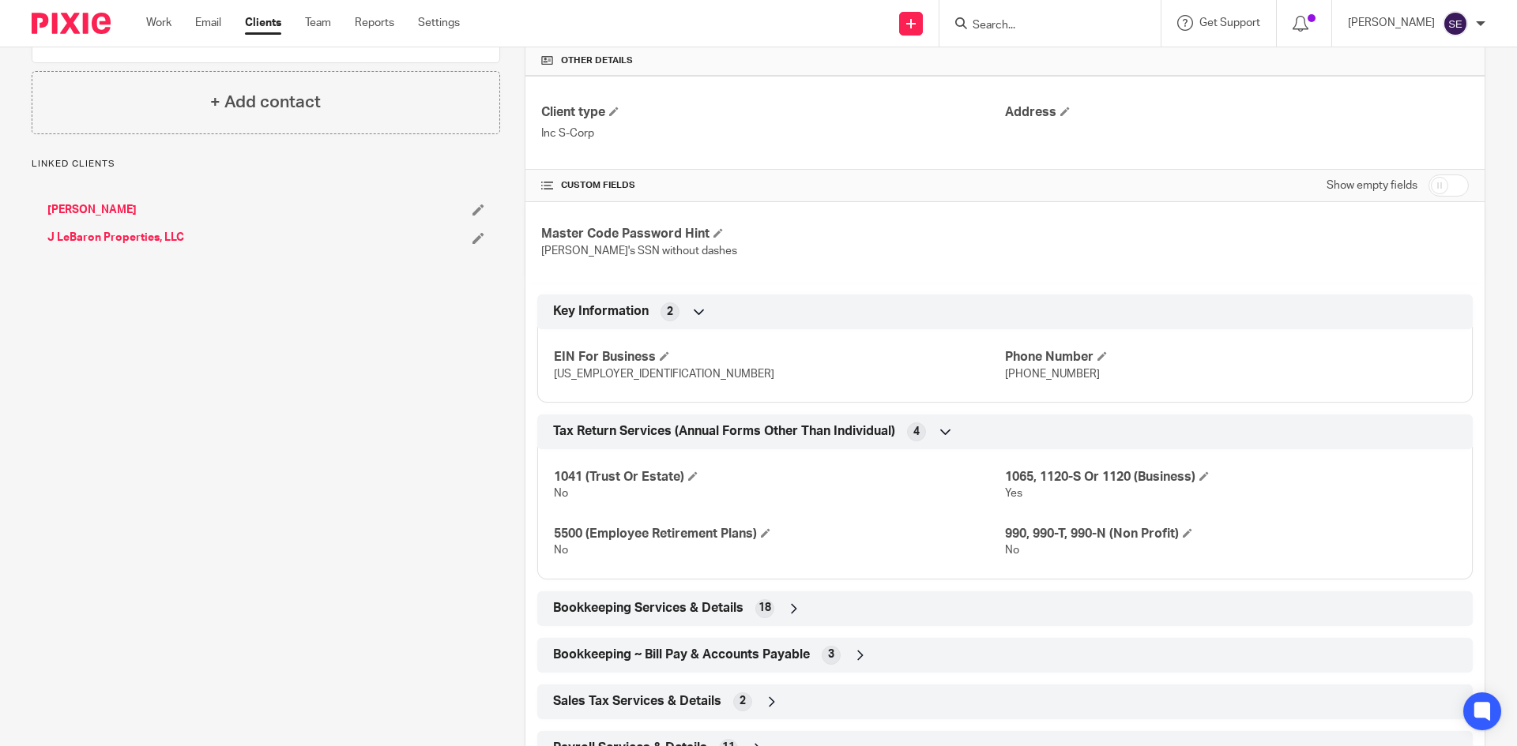
scroll to position [577, 0]
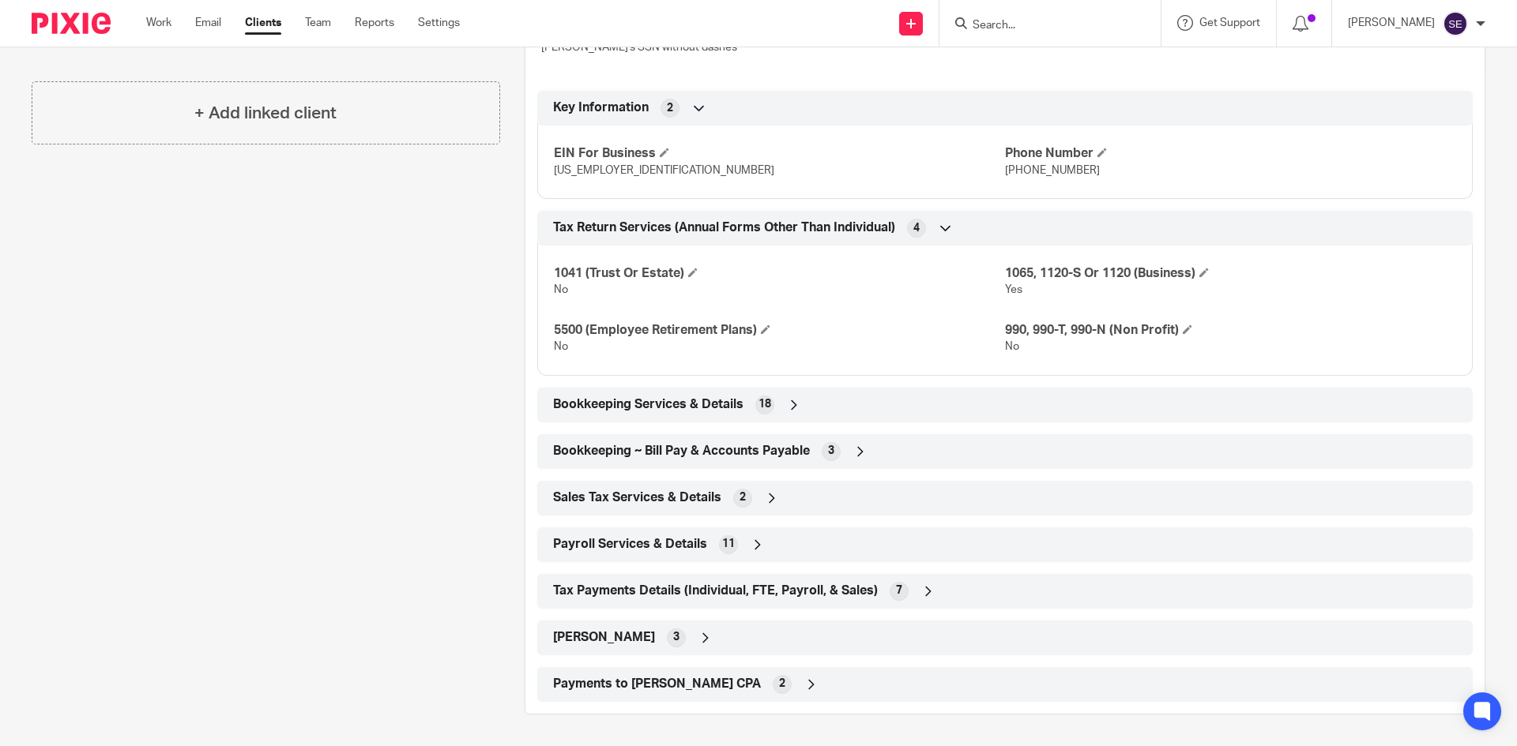
click at [832, 400] on div "Bookkeeping Services & Details 18" at bounding box center [1005, 405] width 912 height 27
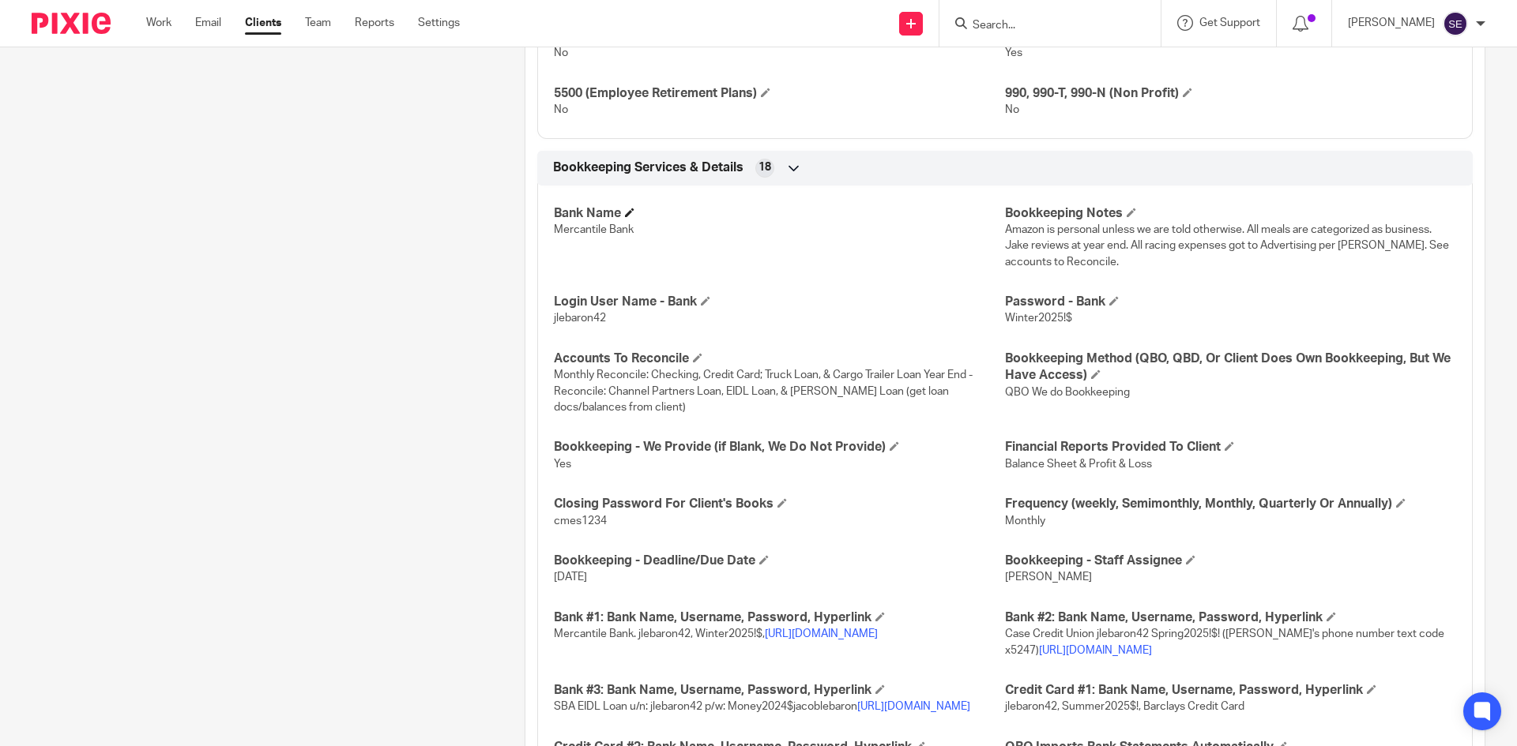
scroll to position [893, 0]
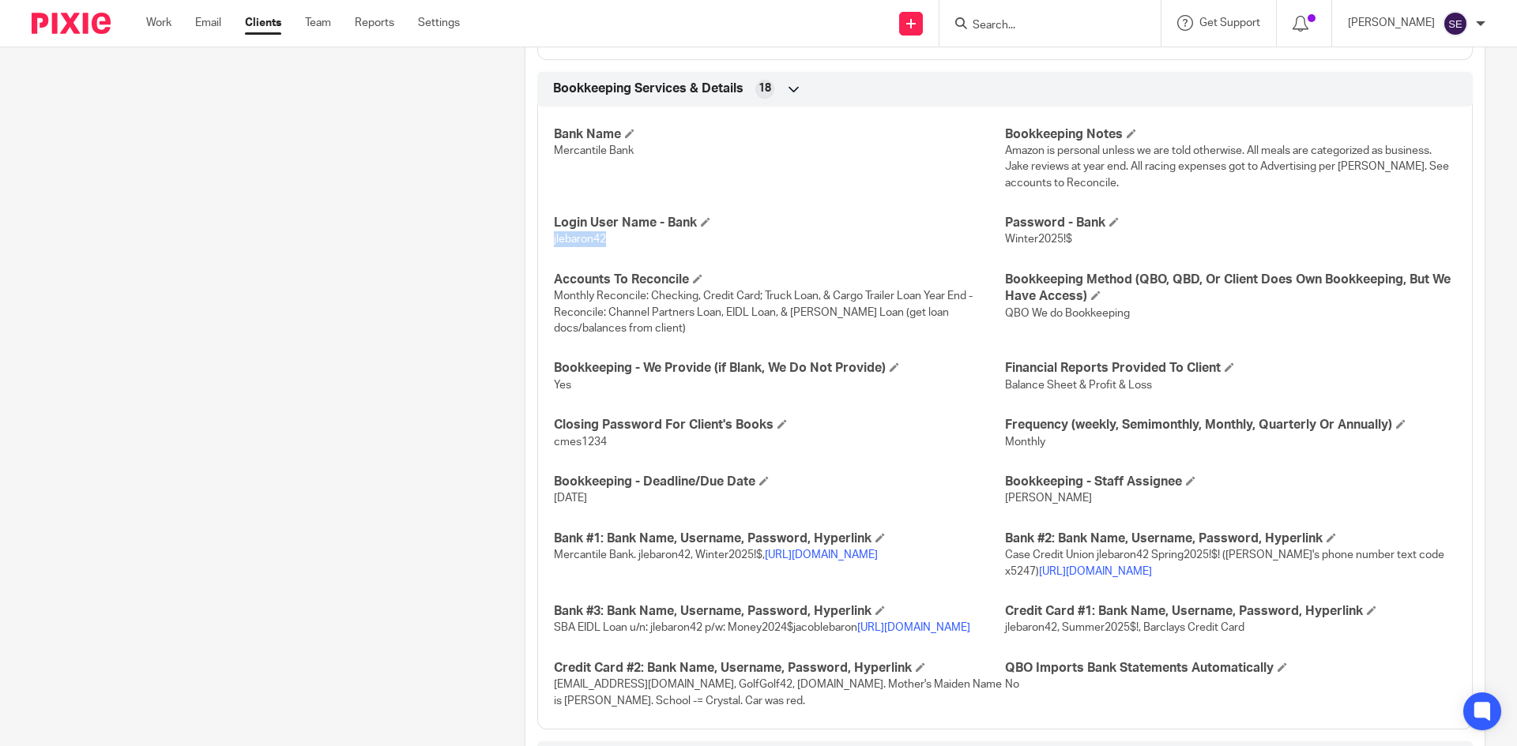
drag, startPoint x: 551, startPoint y: 246, endPoint x: 686, endPoint y: 235, distance: 135.5
click at [600, 238] on p "jlebaron42" at bounding box center [779, 239] width 451 height 16
click at [877, 261] on div "Bank Name Mercantile Bank Bookkeeping Notes Amazon is personal unless we are to…" at bounding box center [1004, 412] width 935 height 635
drag, startPoint x: 552, startPoint y: 244, endPoint x: 566, endPoint y: 248, distance: 14.0
click at [566, 248] on div "Bank Name Mercantile Bank Bookkeeping Notes Amazon is personal unless we are to…" at bounding box center [1004, 412] width 935 height 635
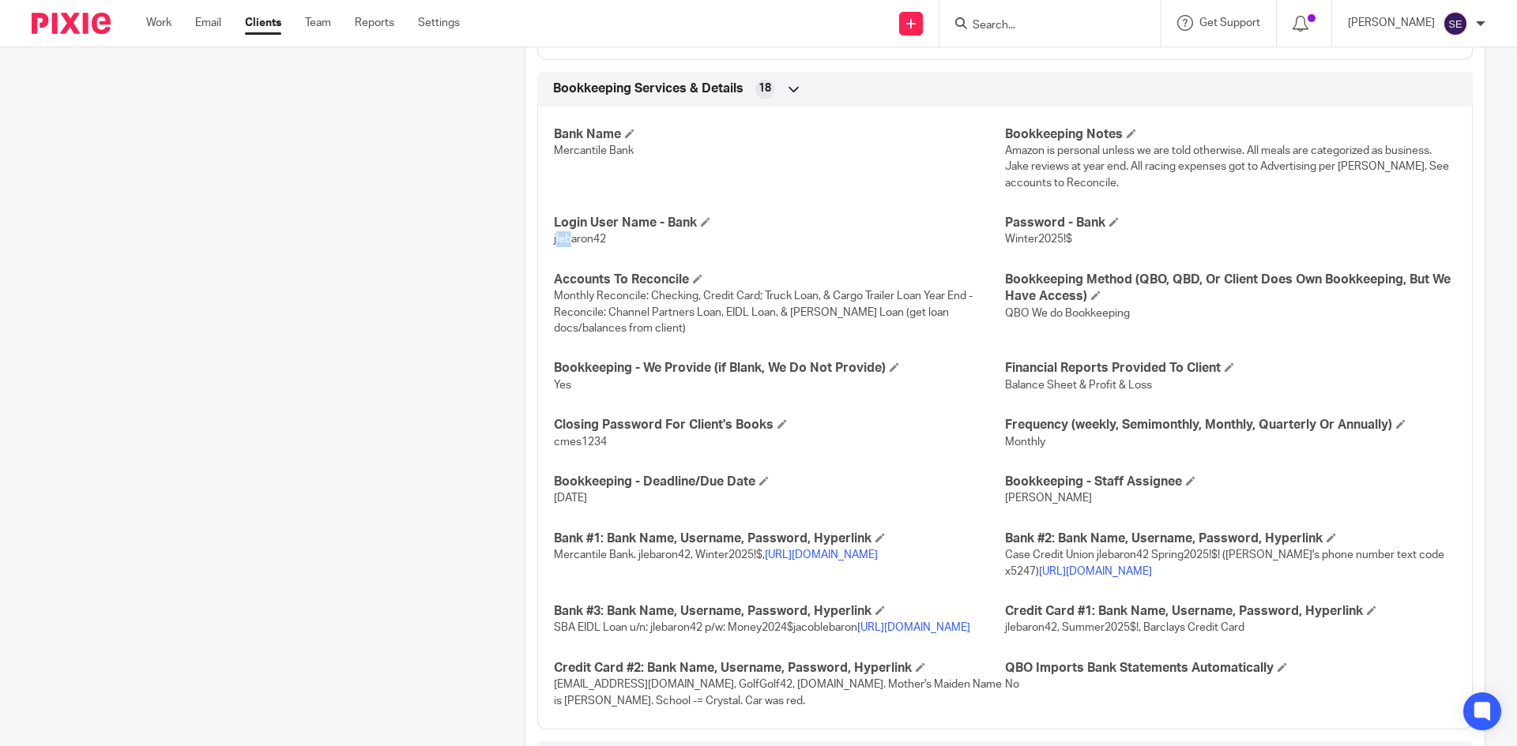
click at [554, 239] on span "jlebaron42" at bounding box center [580, 239] width 52 height 11
click at [575, 241] on span "jlebaron42" at bounding box center [580, 239] width 52 height 11
copy span "jlebaron42"
drag, startPoint x: 997, startPoint y: 235, endPoint x: 1073, endPoint y: 245, distance: 77.2
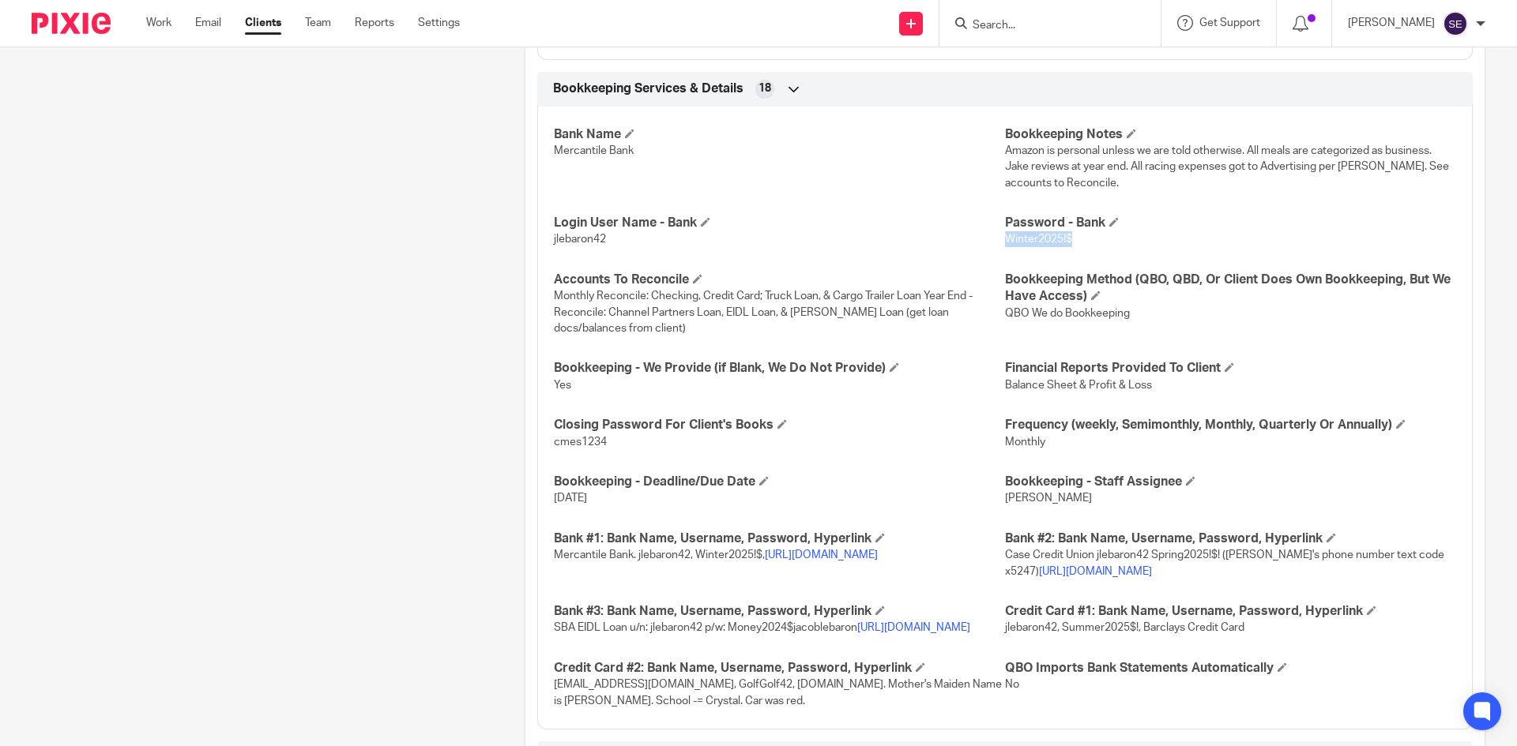
click at [1073, 245] on p "Winter2025!$" at bounding box center [1230, 239] width 451 height 16
copy span "Winter2025!$"
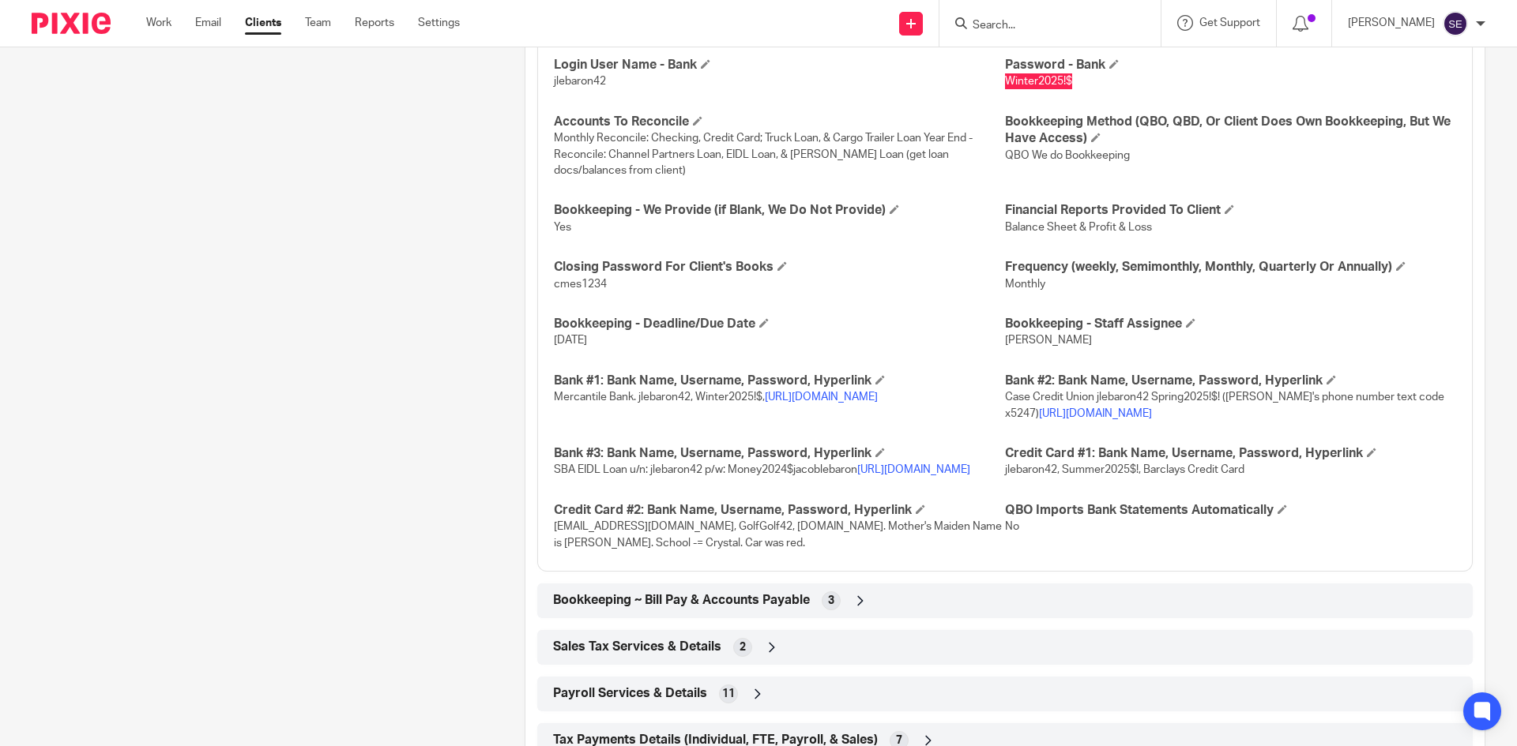
scroll to position [1130, 0]
